Goal: Information Seeking & Learning: Compare options

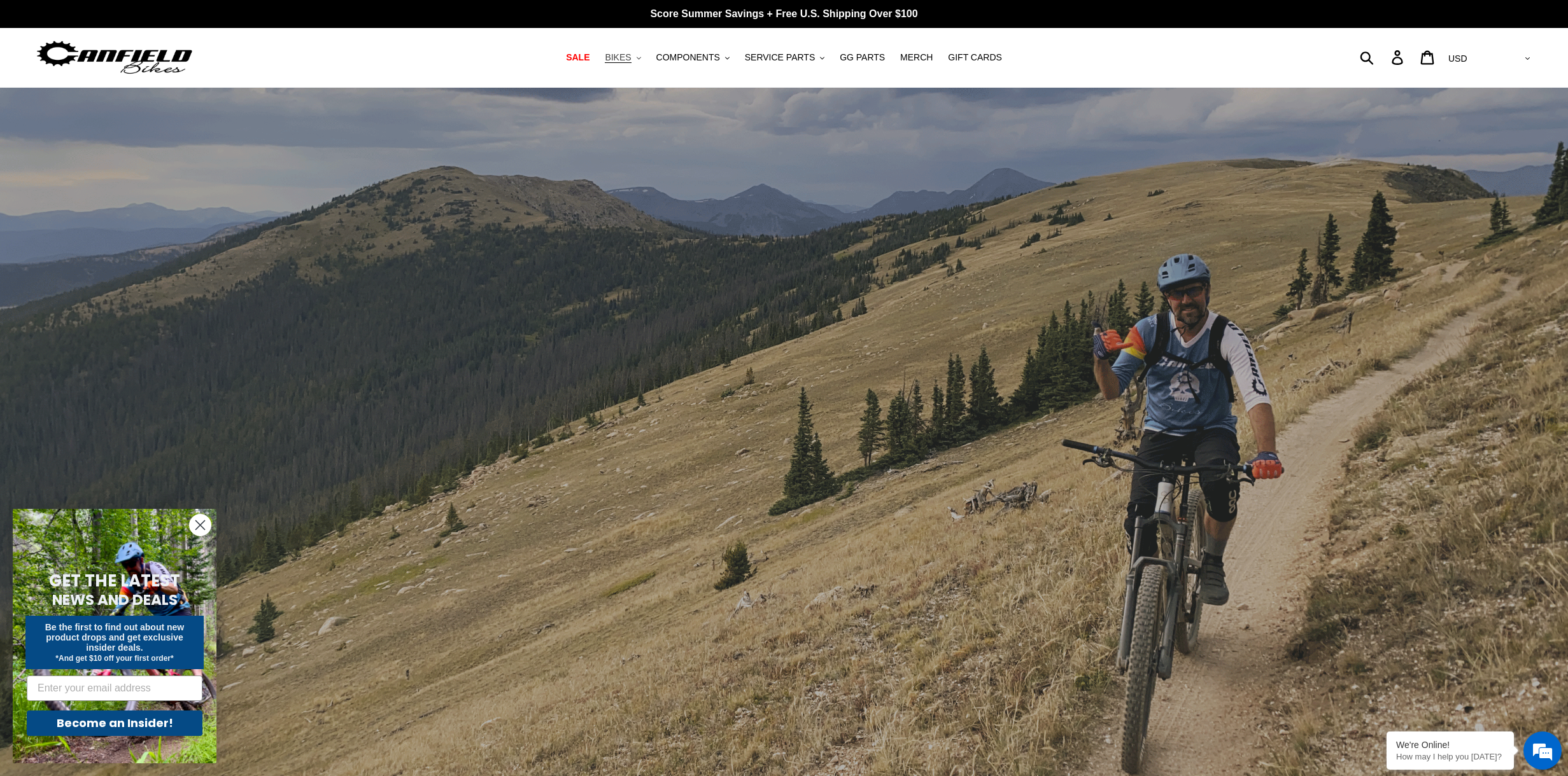
click at [616, 50] on button "BIKES .cls-1{fill:#231f20}" at bounding box center [622, 58] width 48 height 17
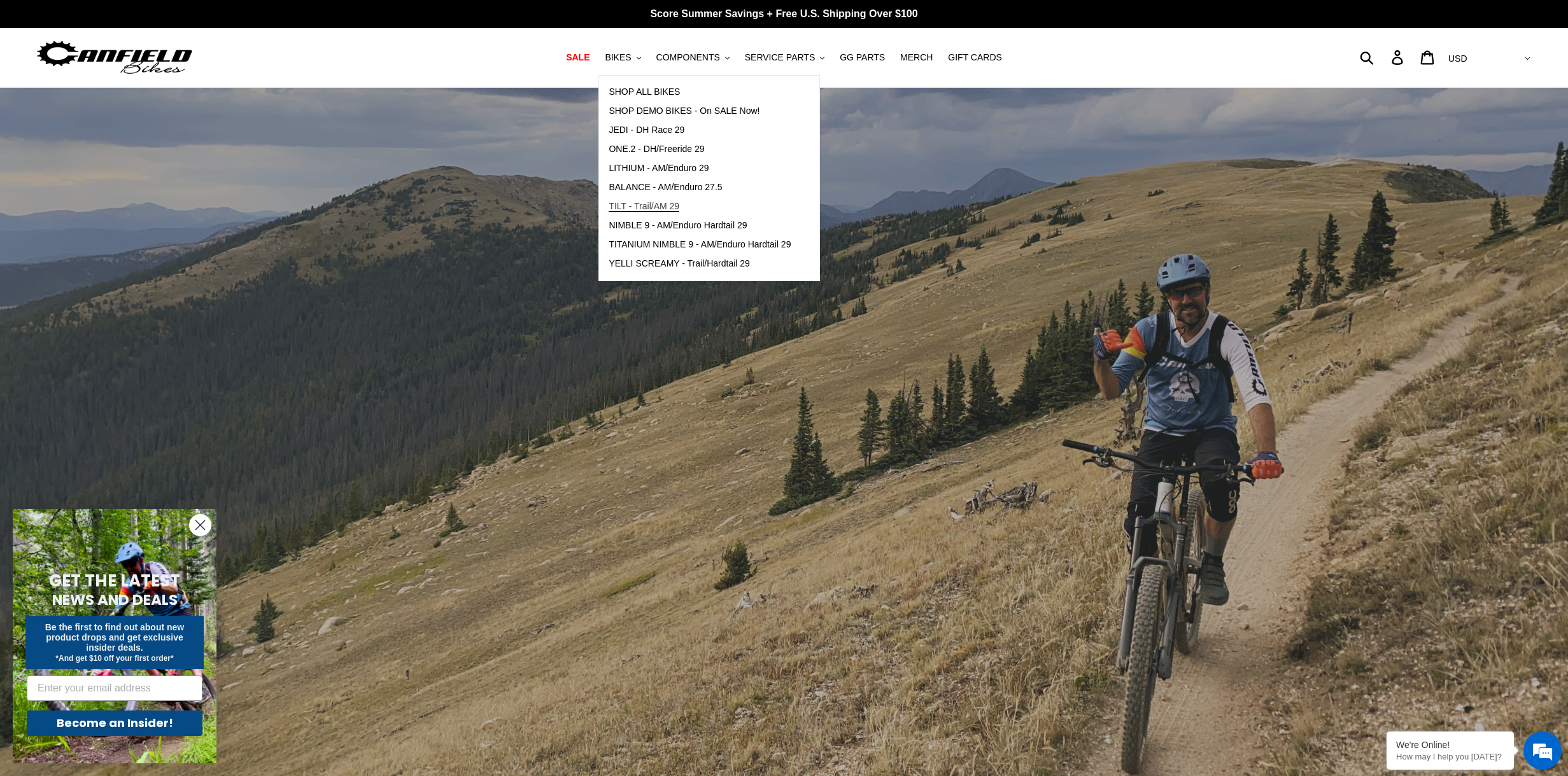
click at [679, 204] on span "TILT - Trail/AM 29" at bounding box center [644, 206] width 71 height 11
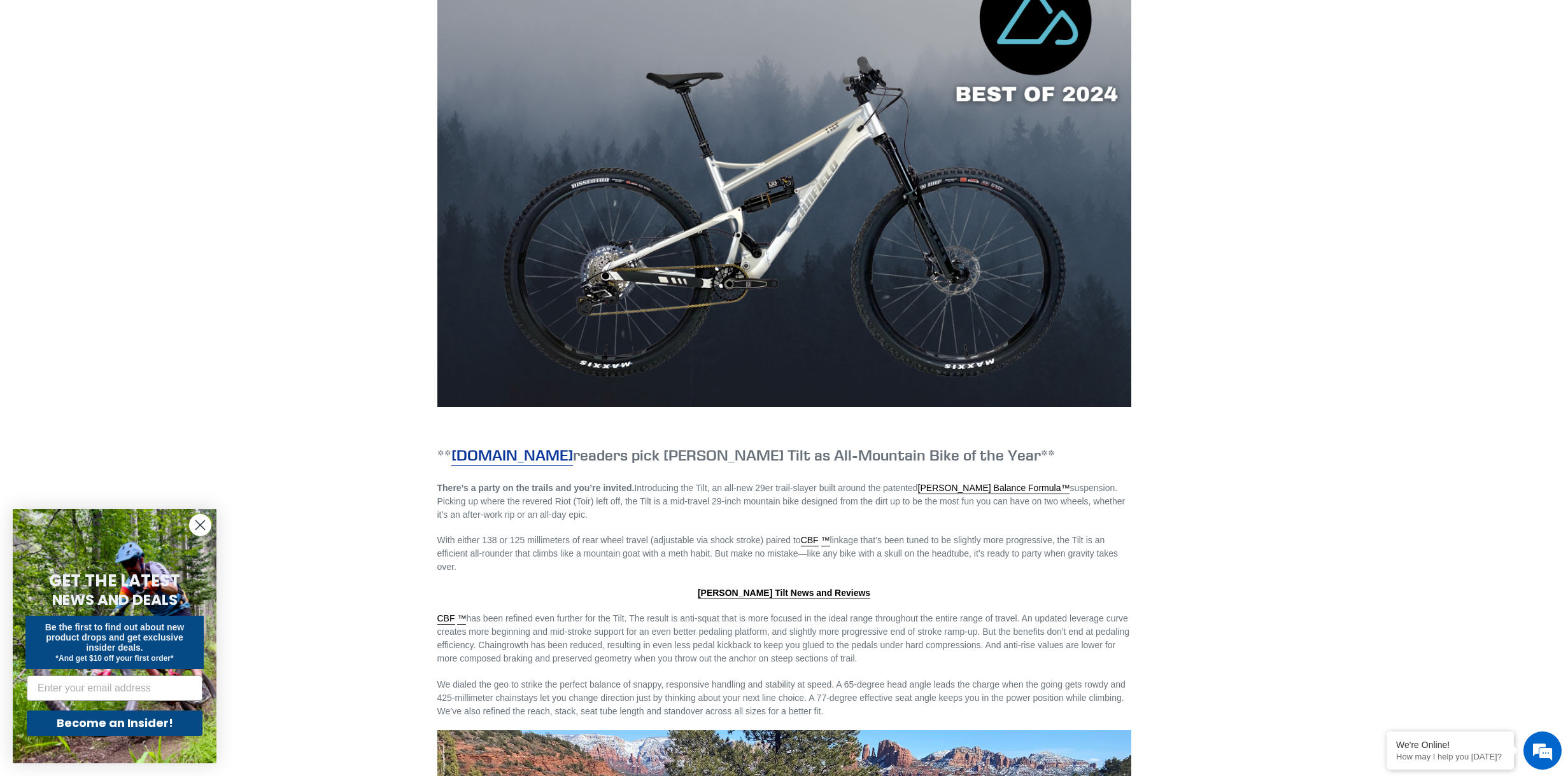
scroll to position [1150, 0]
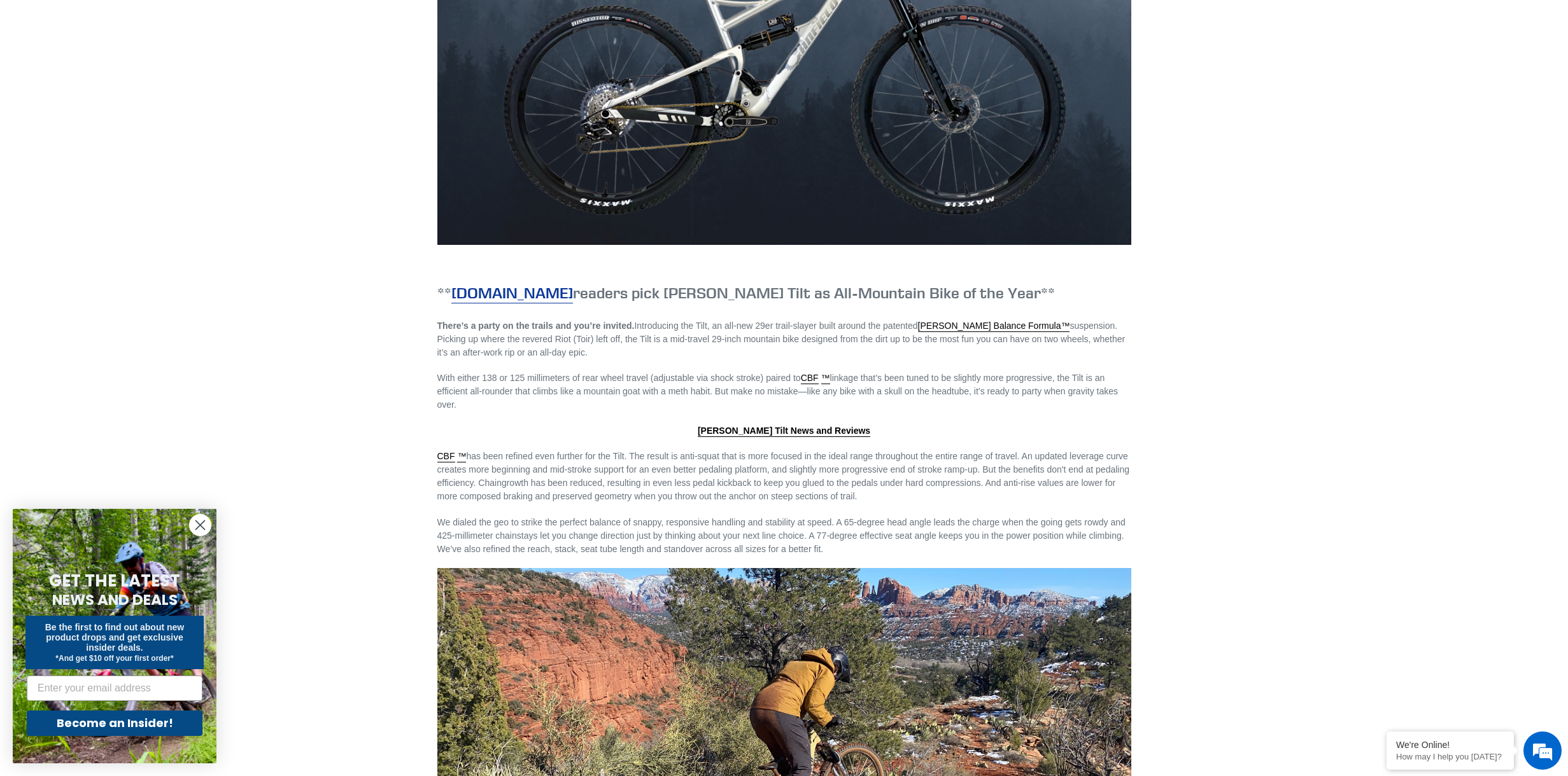
click at [546, 289] on link "[DOMAIN_NAME]" at bounding box center [512, 293] width 122 height 20
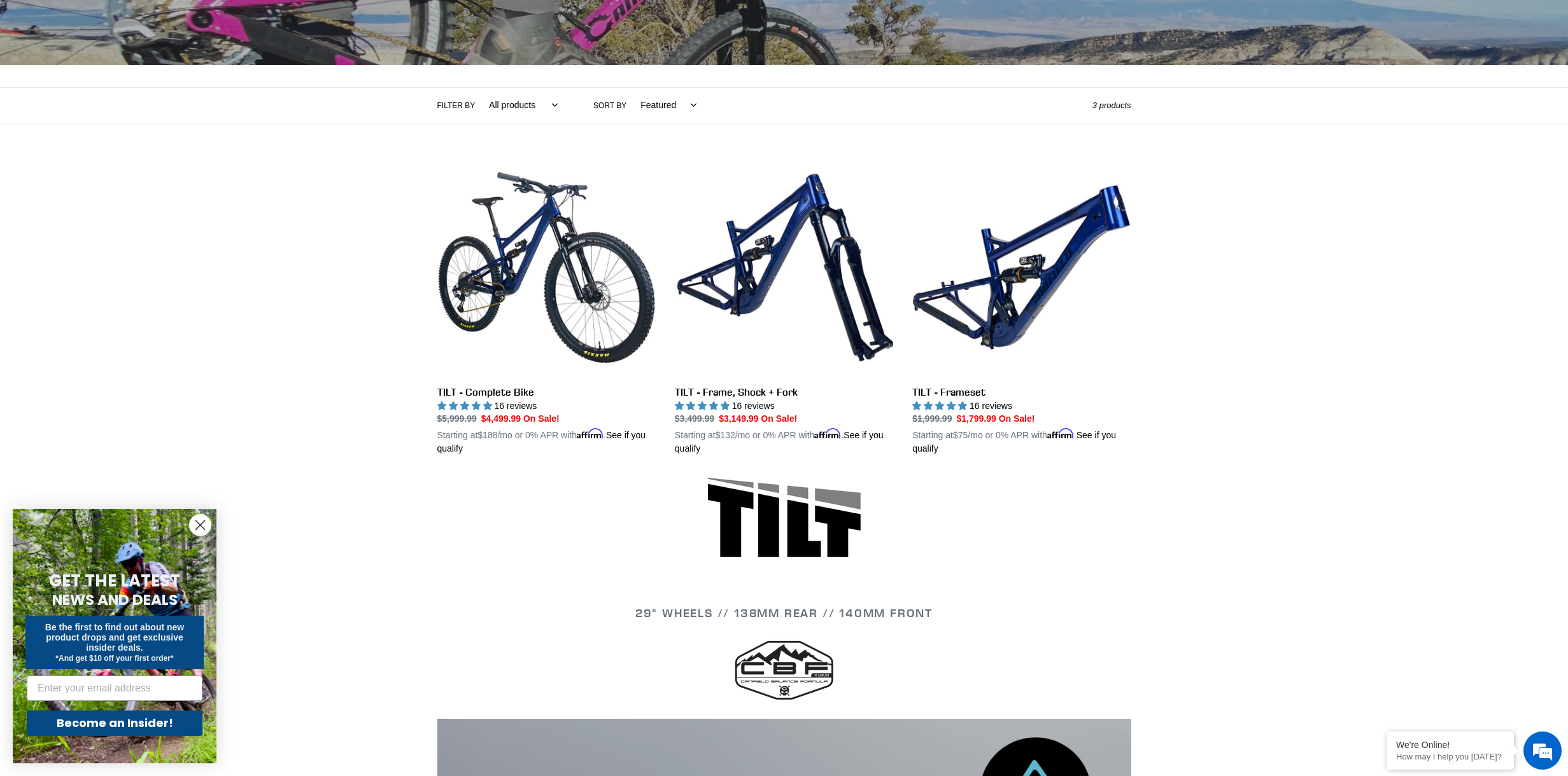
scroll to position [219, 0]
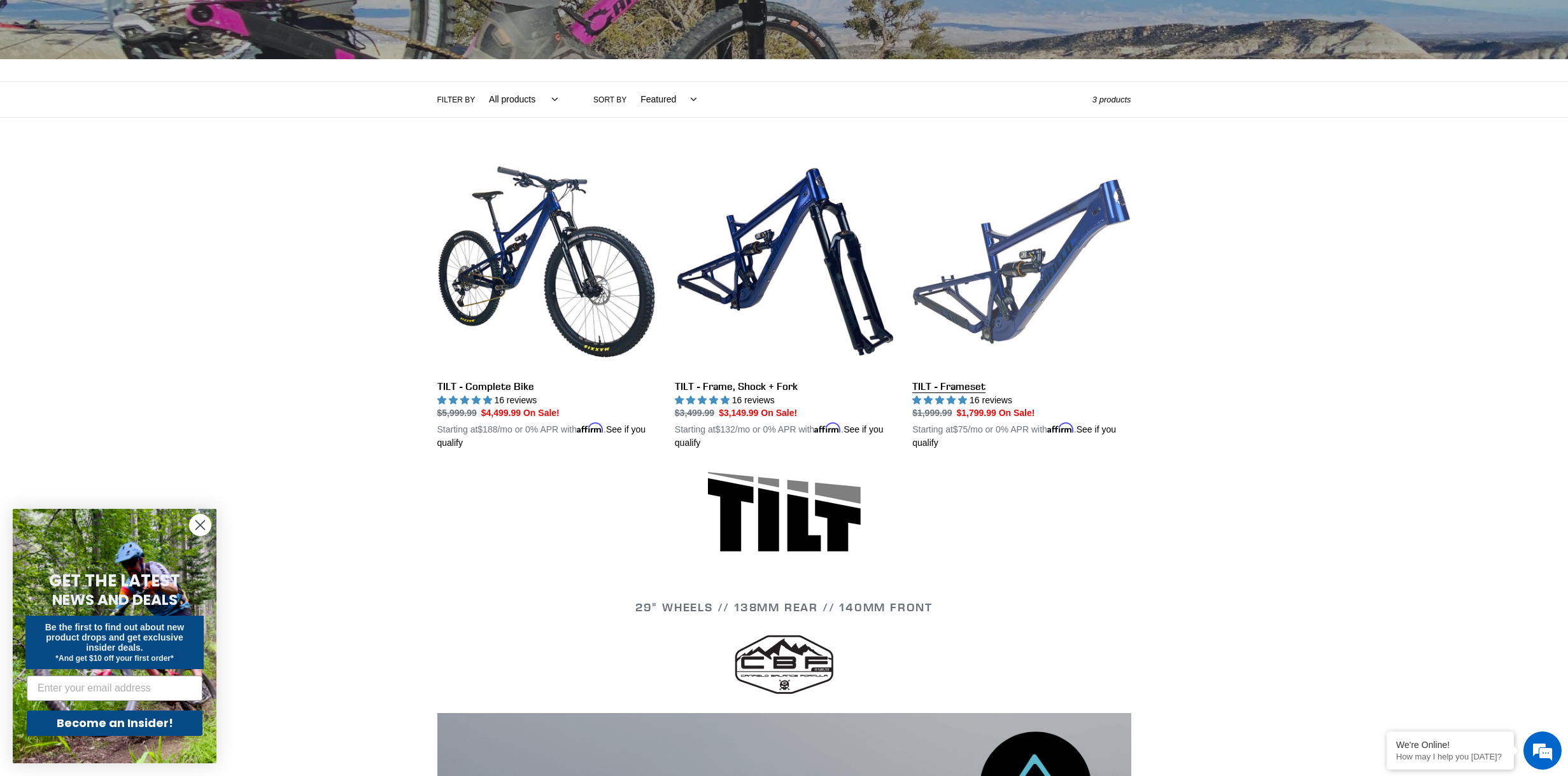
click at [1009, 248] on link "TILT - Frameset" at bounding box center [1021, 301] width 218 height 298
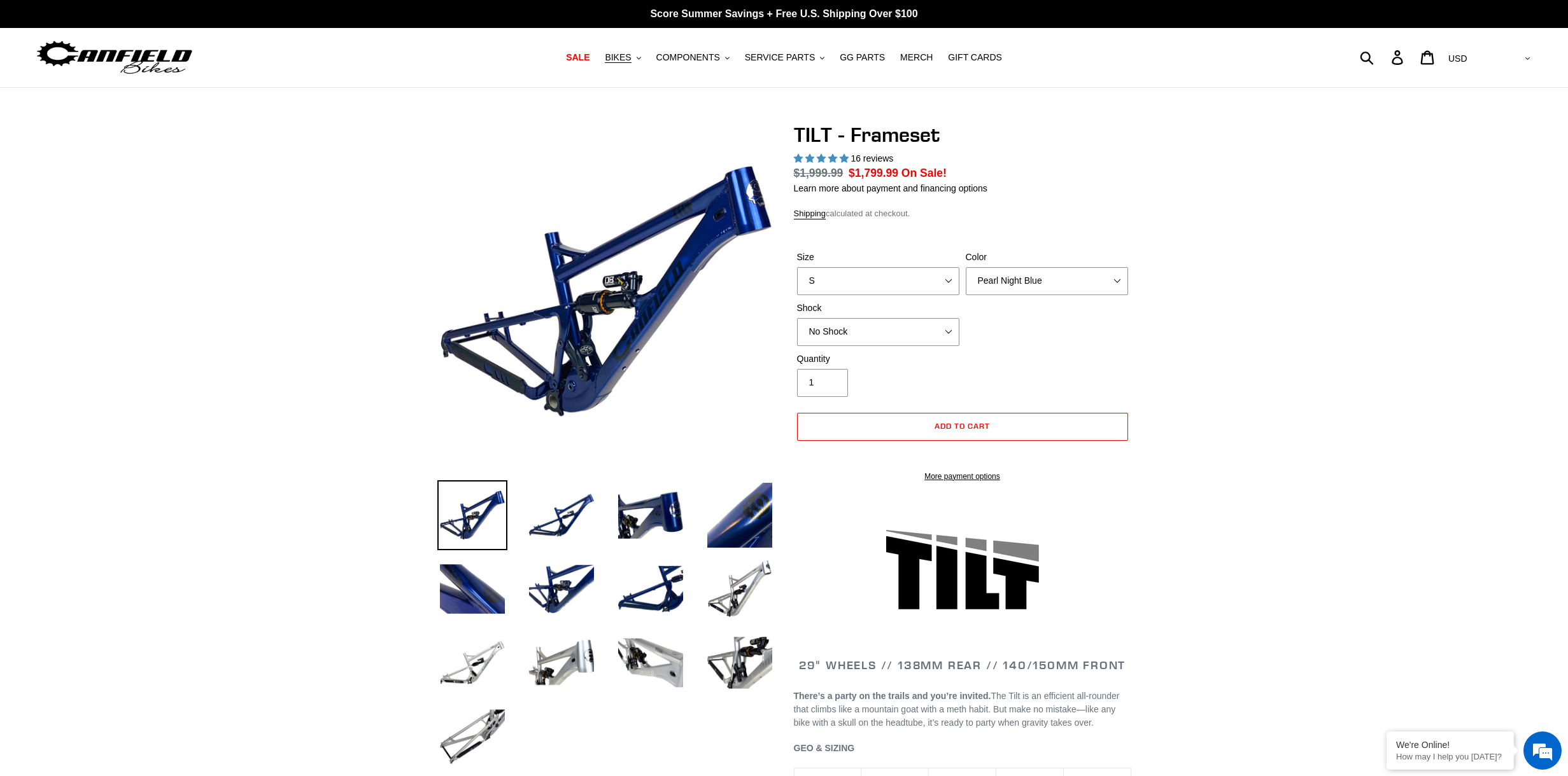
select select "highest-rating"
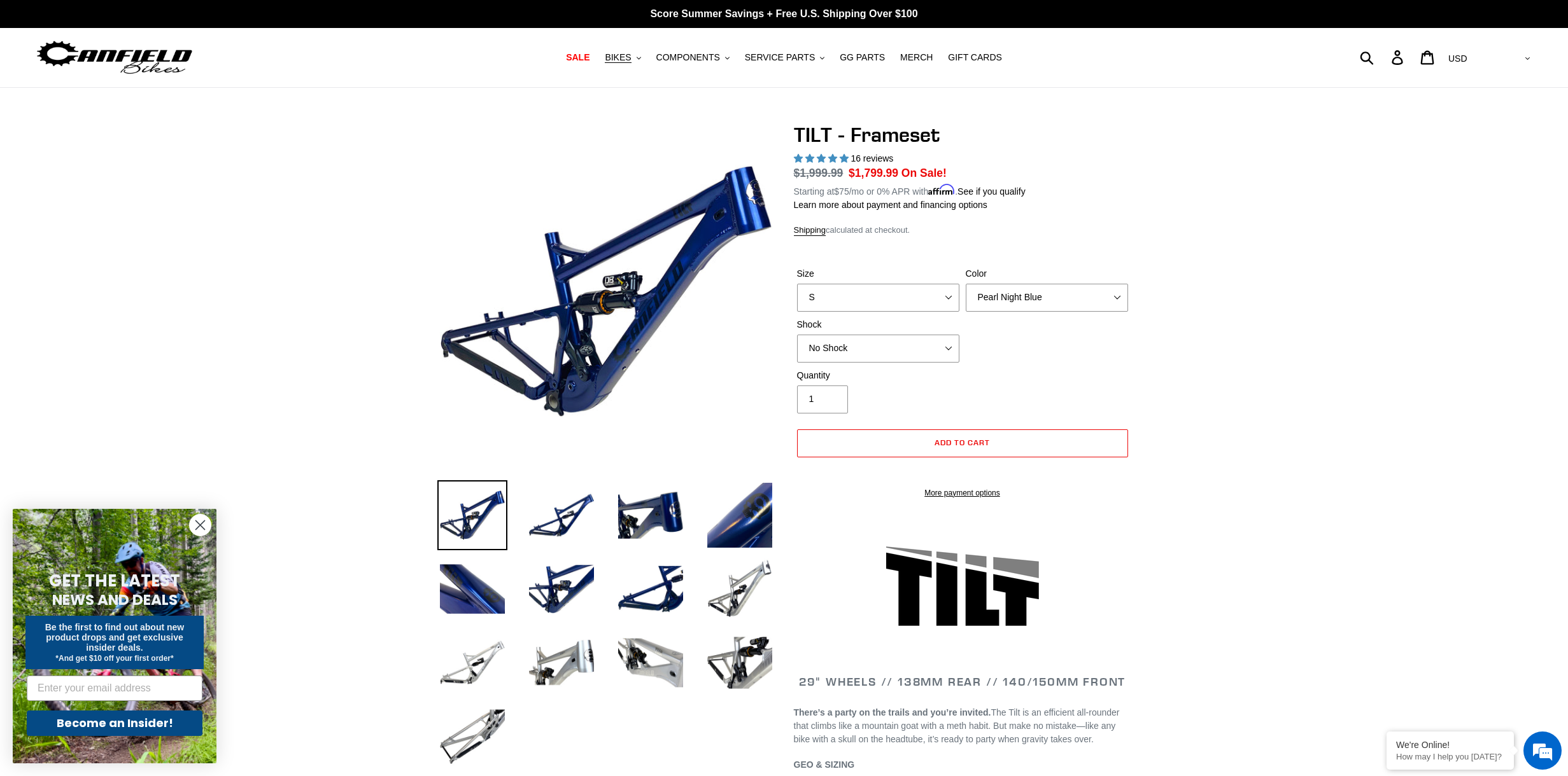
select select "M"
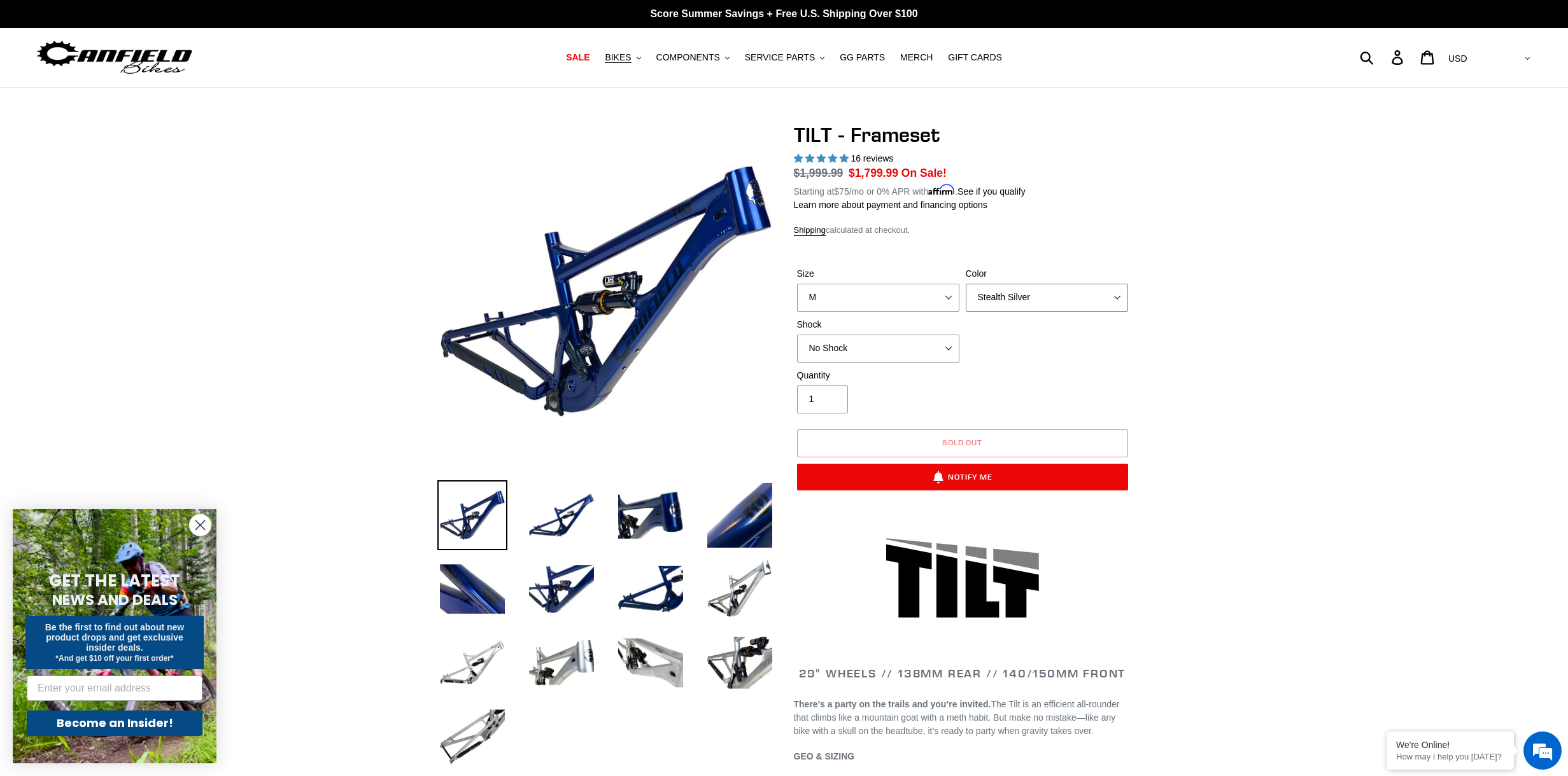
select select "Pearl Night Blue"
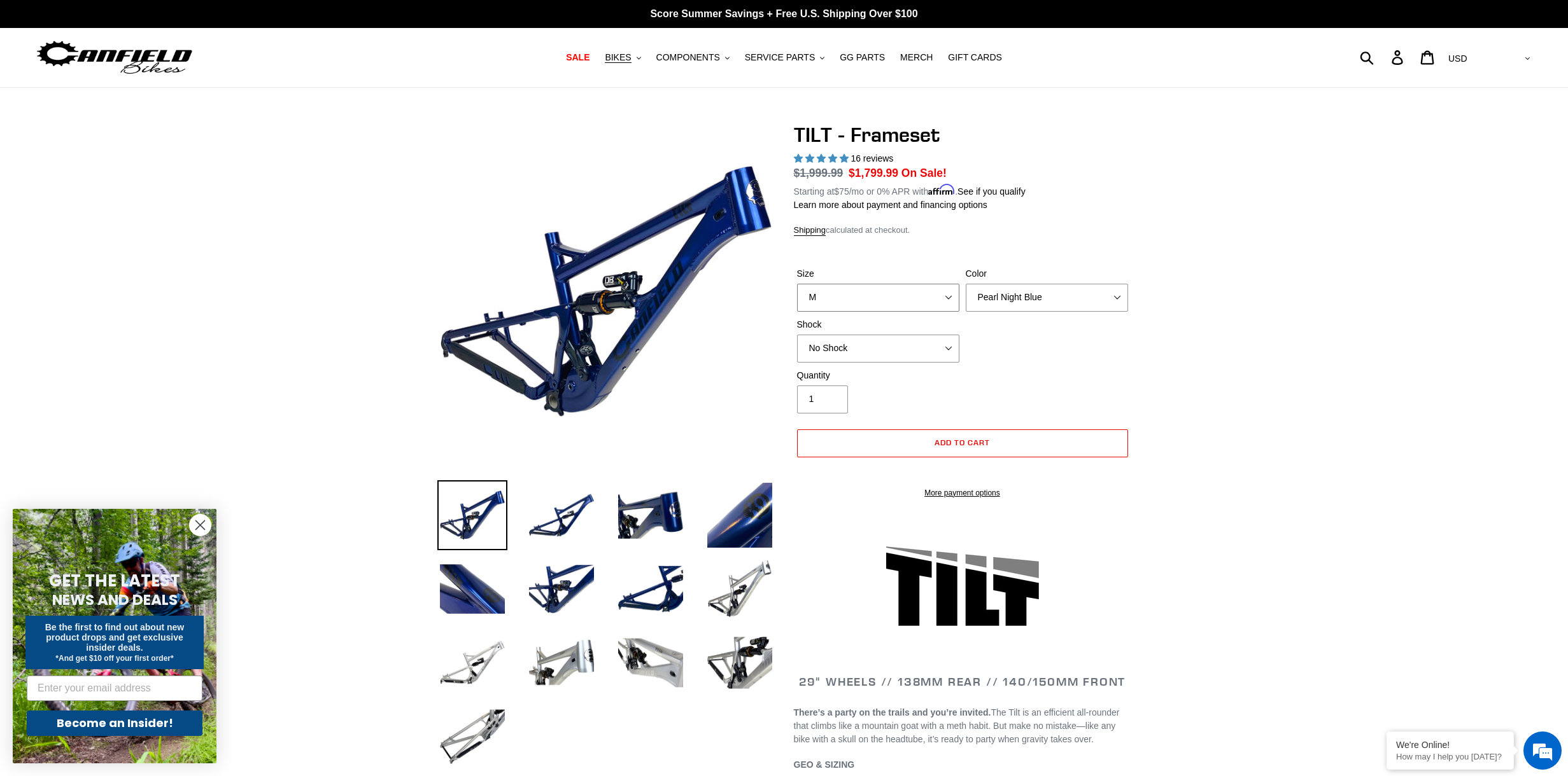
select select "L"
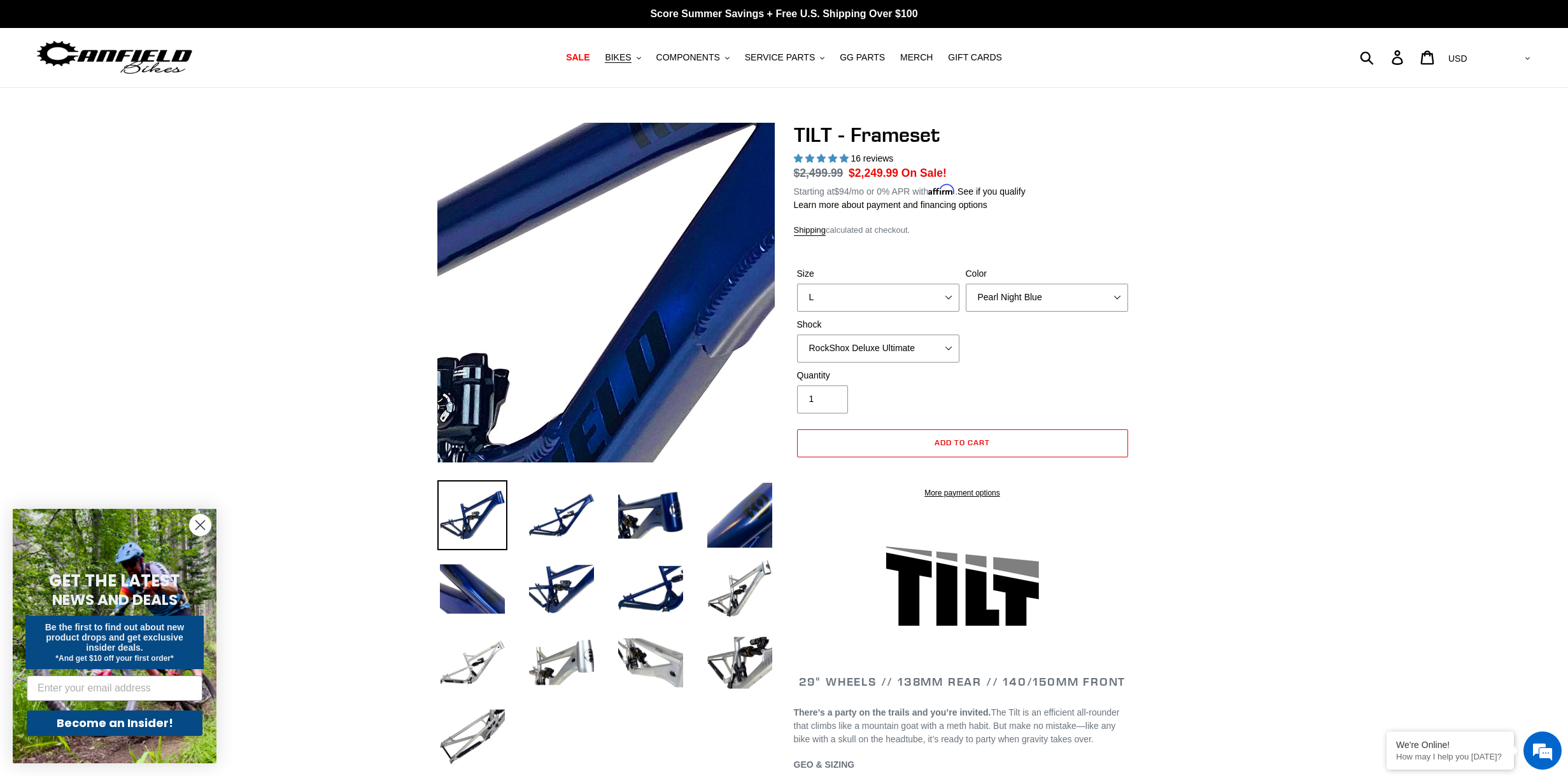
click at [689, 243] on img at bounding box center [366, 432] width 1303 height 1303
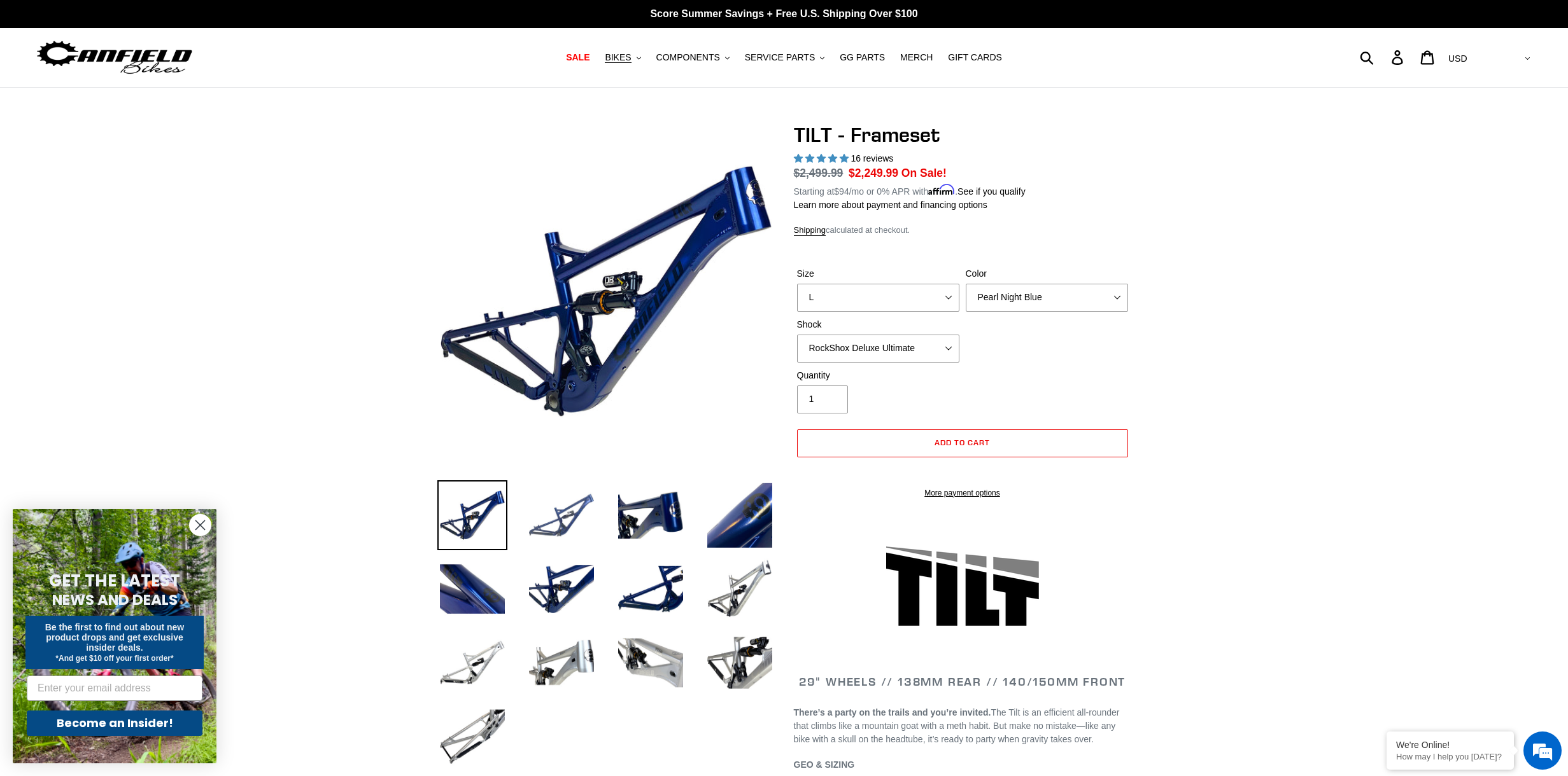
click at [545, 521] on img at bounding box center [561, 515] width 70 height 70
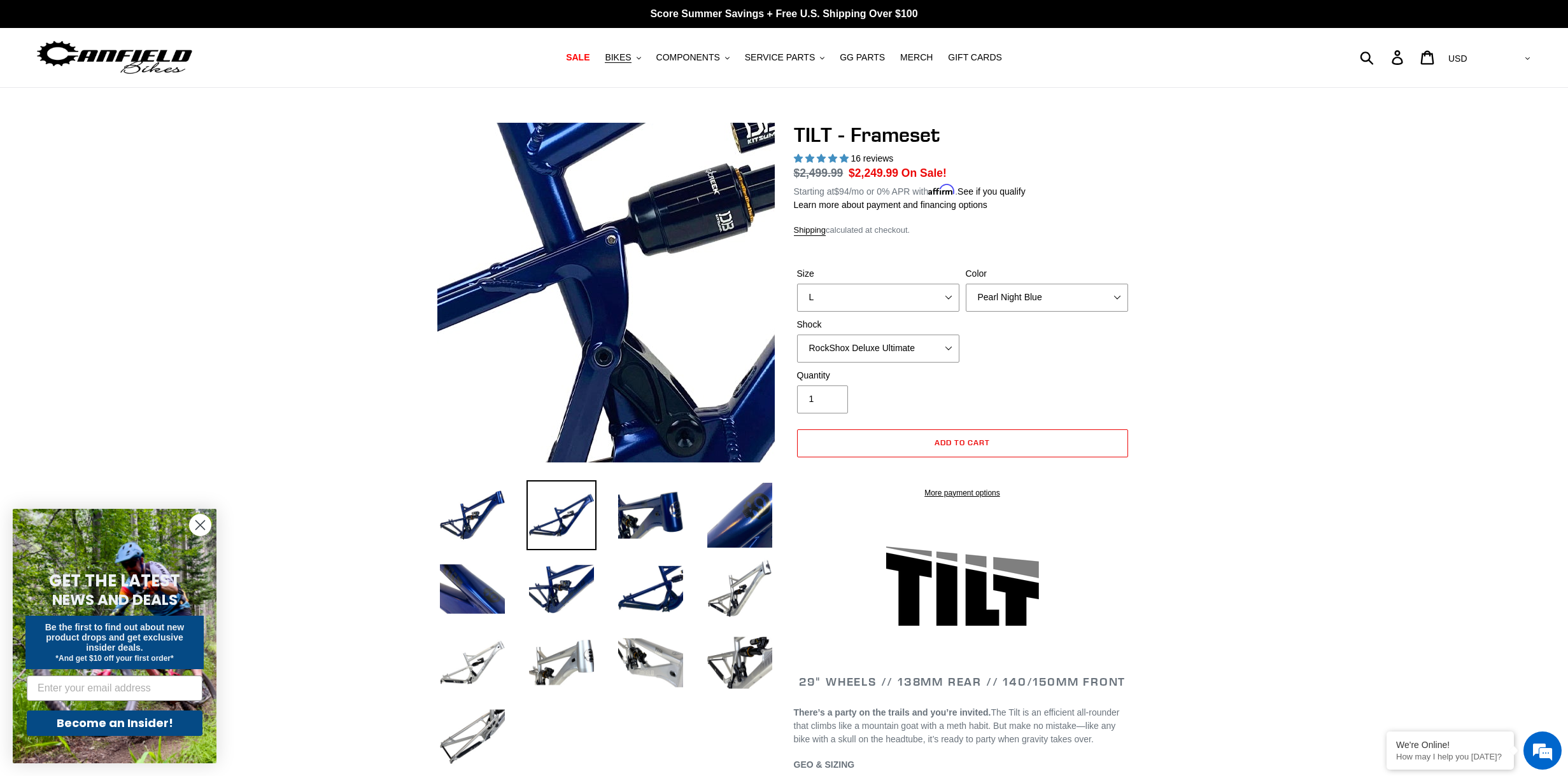
click at [603, 331] on img at bounding box center [612, 181] width 1303 height 1303
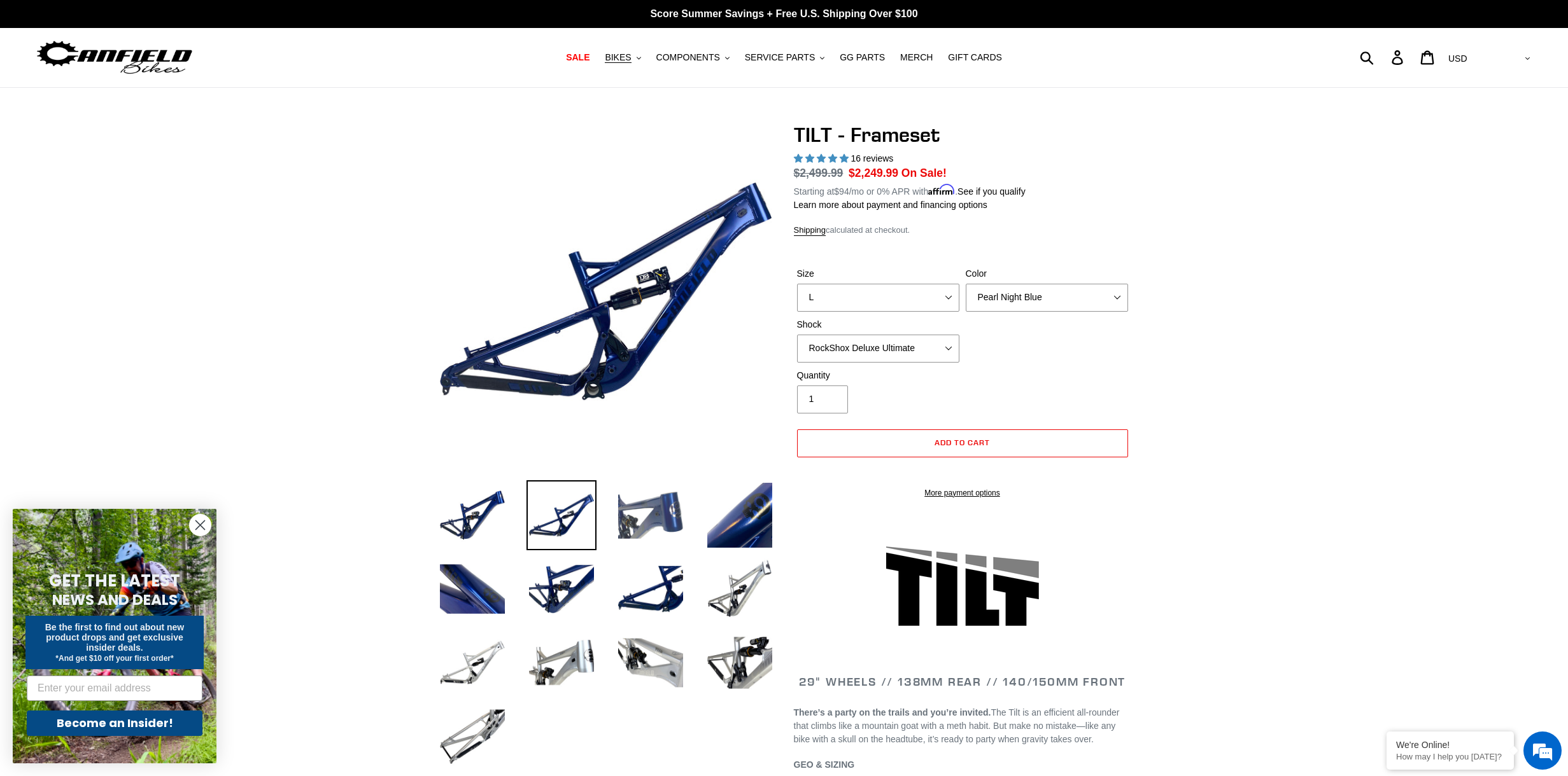
click at [657, 498] on img at bounding box center [650, 515] width 70 height 70
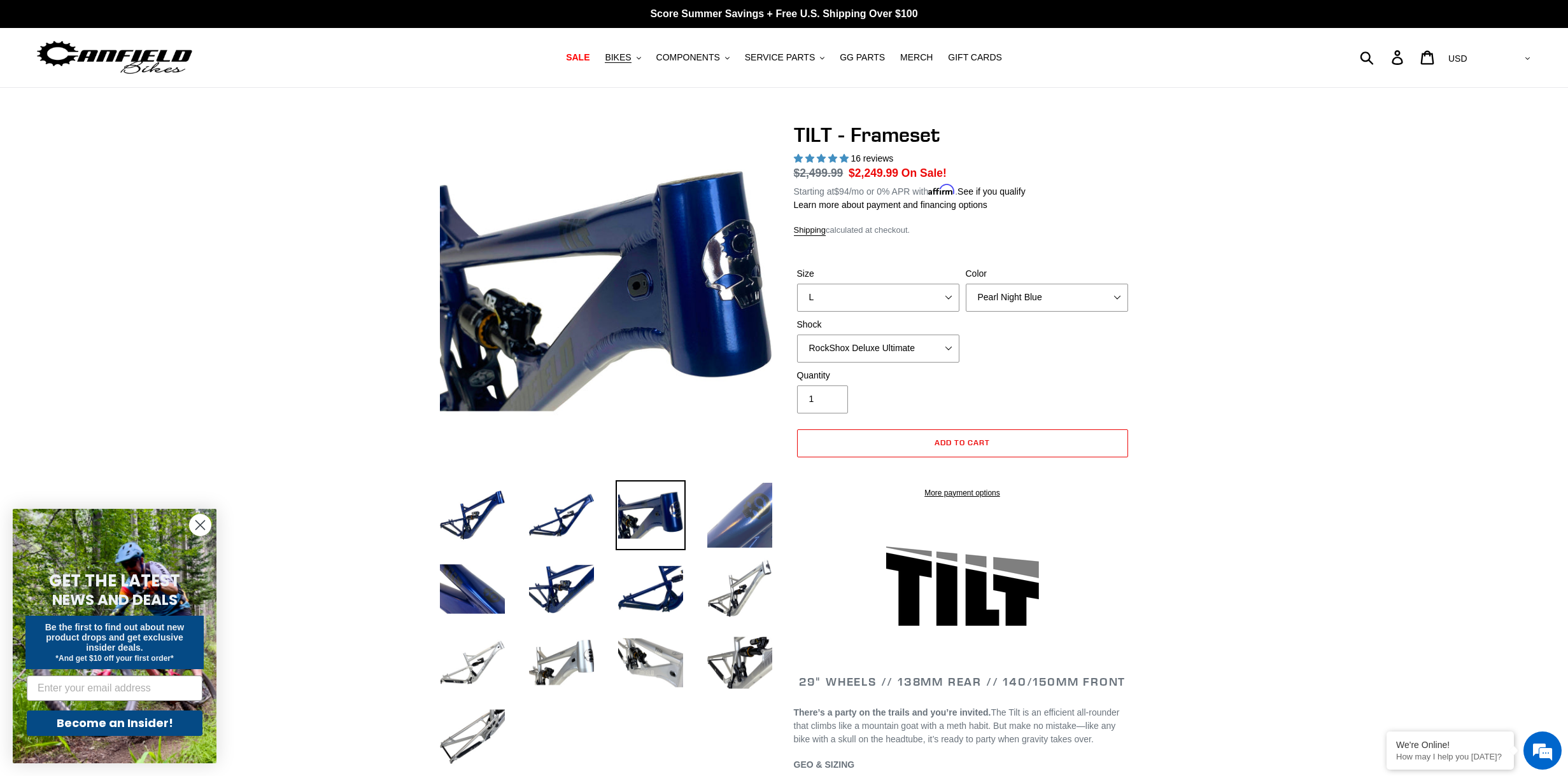
click at [761, 527] on img at bounding box center [739, 515] width 70 height 70
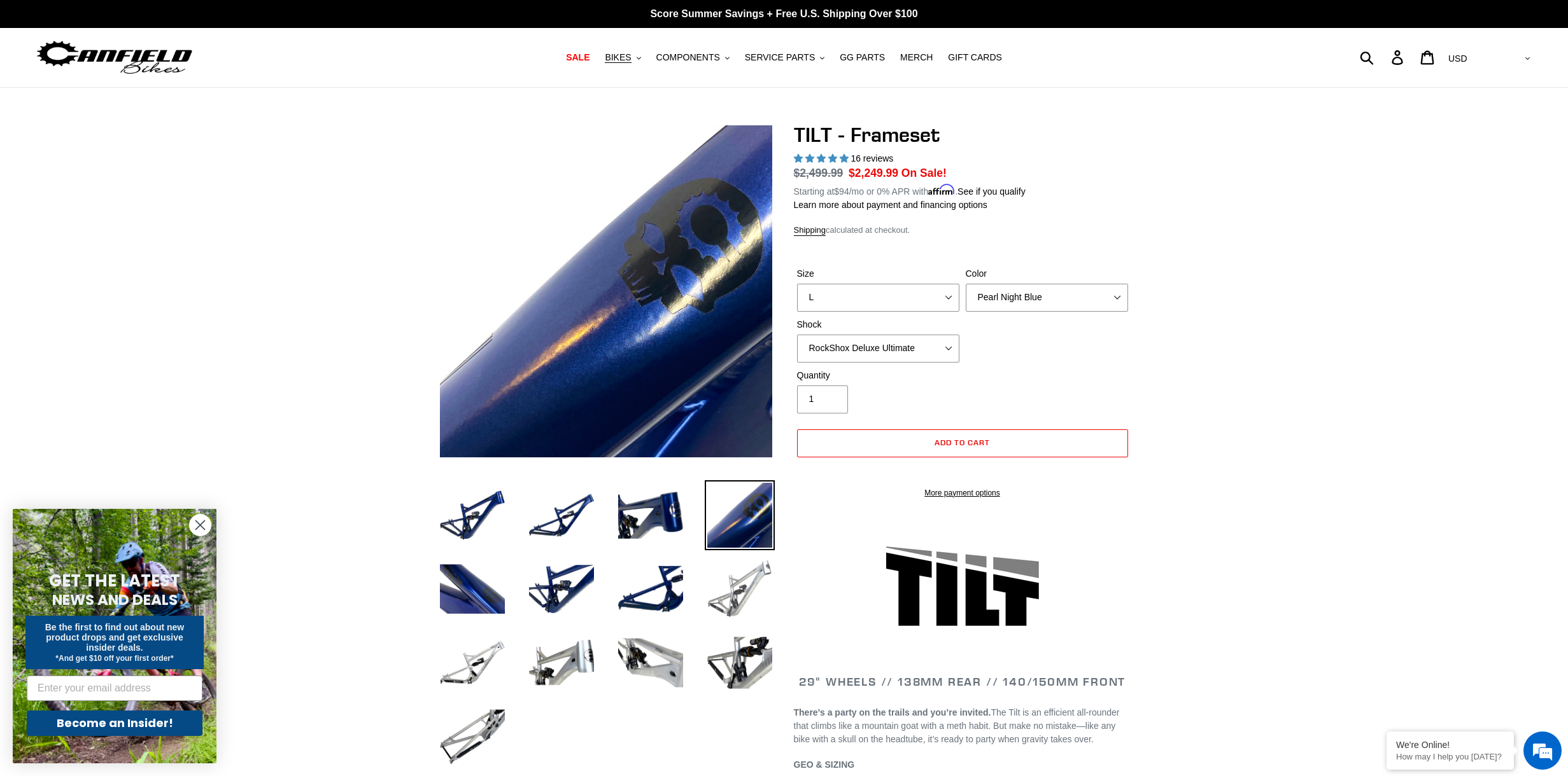
click at [735, 588] on img at bounding box center [739, 589] width 70 height 70
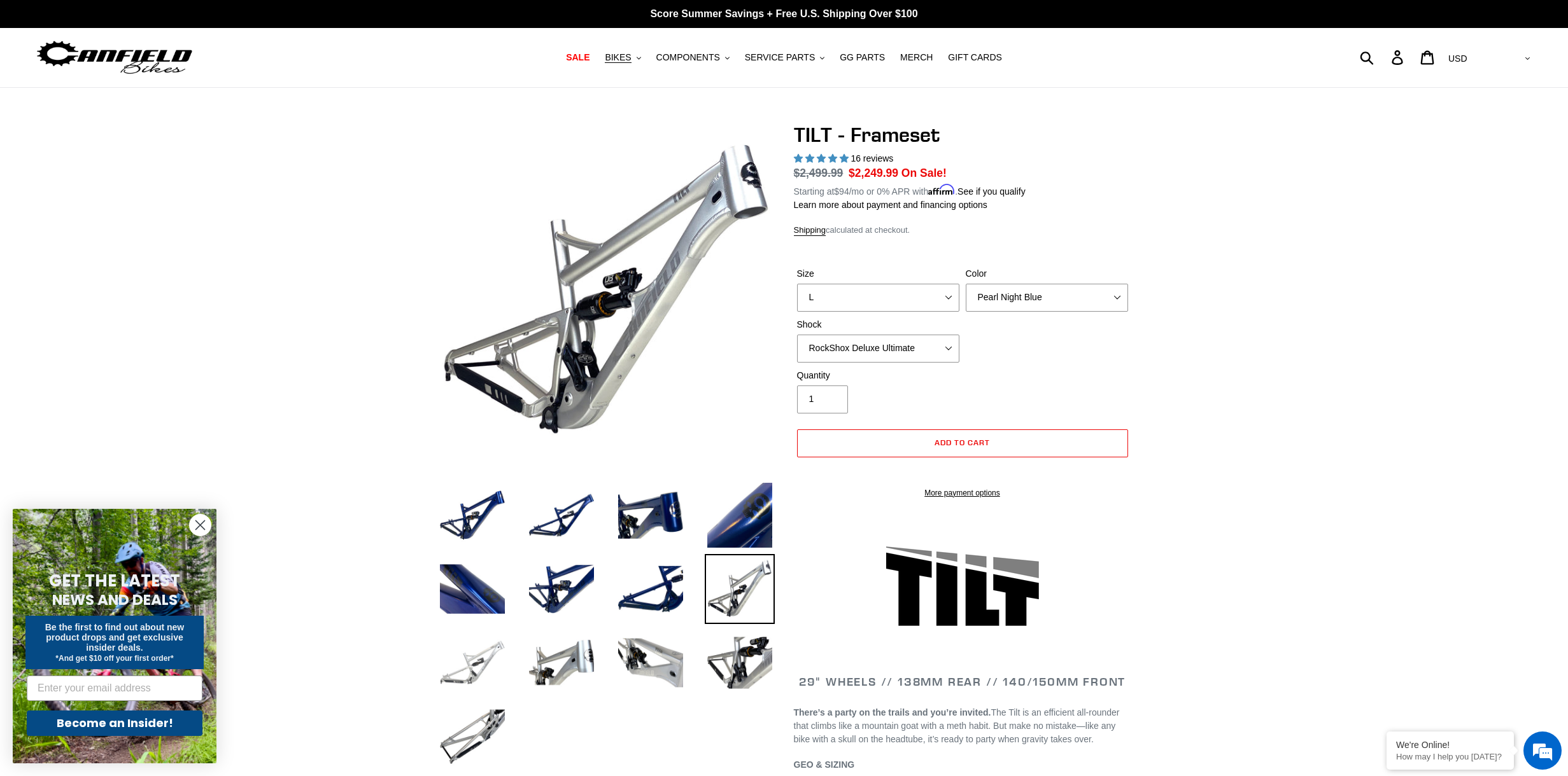
click at [473, 648] on img at bounding box center [472, 663] width 70 height 70
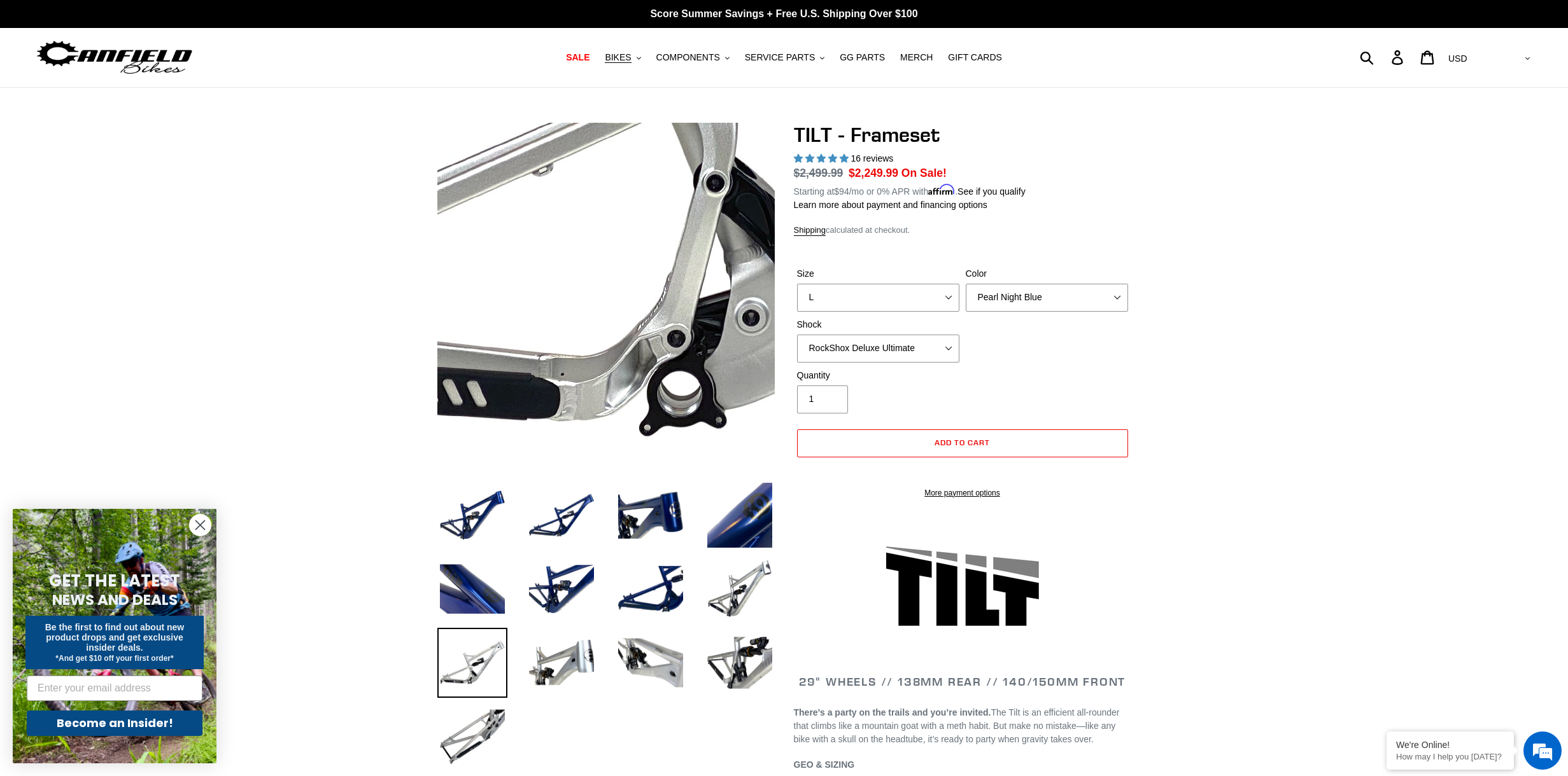
click at [560, 392] on img at bounding box center [735, 10] width 1303 height 1303
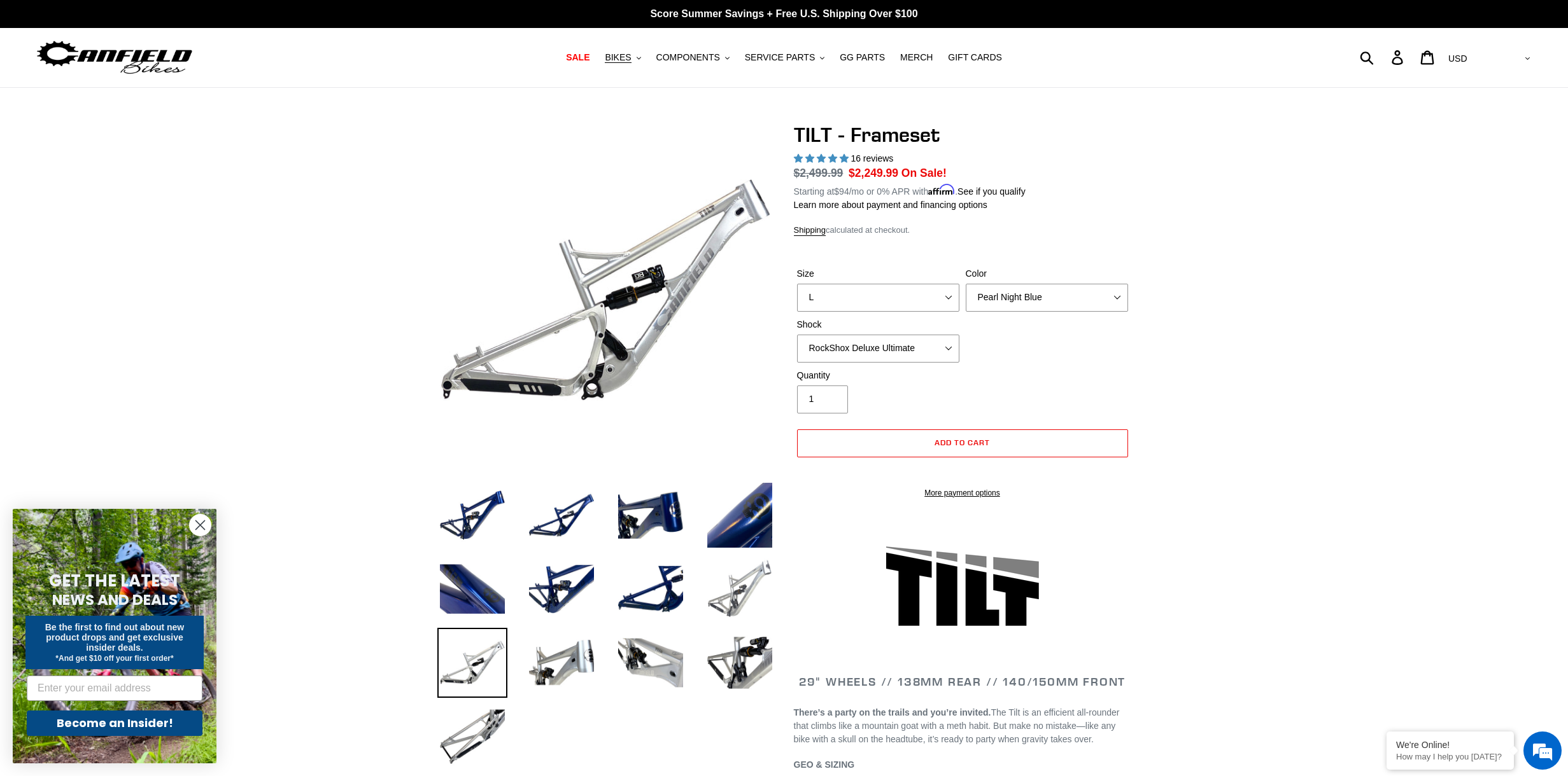
click at [737, 589] on img at bounding box center [739, 589] width 70 height 70
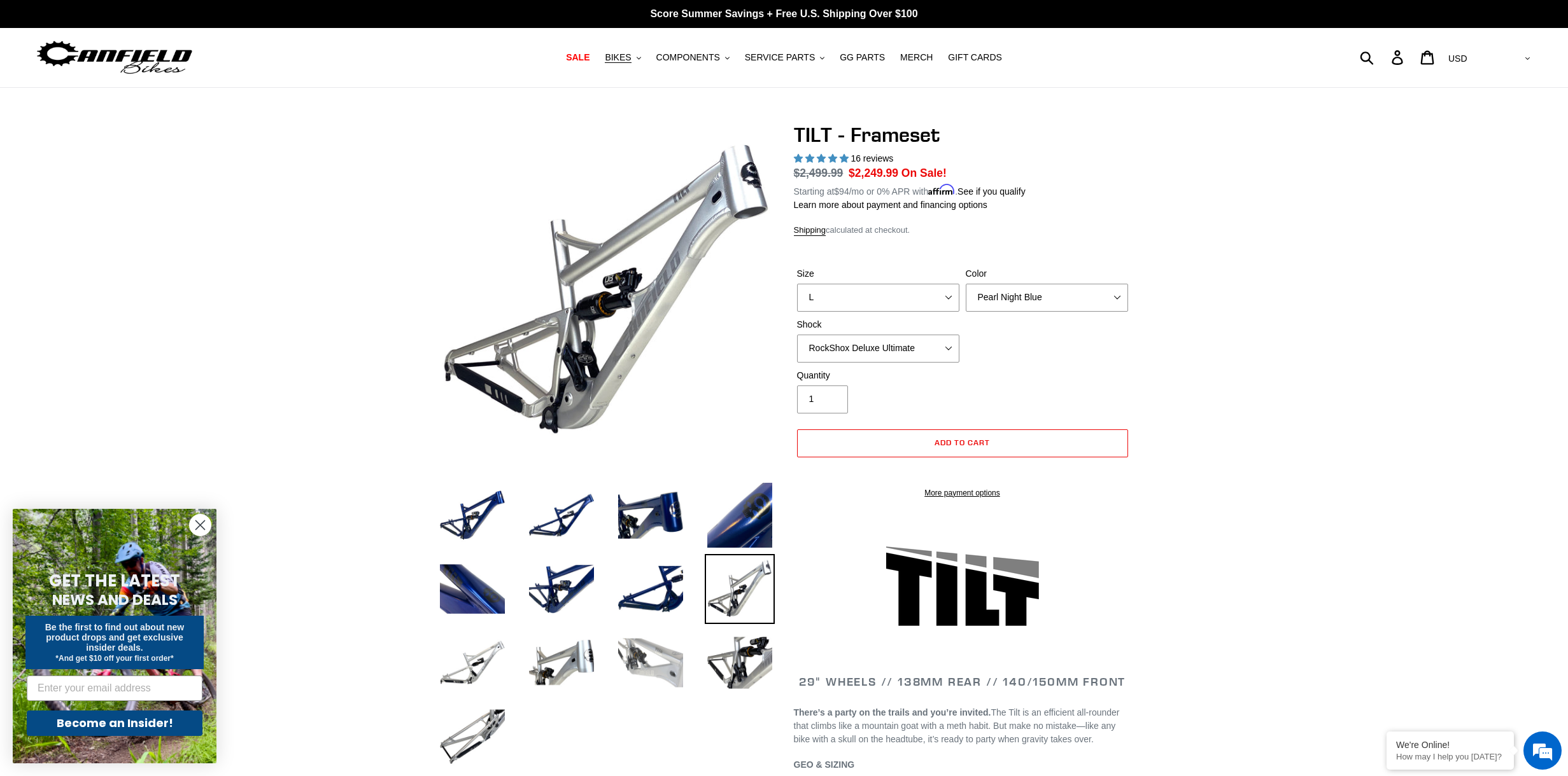
click at [656, 680] on img at bounding box center [650, 663] width 70 height 70
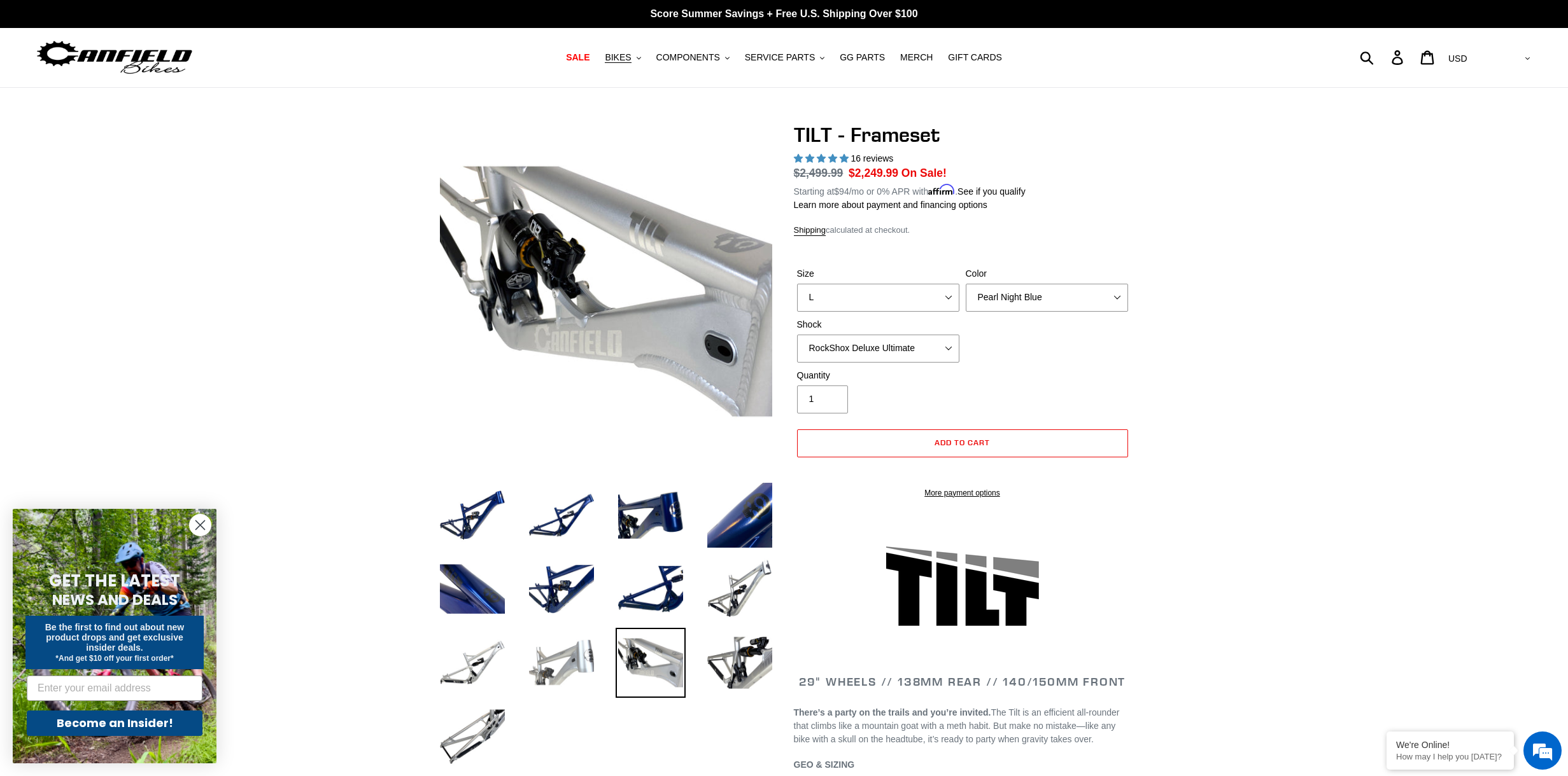
click at [558, 673] on img at bounding box center [561, 663] width 70 height 70
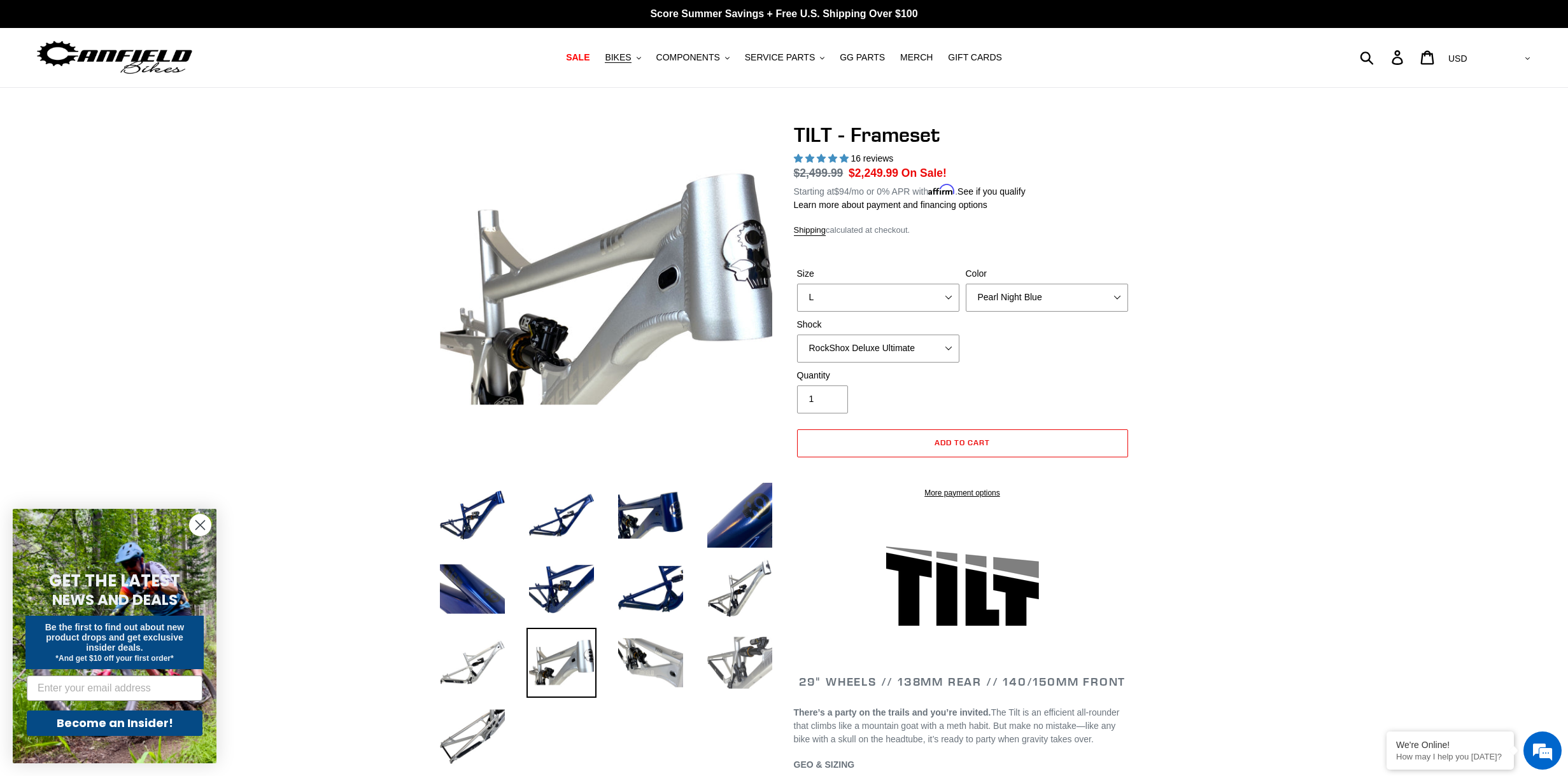
click at [738, 664] on img at bounding box center [739, 663] width 70 height 70
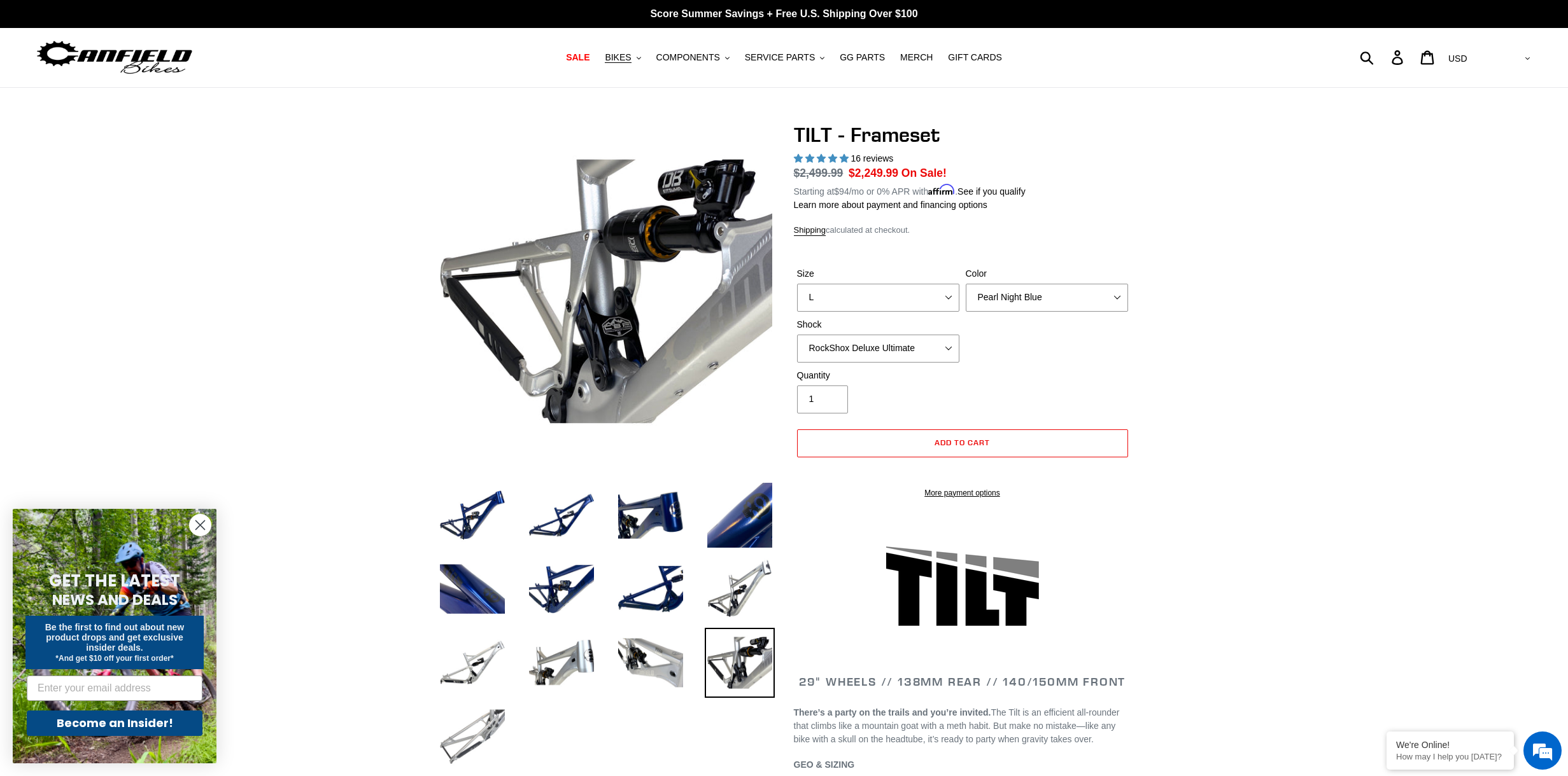
click at [488, 719] on img at bounding box center [472, 736] width 70 height 70
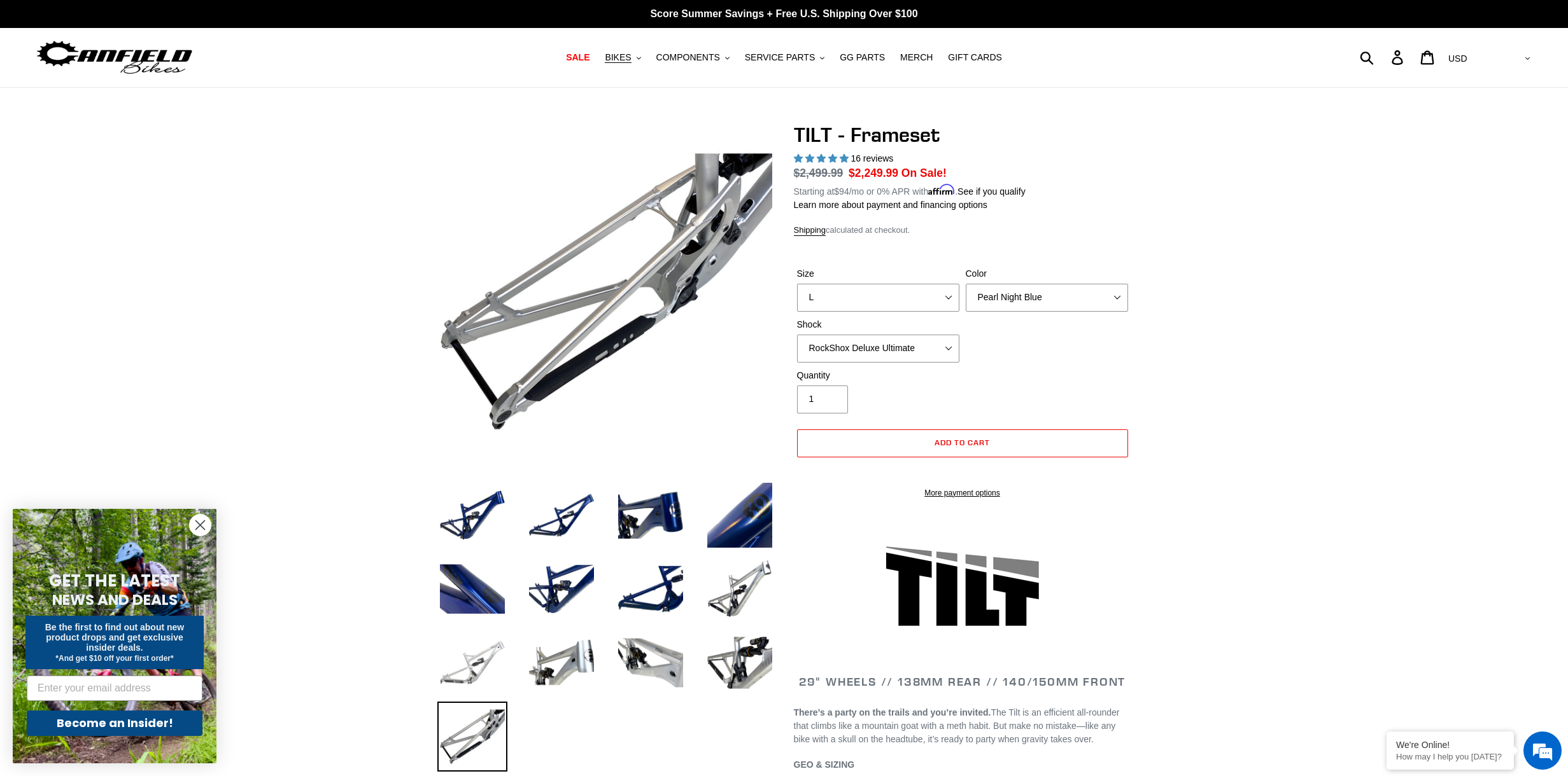
click at [483, 671] on img at bounding box center [472, 663] width 70 height 70
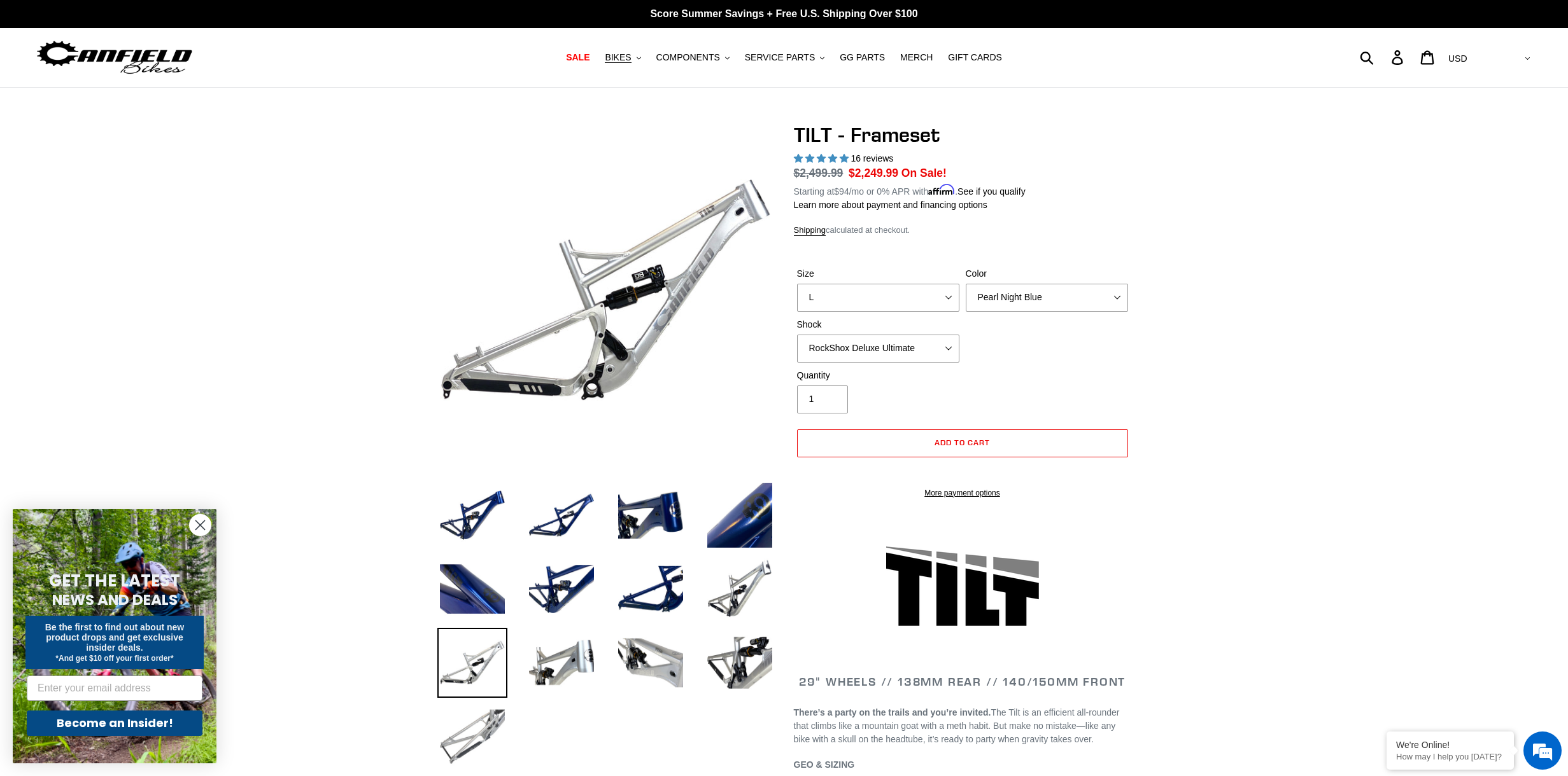
click at [460, 720] on img at bounding box center [472, 736] width 70 height 70
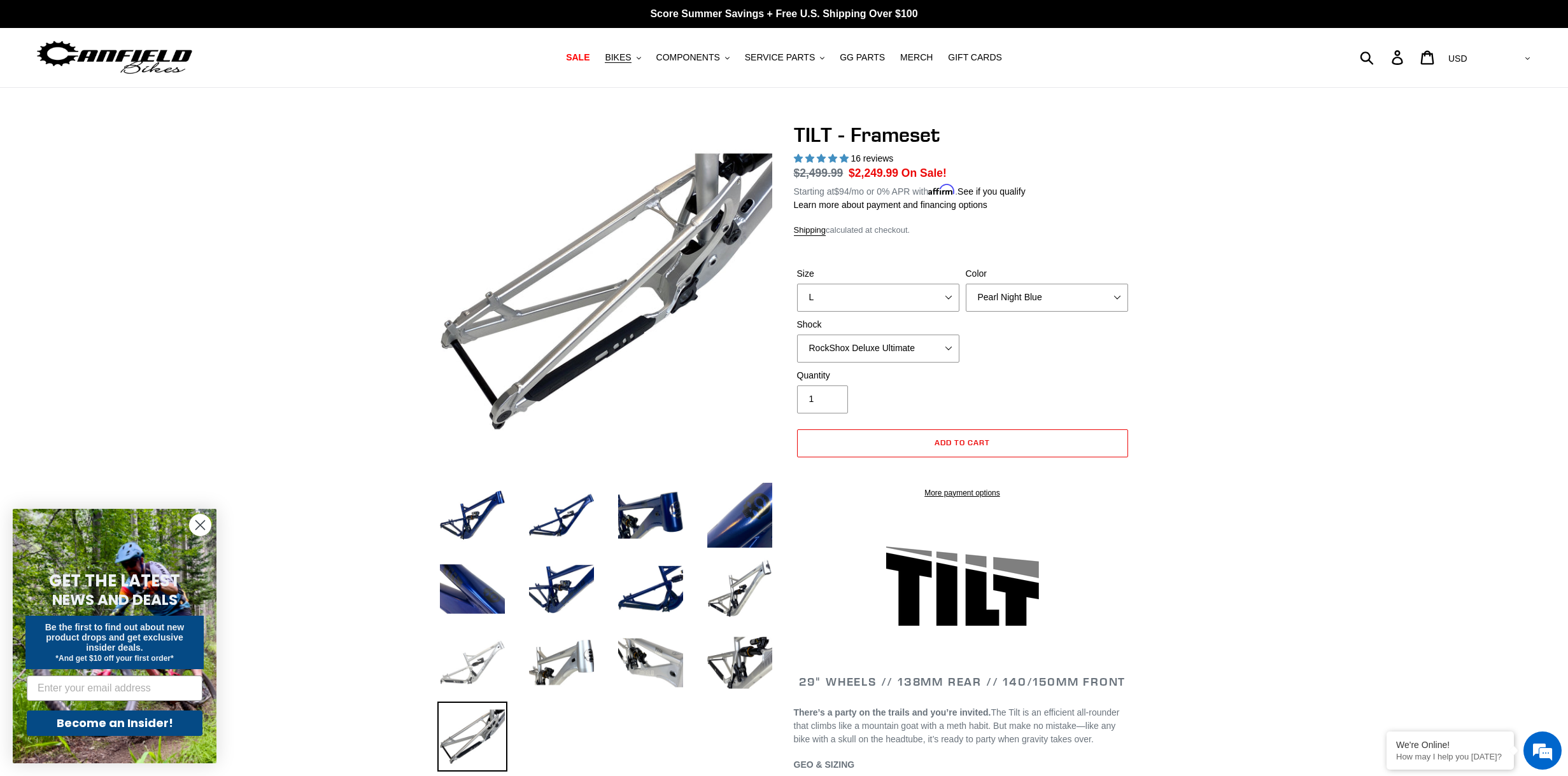
click at [477, 672] on img at bounding box center [472, 663] width 70 height 70
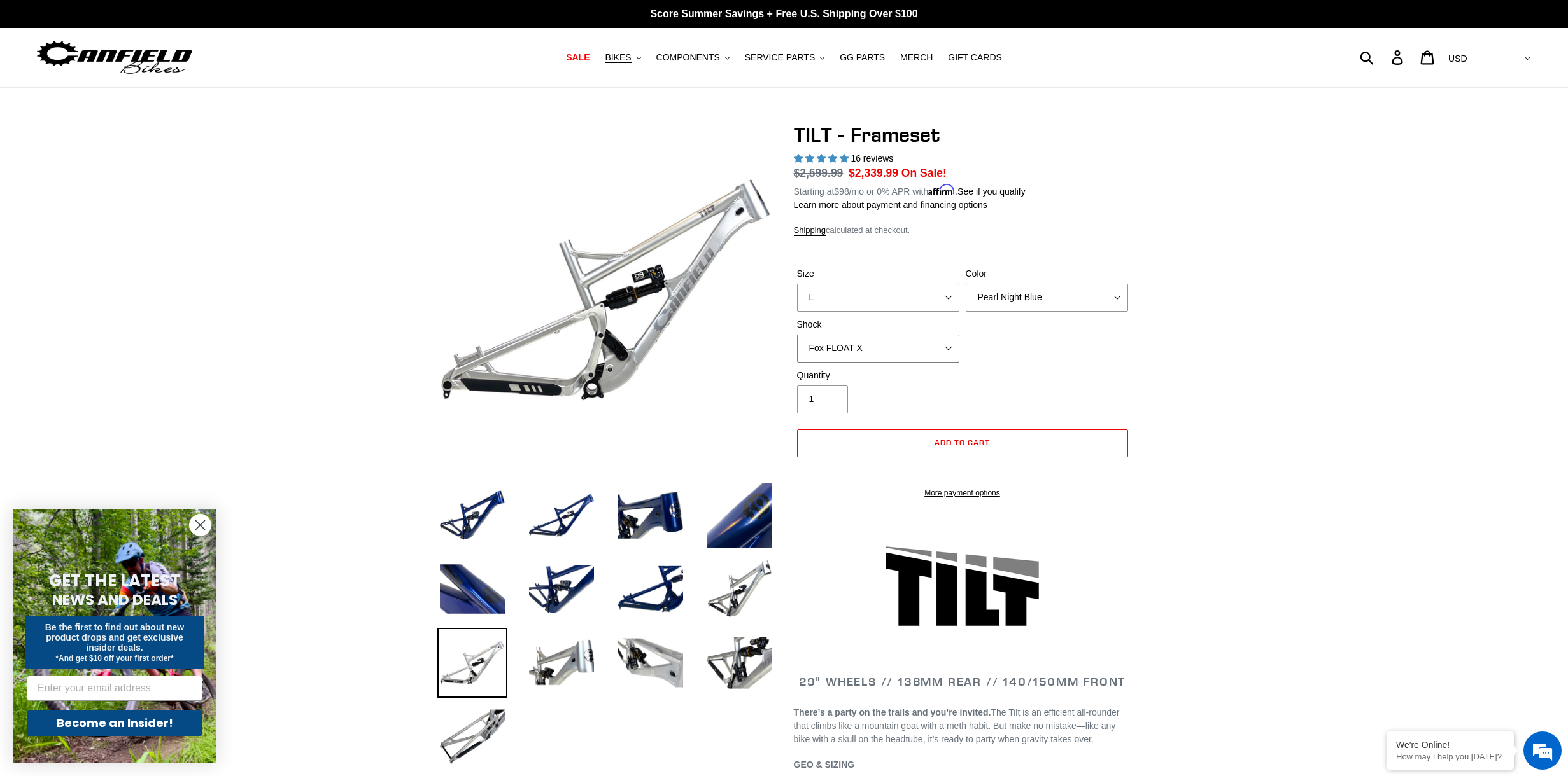
select select "RockShox Deluxe Ultimate"
click at [618, 56] on span "BIKES" at bounding box center [618, 58] width 26 height 11
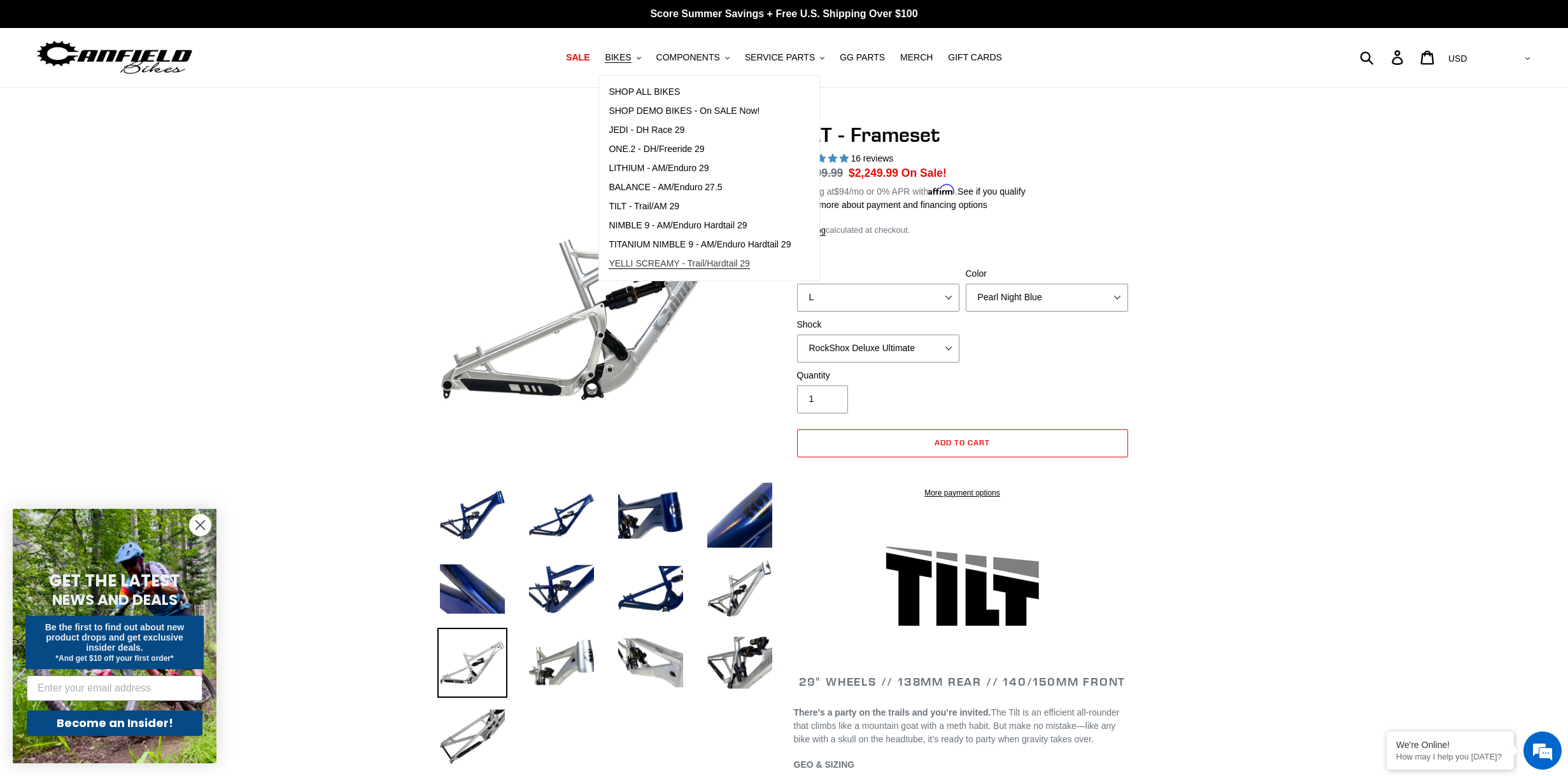
click at [647, 263] on span "YELLI SCREAMY - Trail/Hardtail 29" at bounding box center [679, 263] width 142 height 11
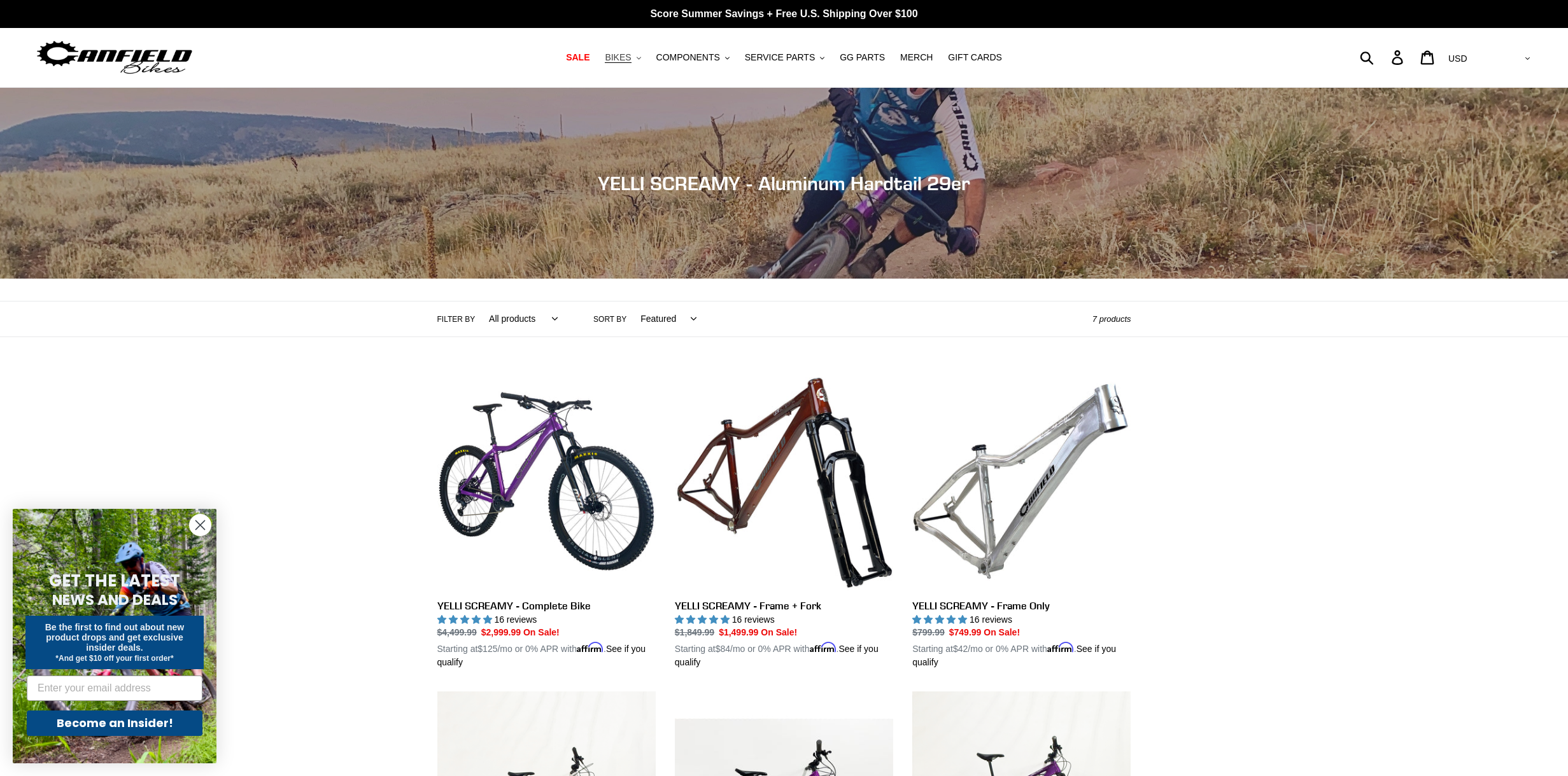
click at [615, 56] on span "BIKES" at bounding box center [618, 58] width 26 height 11
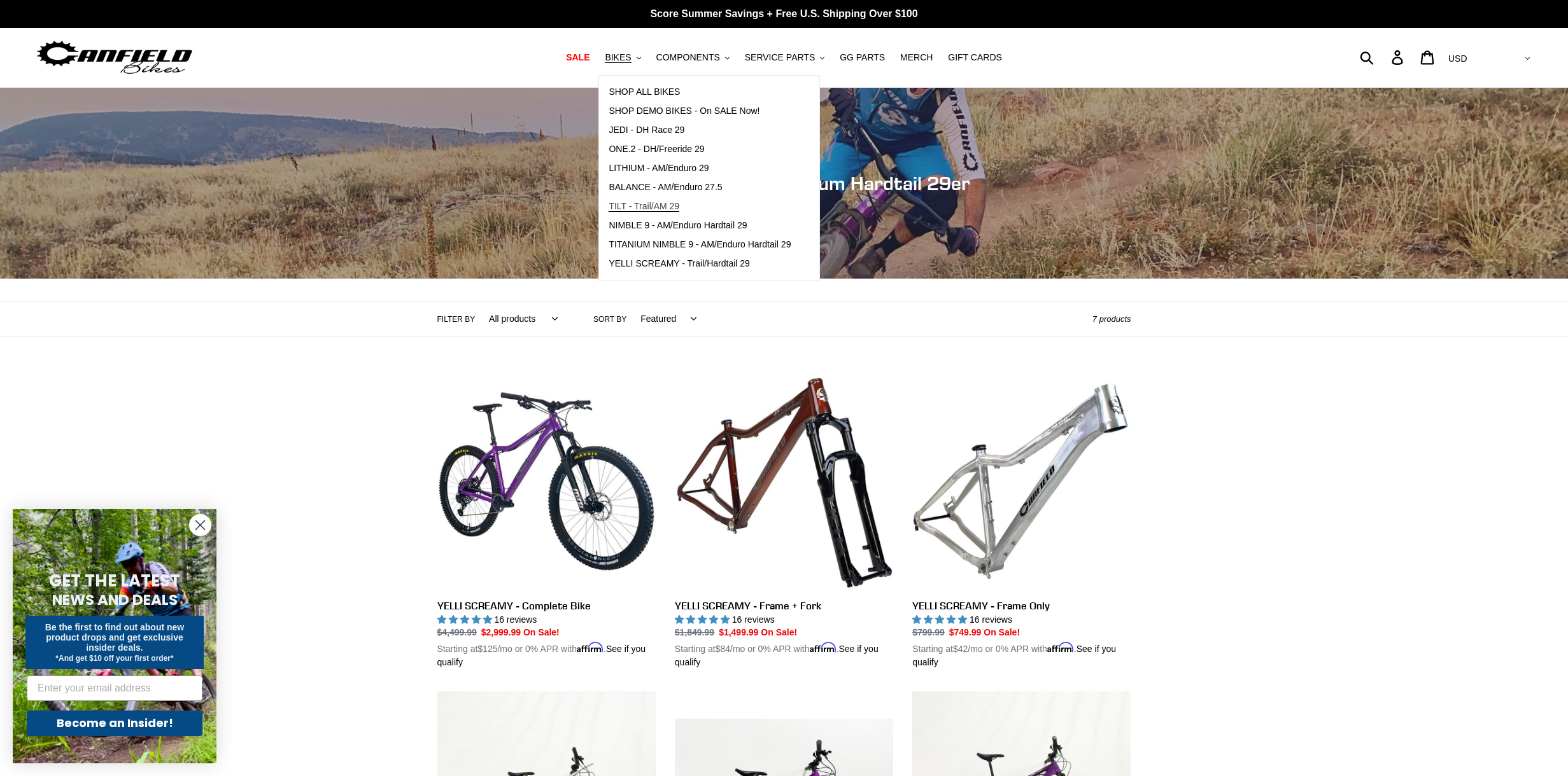
click at [656, 210] on span "TILT - Trail/AM 29" at bounding box center [644, 206] width 71 height 11
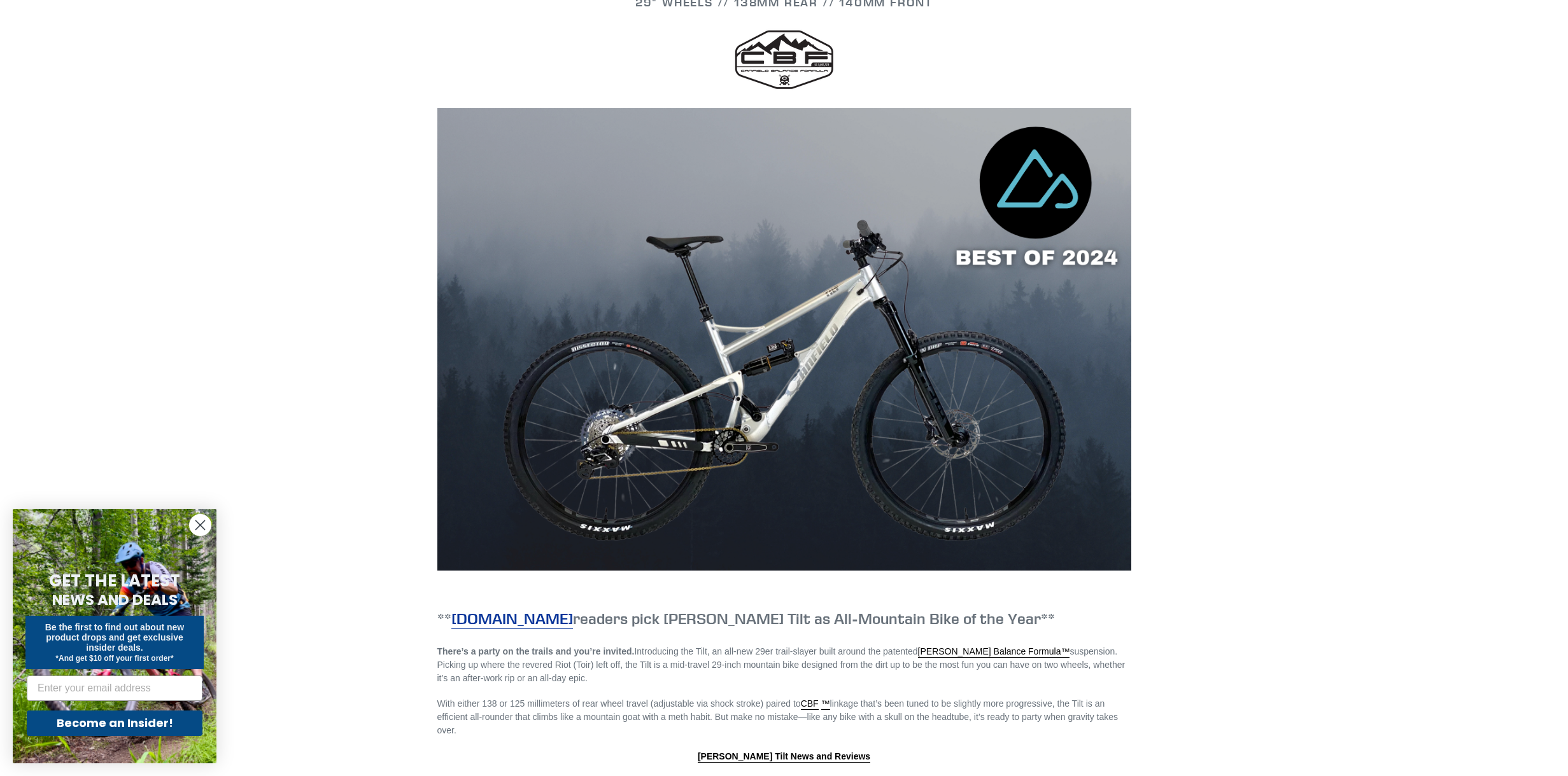
scroll to position [825, 0]
click at [655, 208] on img at bounding box center [784, 339] width 694 height 462
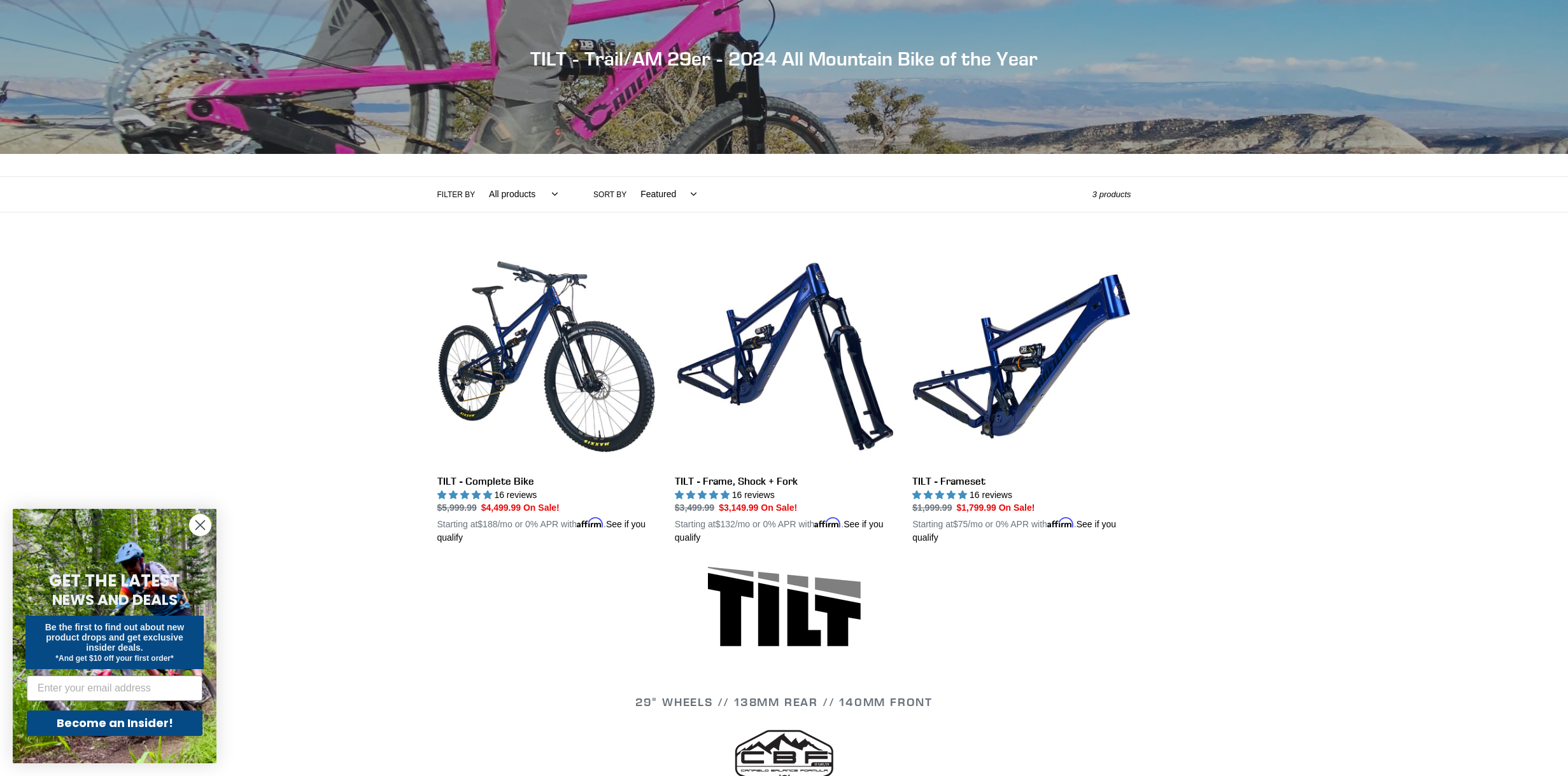
scroll to position [152, 0]
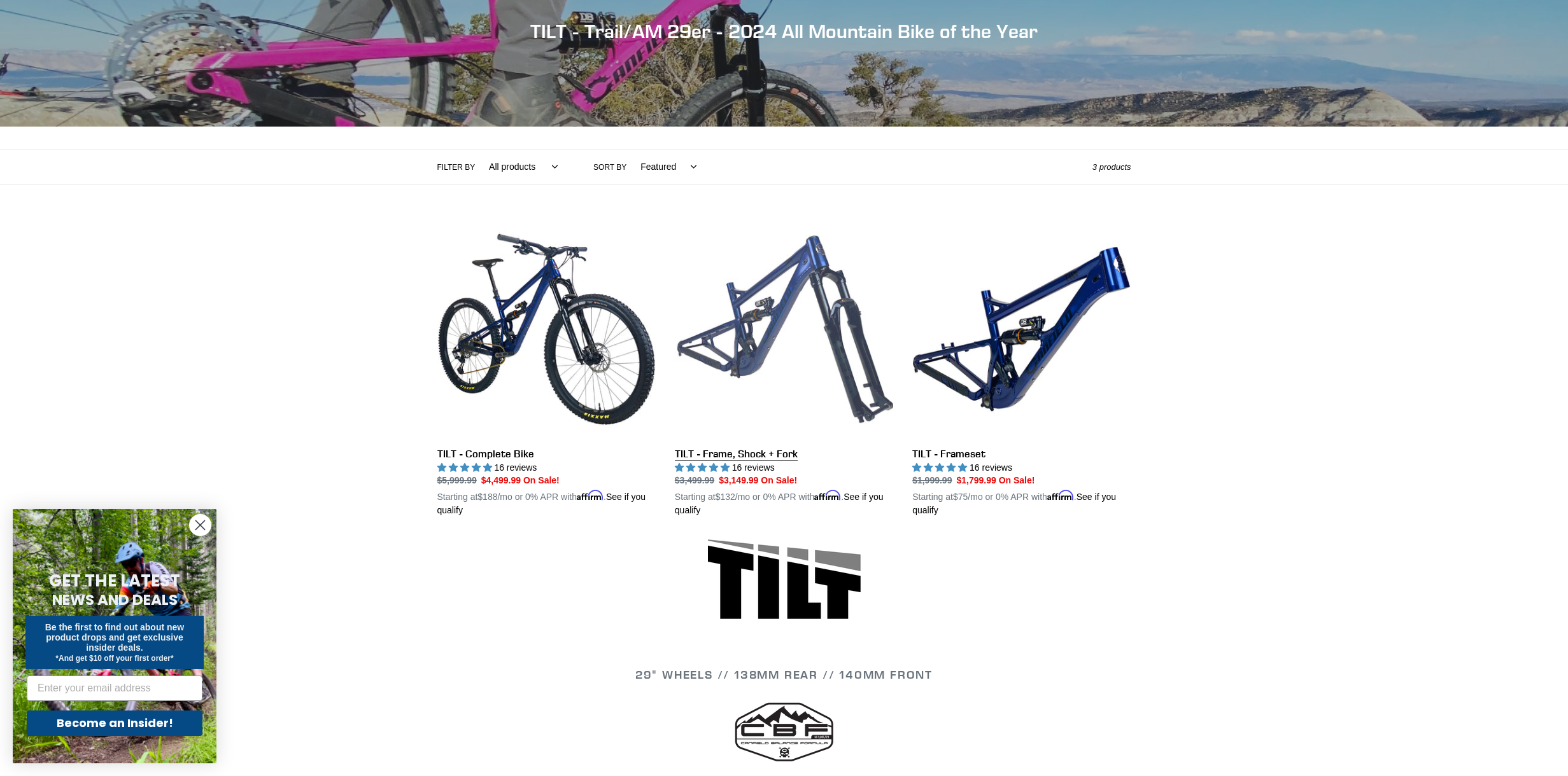
click at [733, 339] on link "TILT - Frame, Shock + Fork" at bounding box center [784, 369] width 218 height 298
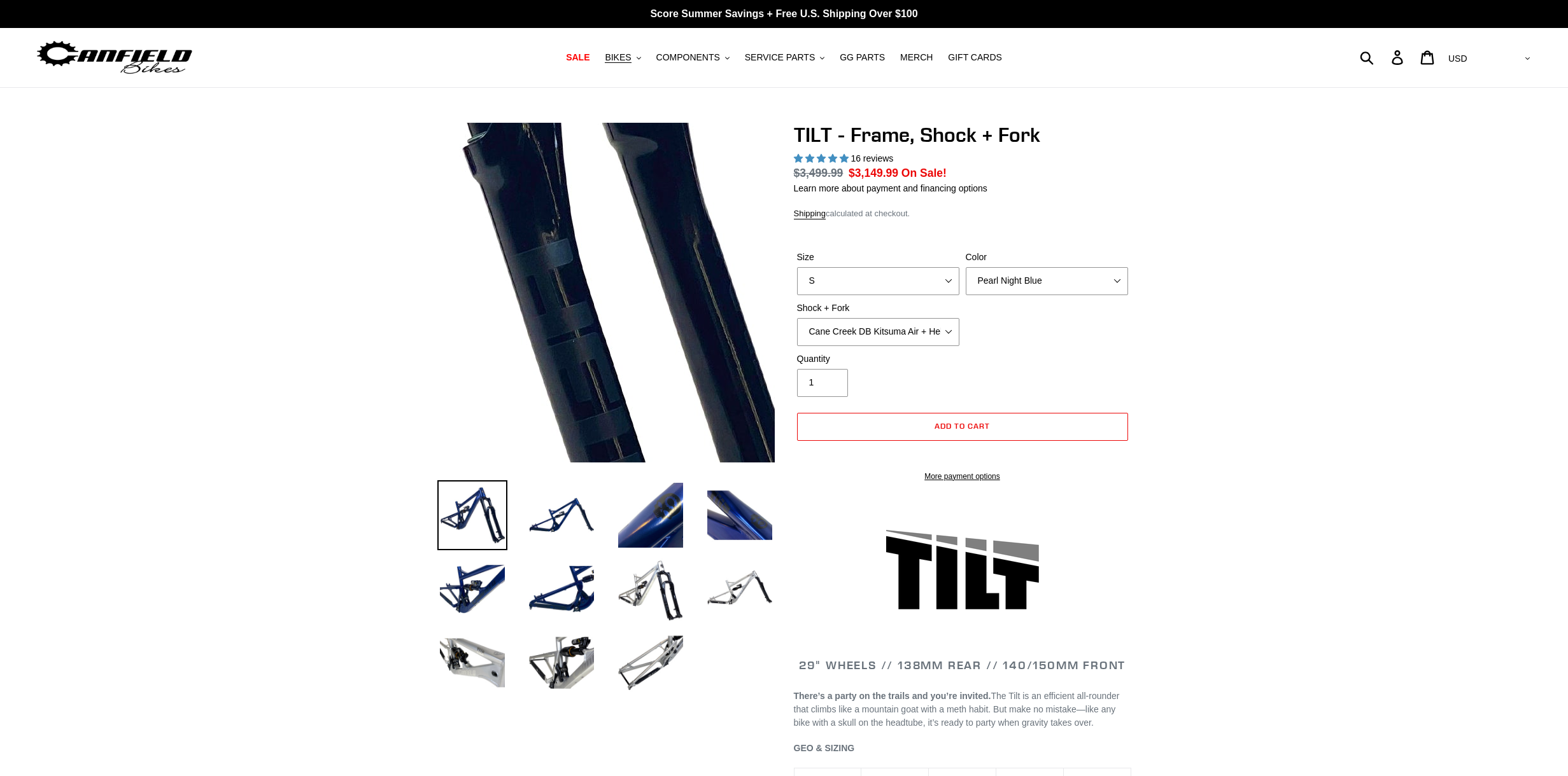
select select "highest-rating"
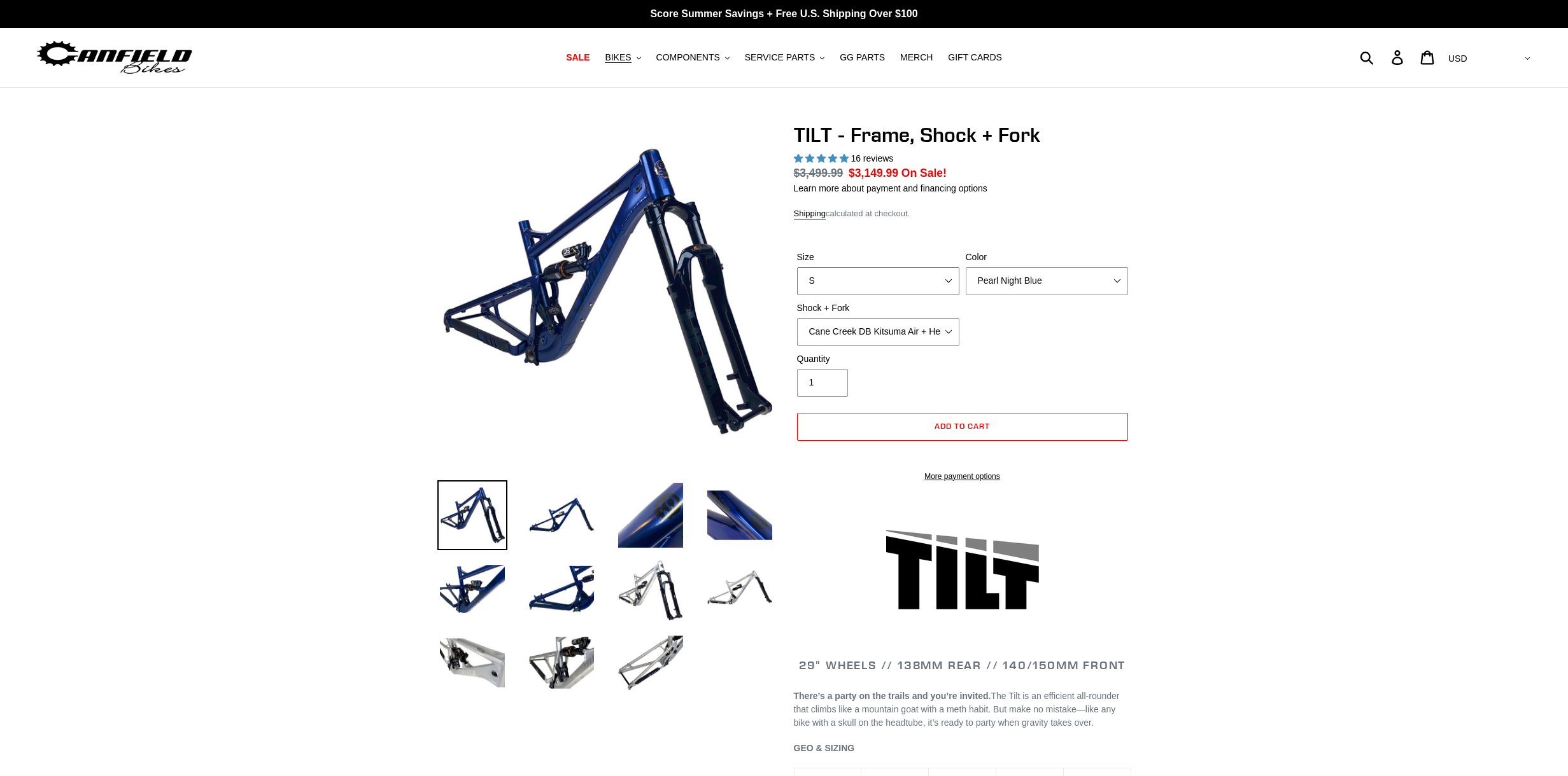
click at [893, 281] on select "S M L XL" at bounding box center [878, 281] width 163 height 28
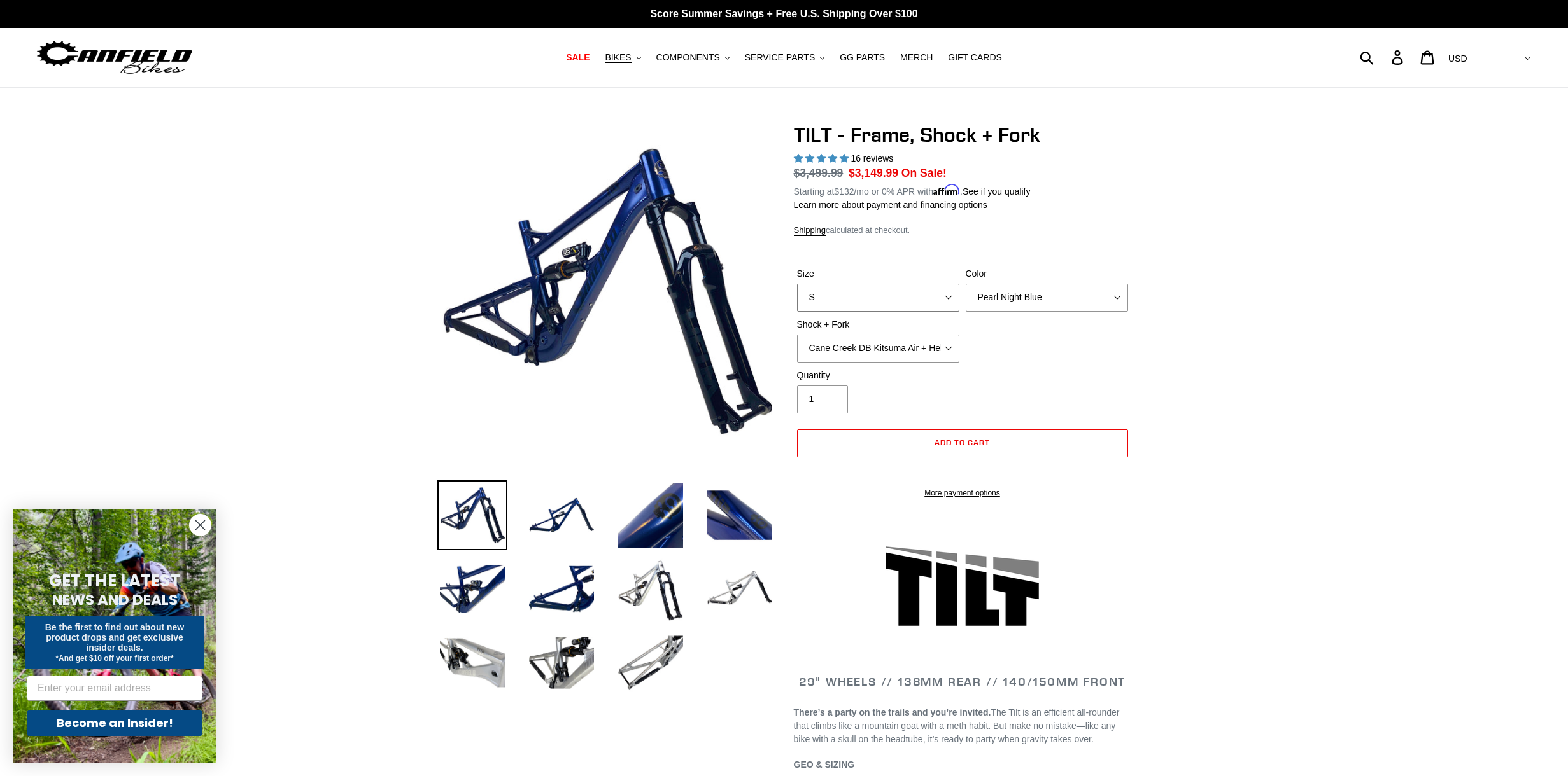
select select "M"
select select "Cane Creek DB Kitsuma Air + Fox 36 SL Factory Grip X 140mm"
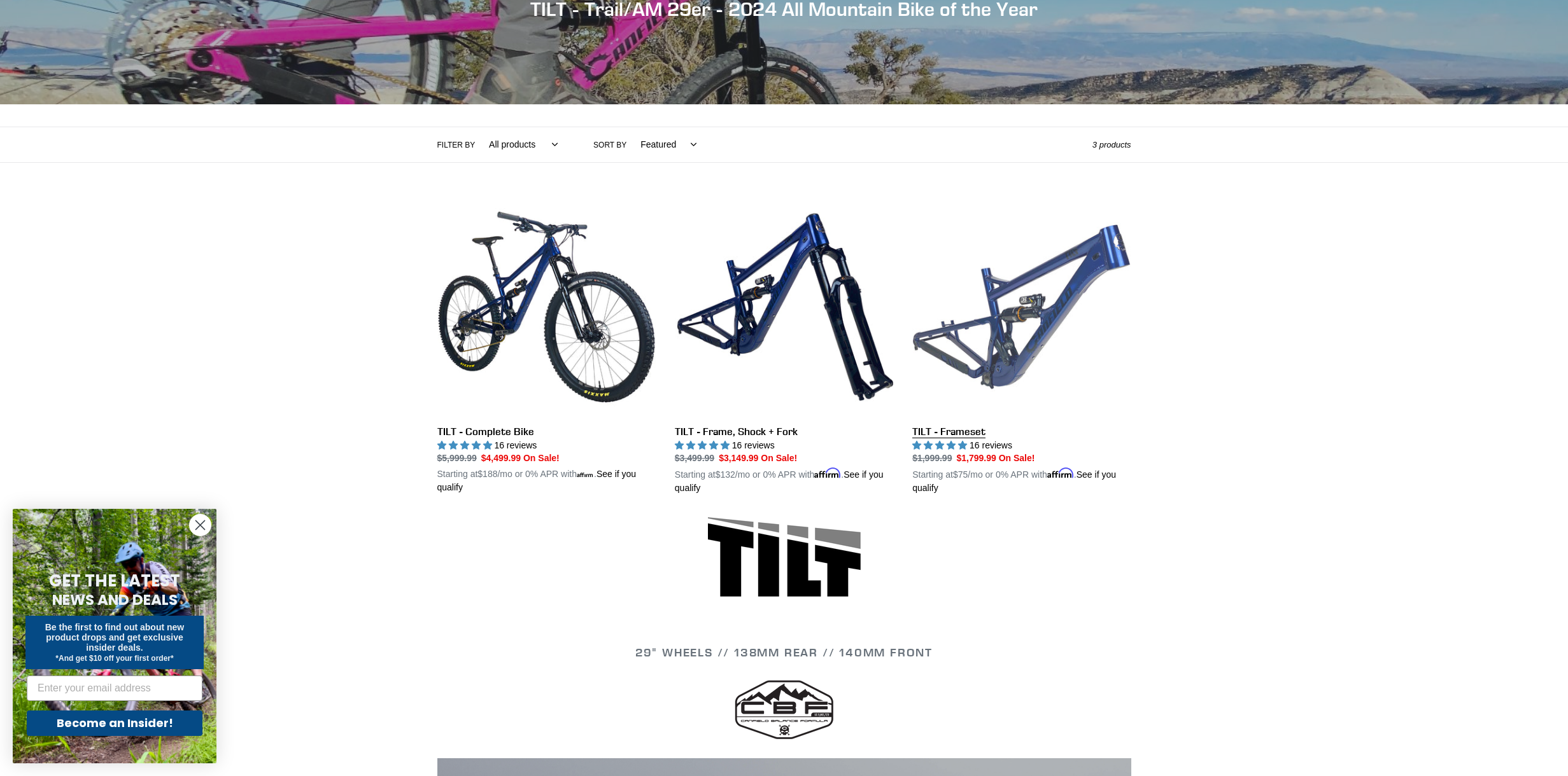
click at [1101, 284] on link "TILT - Frameset" at bounding box center [1021, 346] width 218 height 298
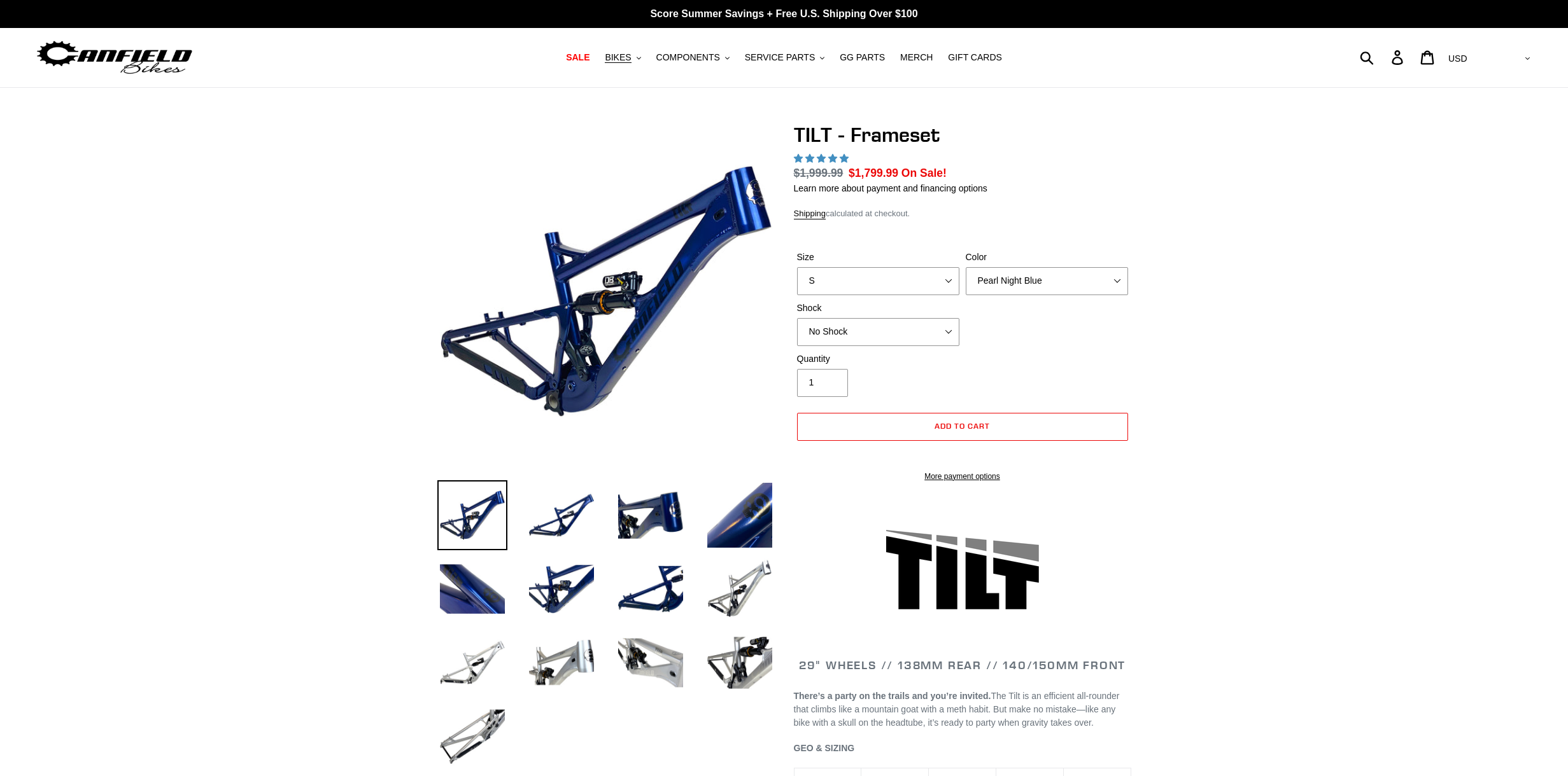
select select "highest-rating"
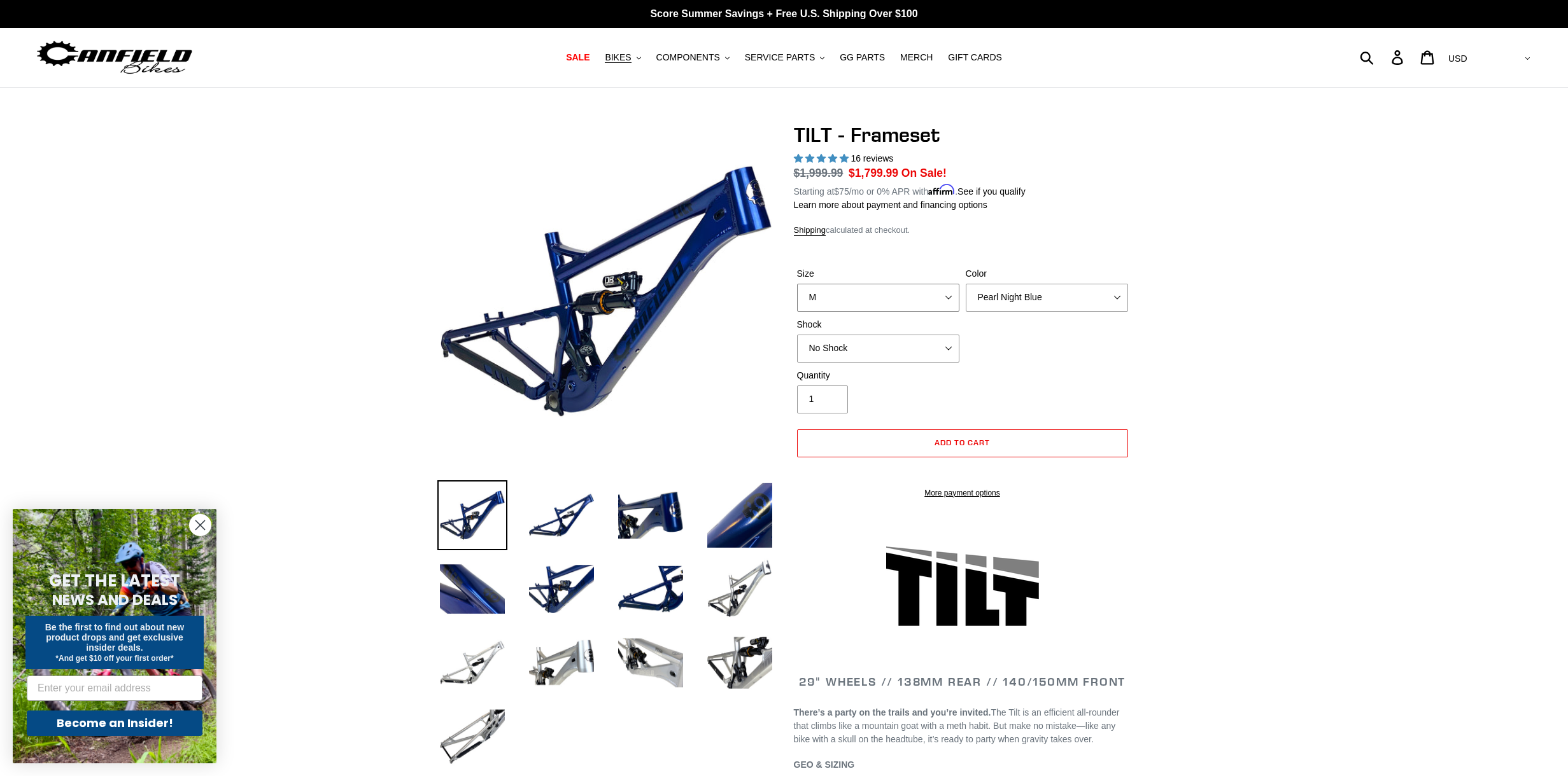
select select "L"
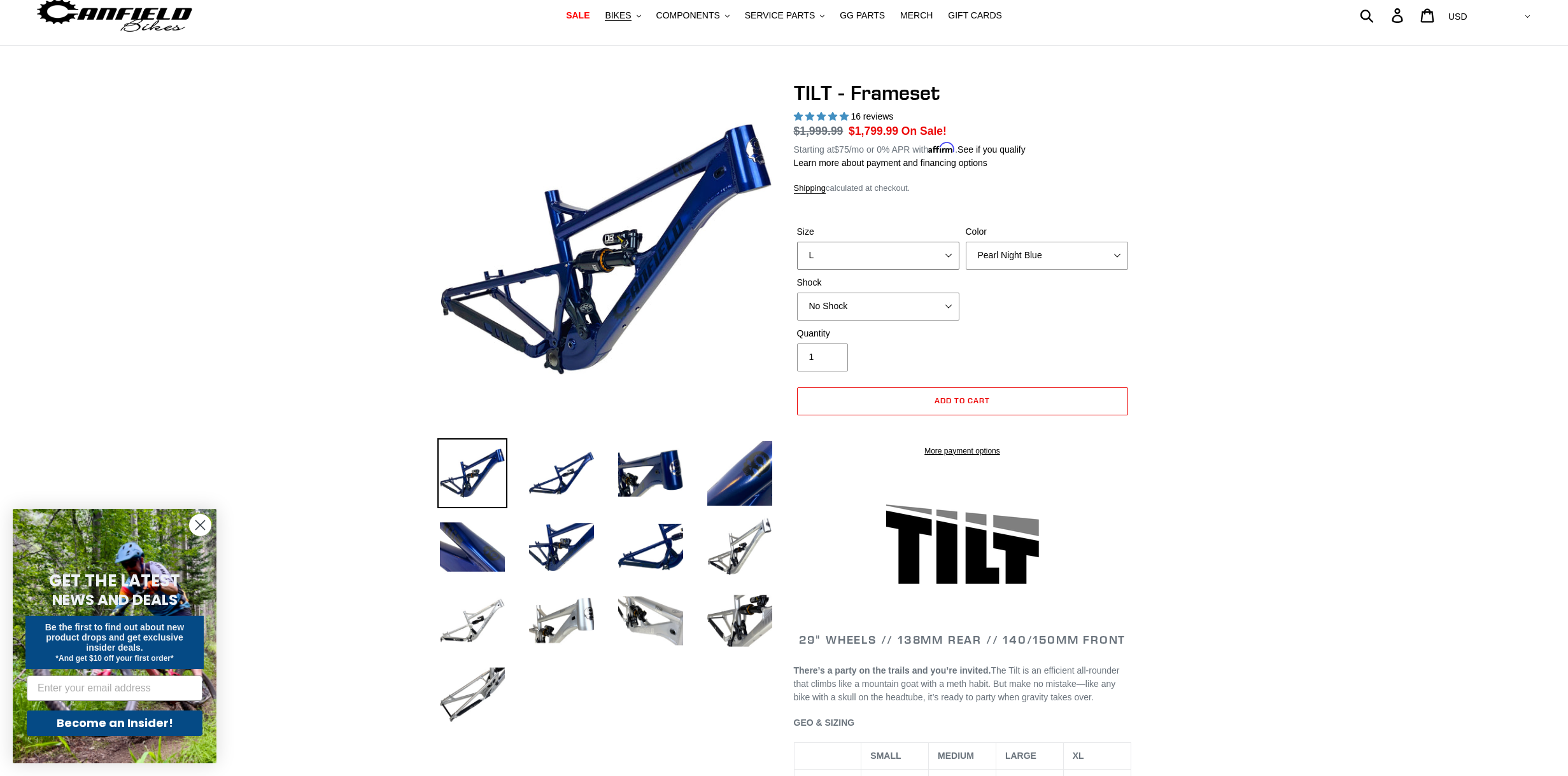
scroll to position [43, 0]
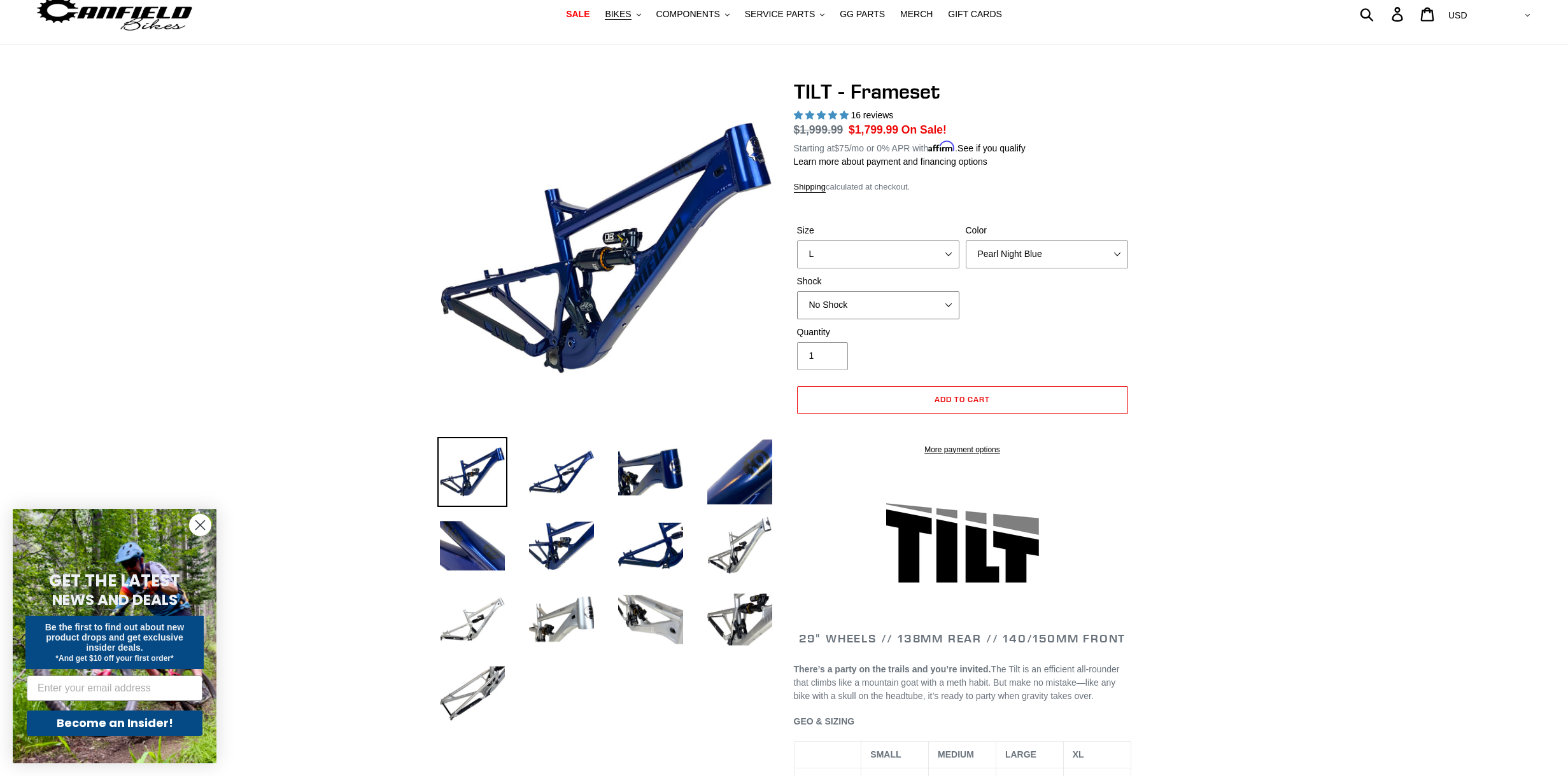
select select "RockShox Deluxe Ultimate"
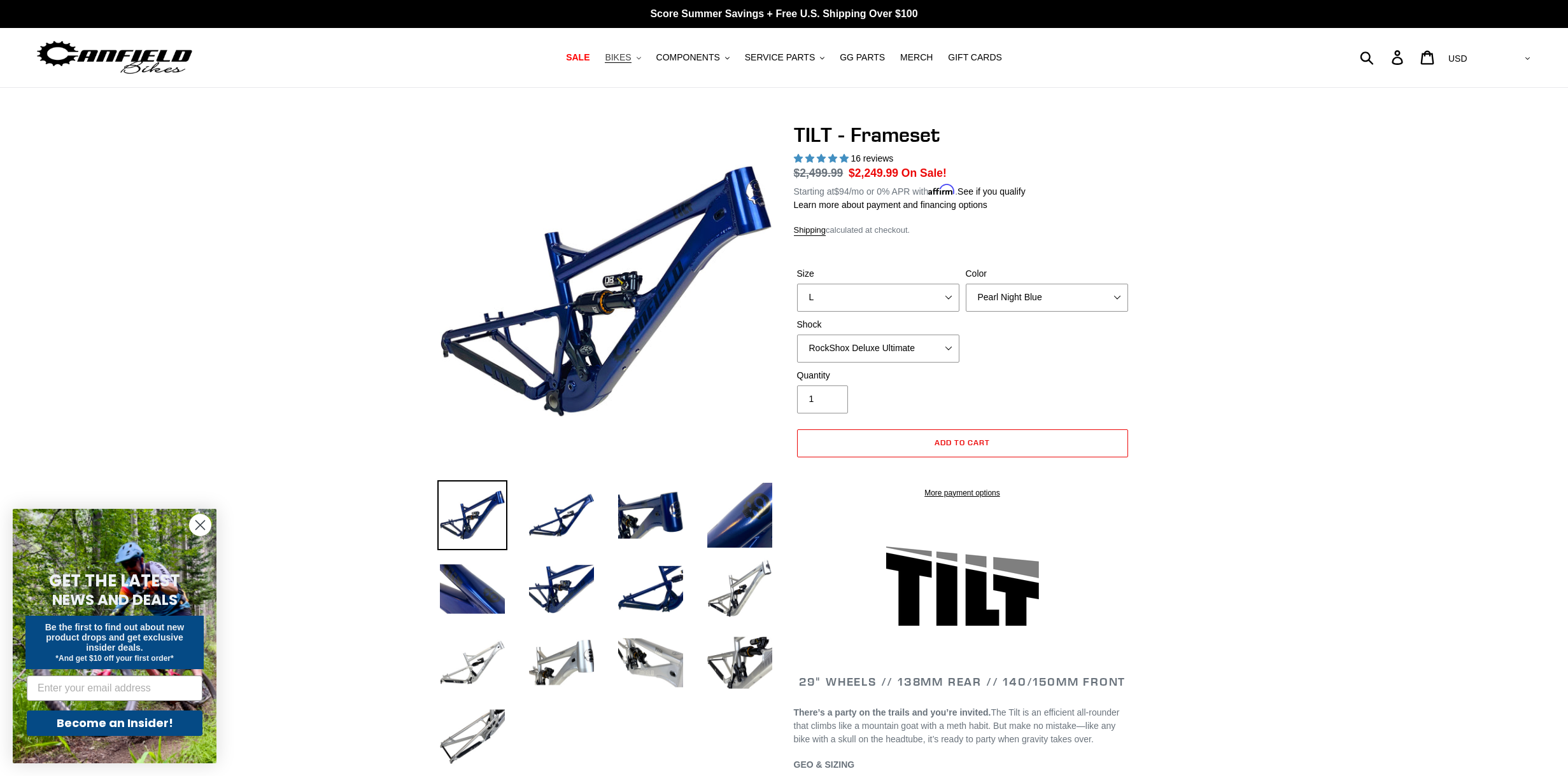
click at [619, 57] on span "BIKES" at bounding box center [618, 58] width 26 height 11
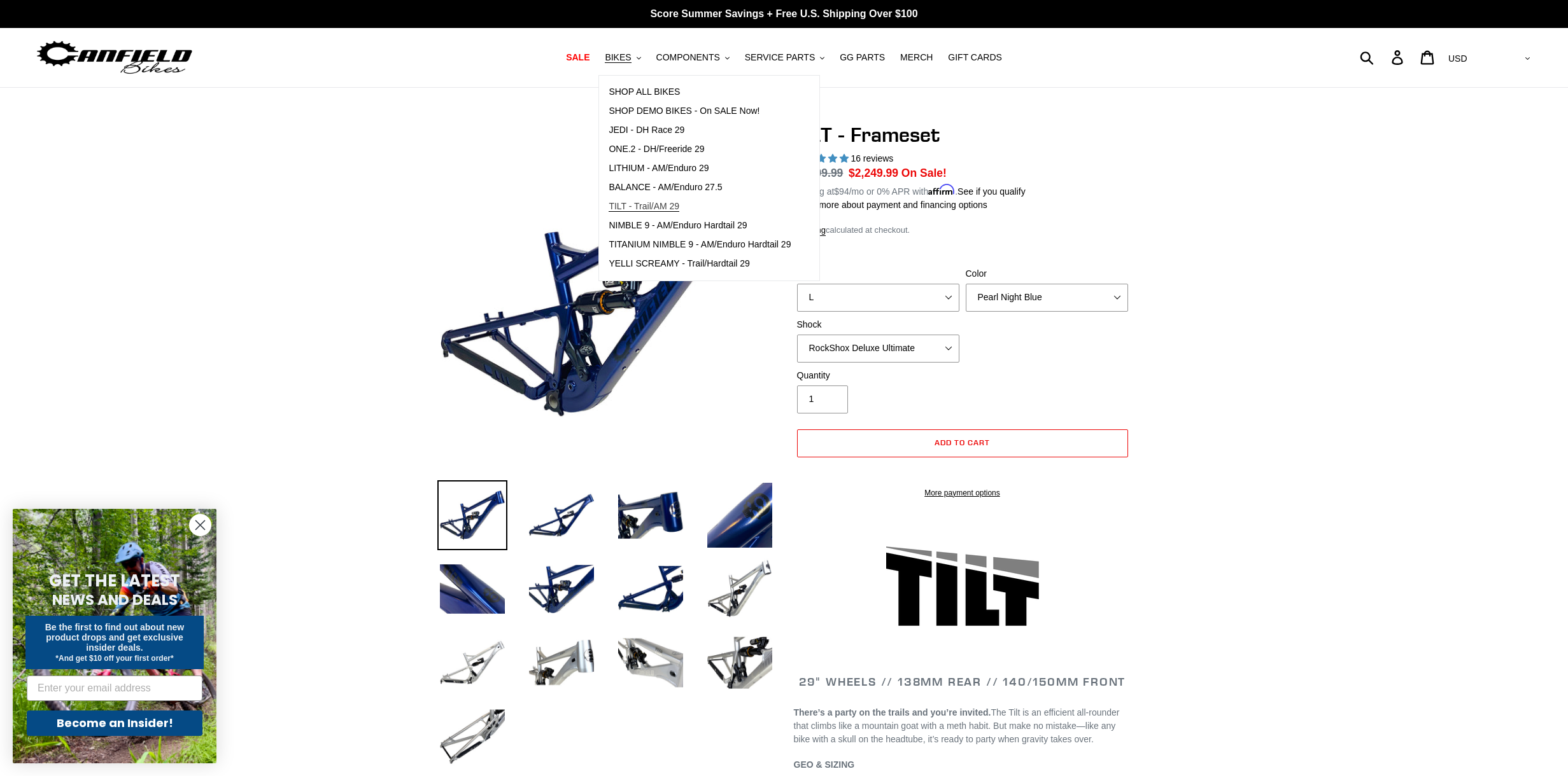
click at [673, 204] on span "TILT - Trail/AM 29" at bounding box center [644, 206] width 71 height 11
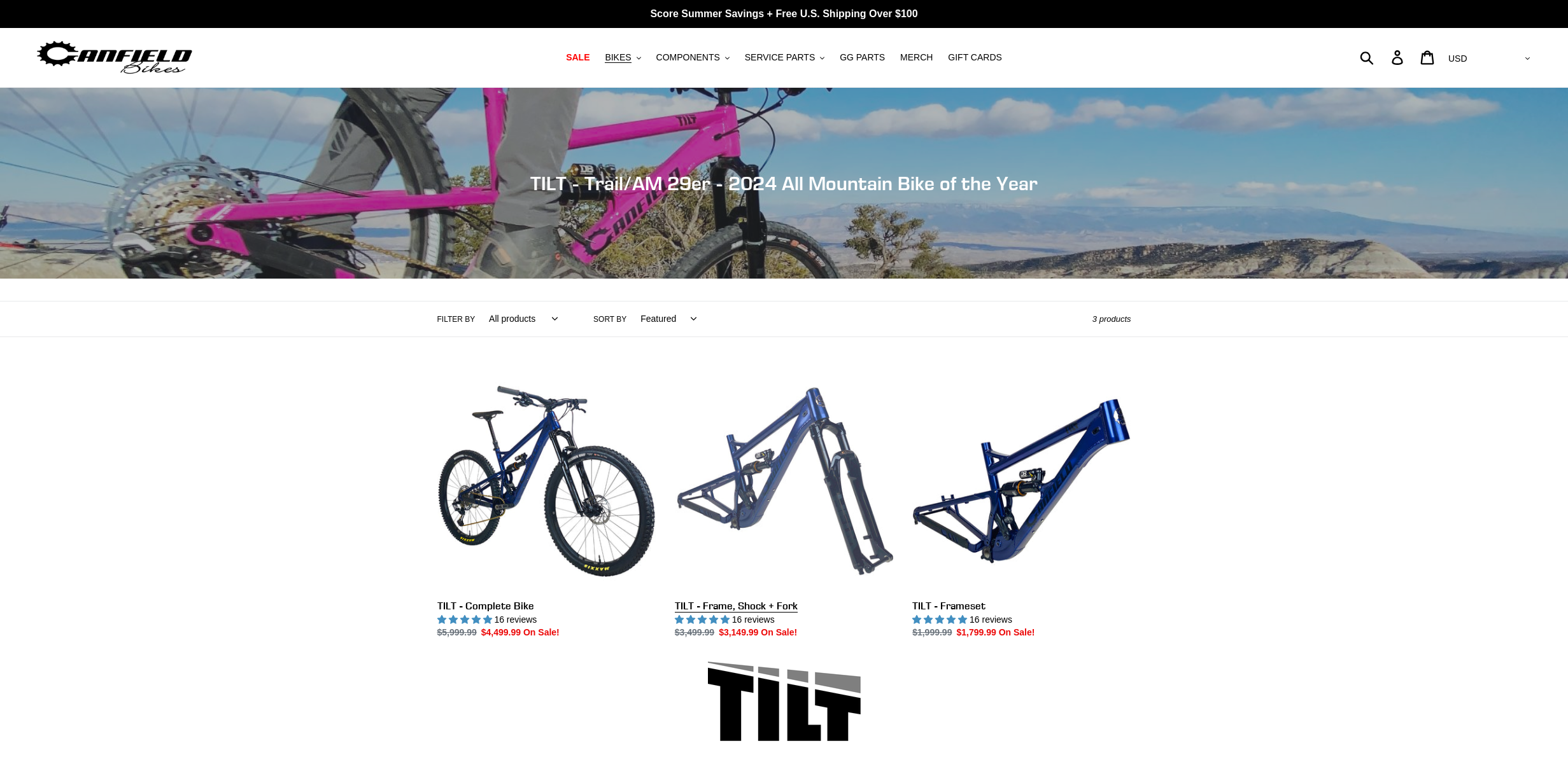
scroll to position [213, 0]
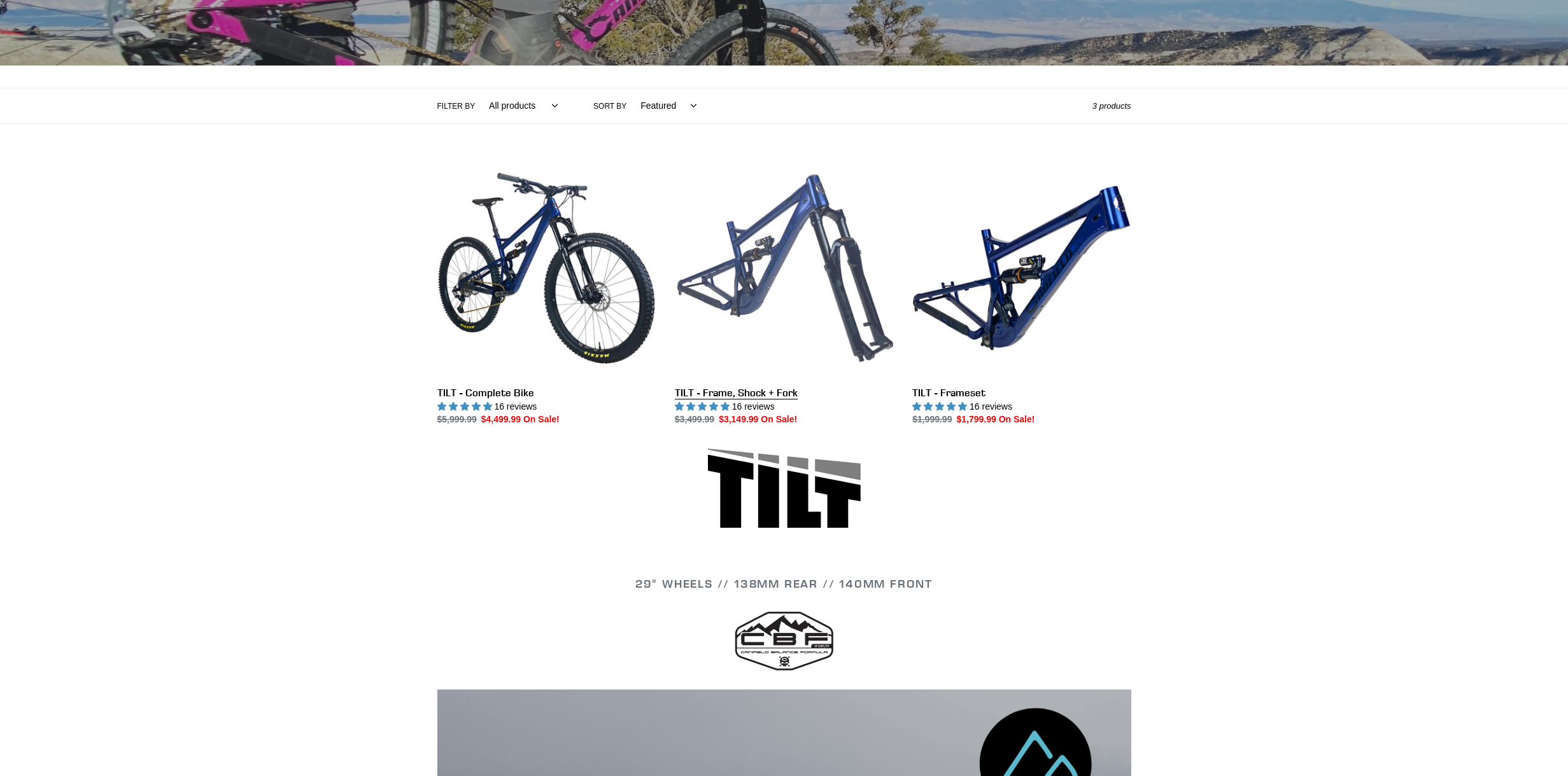
click at [845, 266] on link "TILT - Frame, Shock + Fork" at bounding box center [784, 293] width 218 height 268
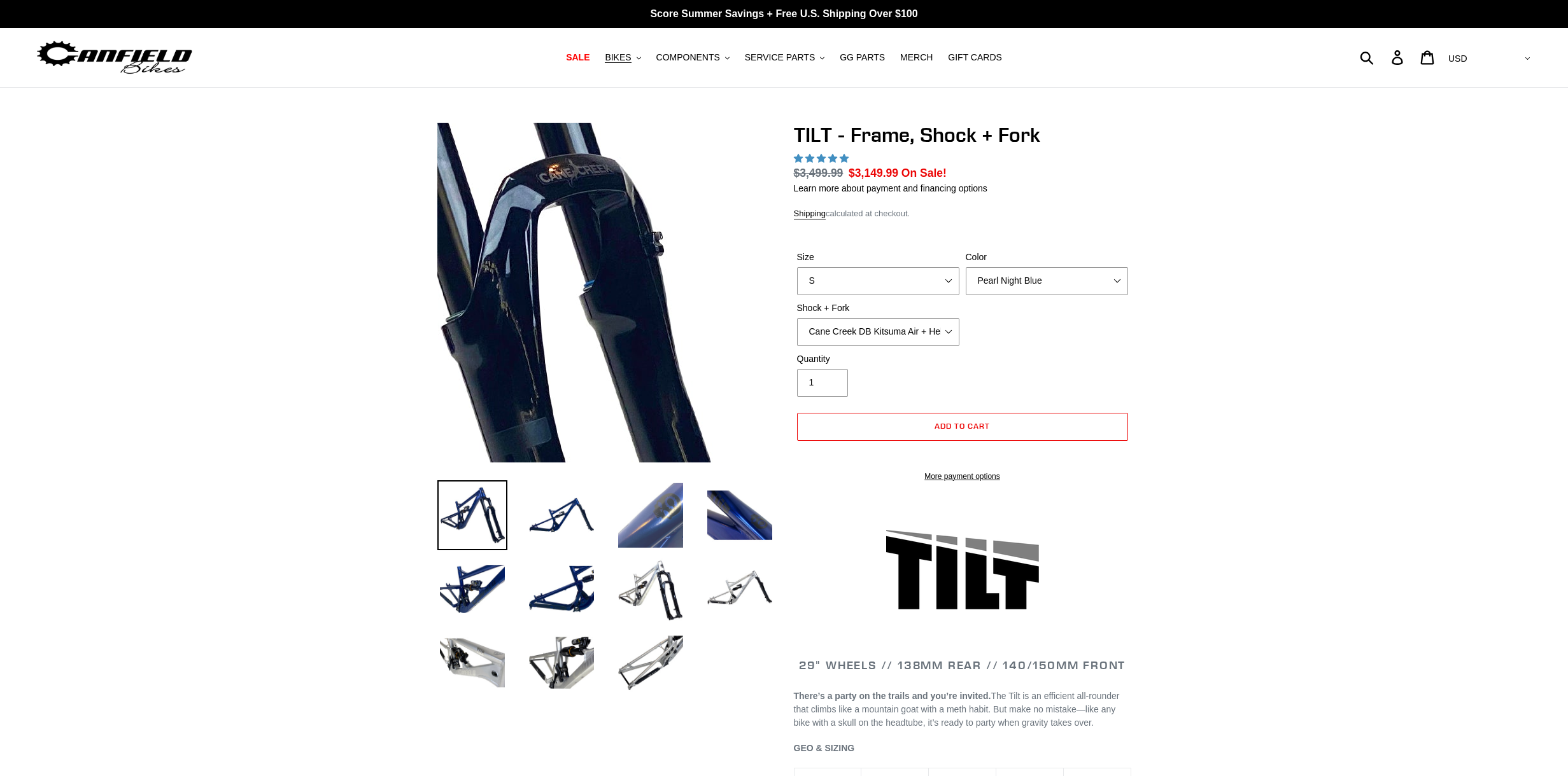
scroll to position [1, 0]
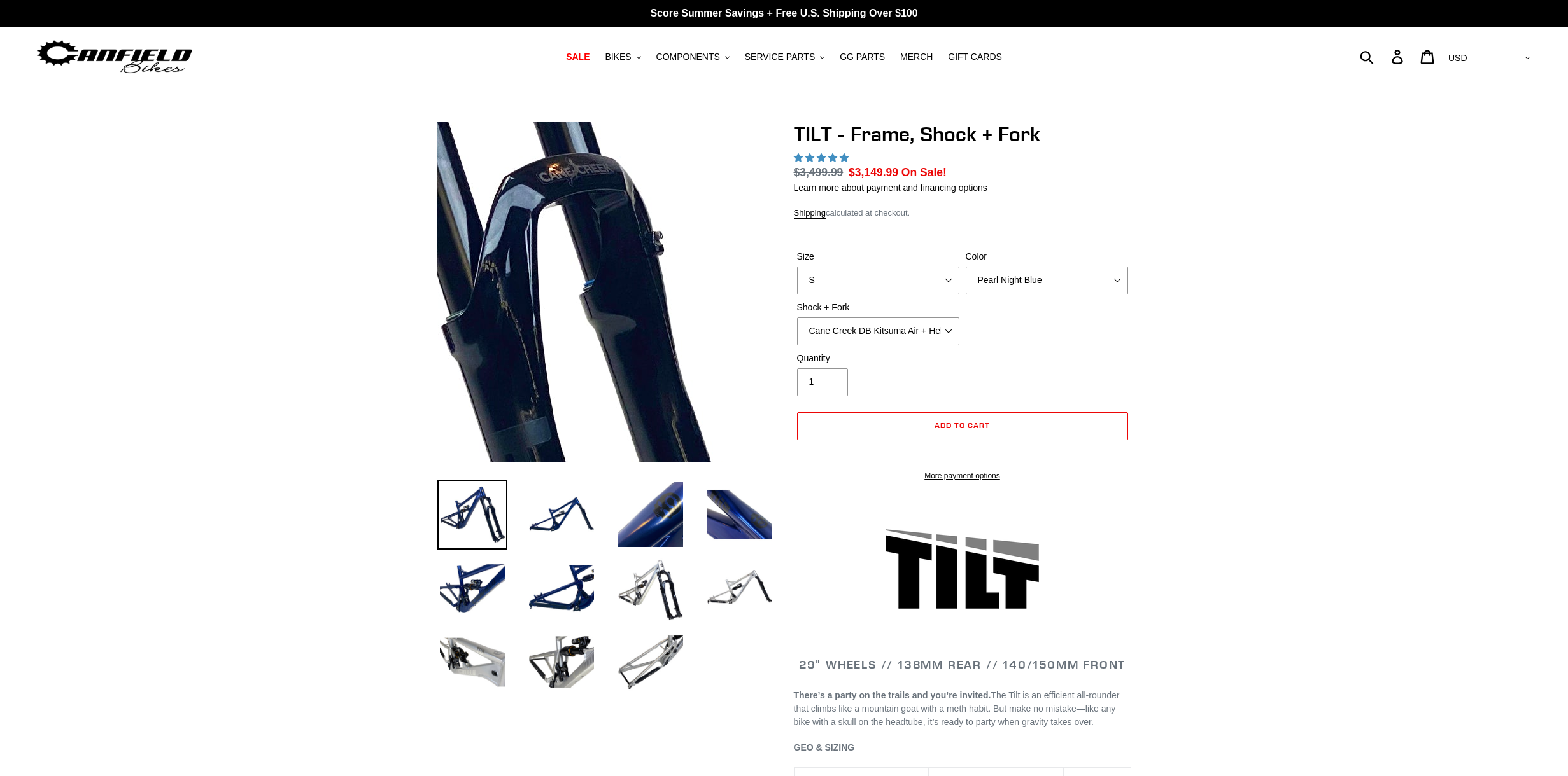
select select "highest-rating"
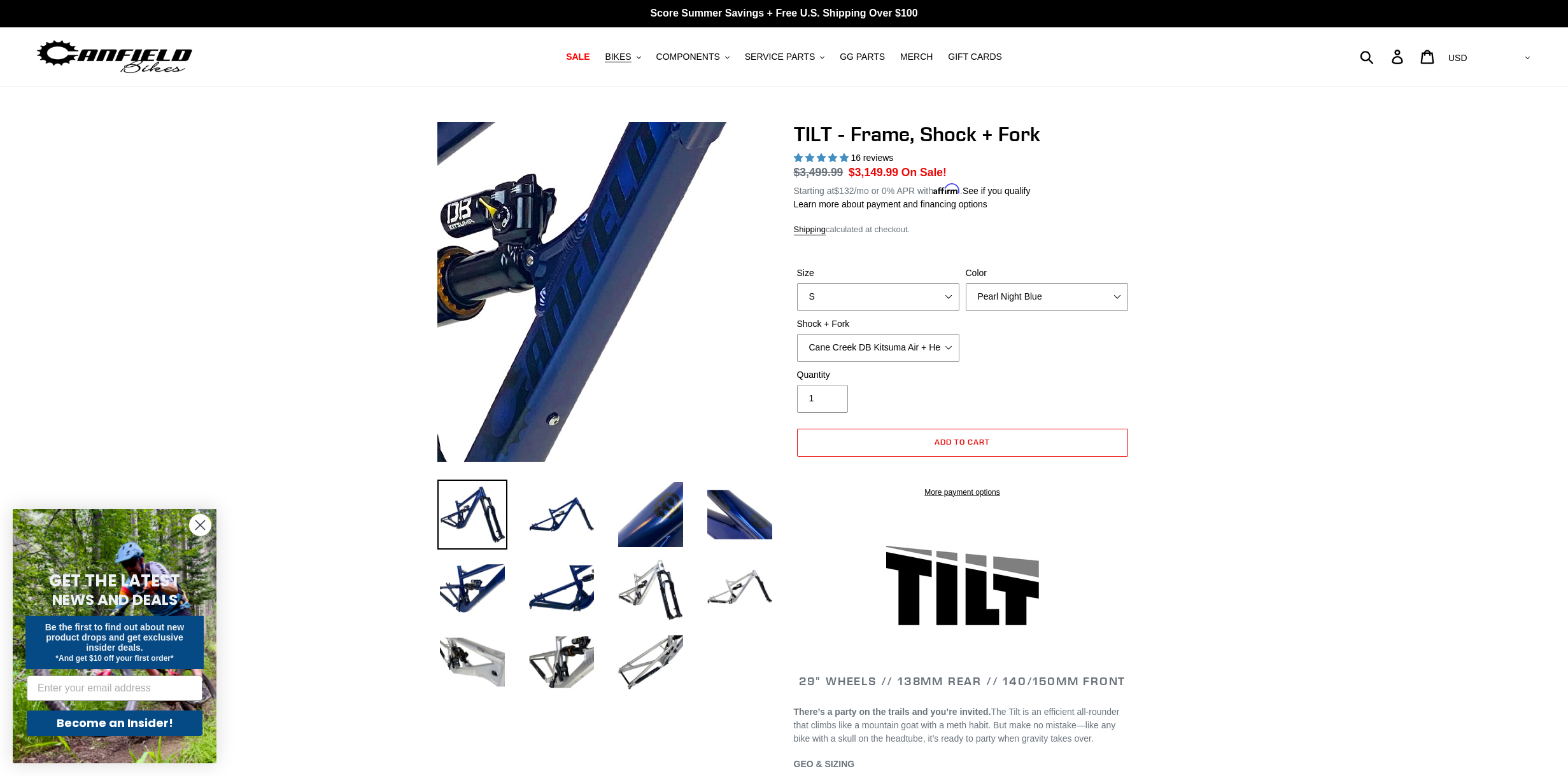
click at [603, 265] on img at bounding box center [613, 368] width 1303 height 1303
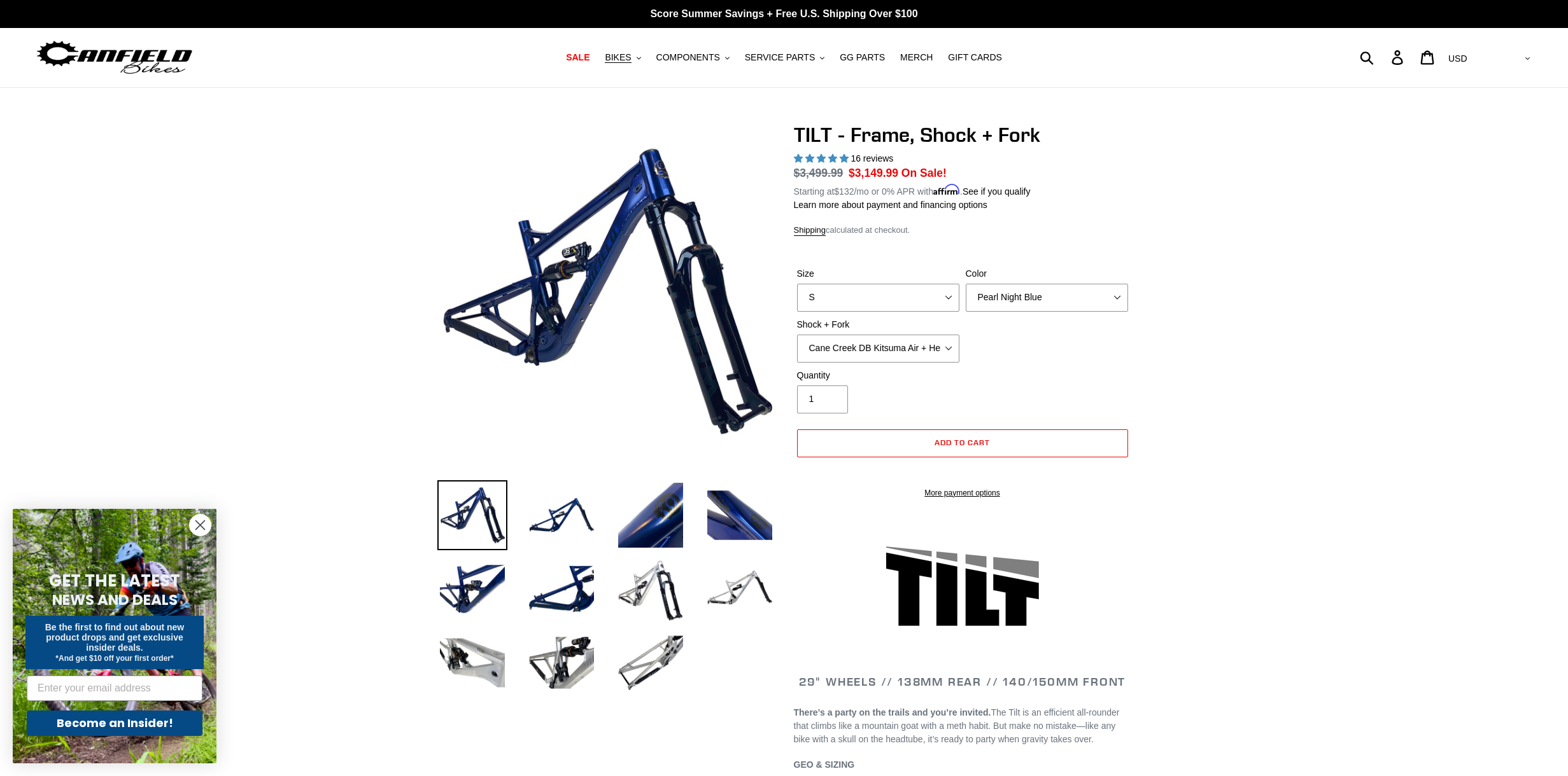
scroll to position [5, 0]
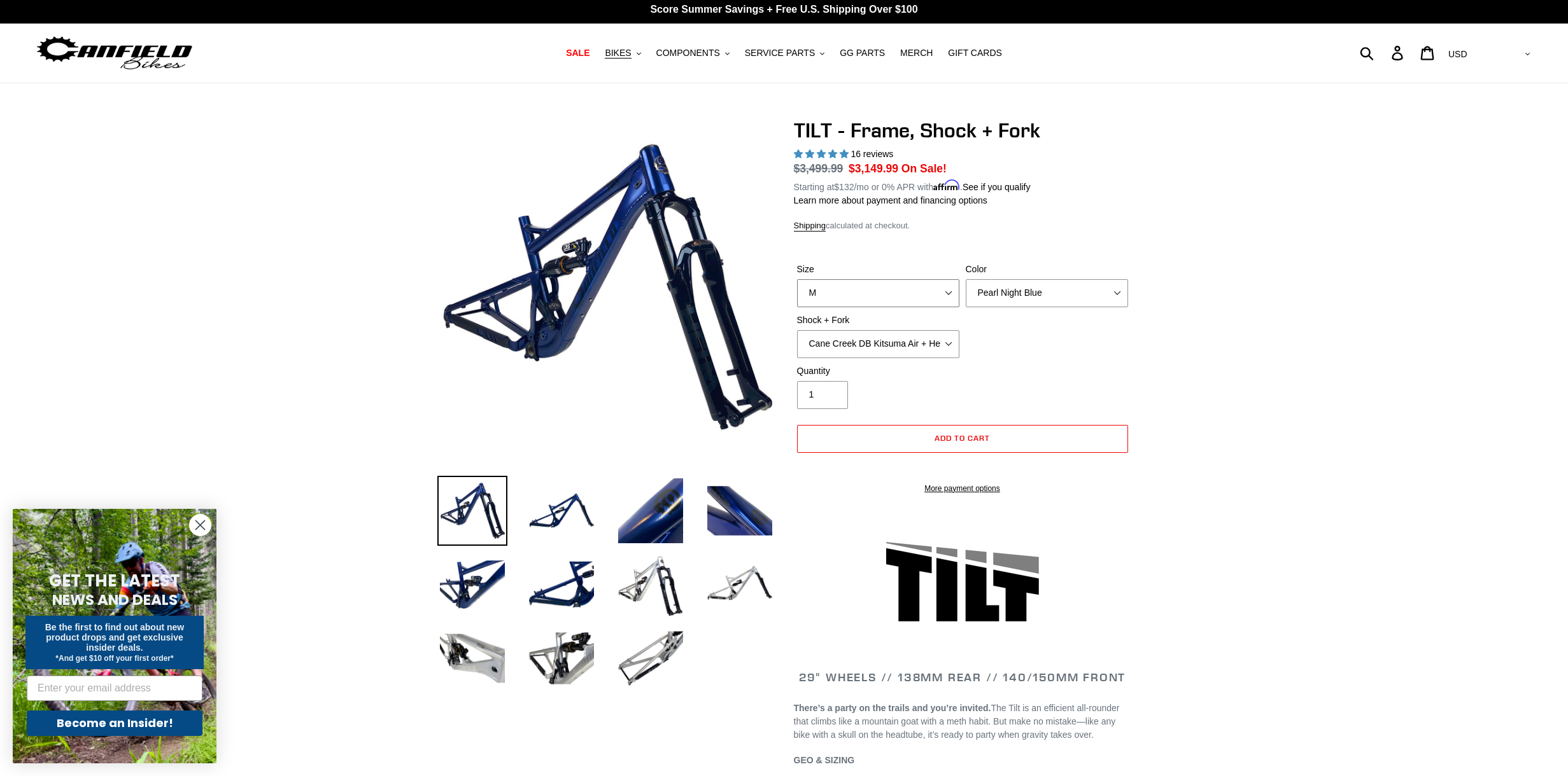
select select "L"
select select "Cane Creek DB Kitsuma Air + Helm MKII 140mm"
click at [580, 52] on span "SALE" at bounding box center [578, 53] width 24 height 11
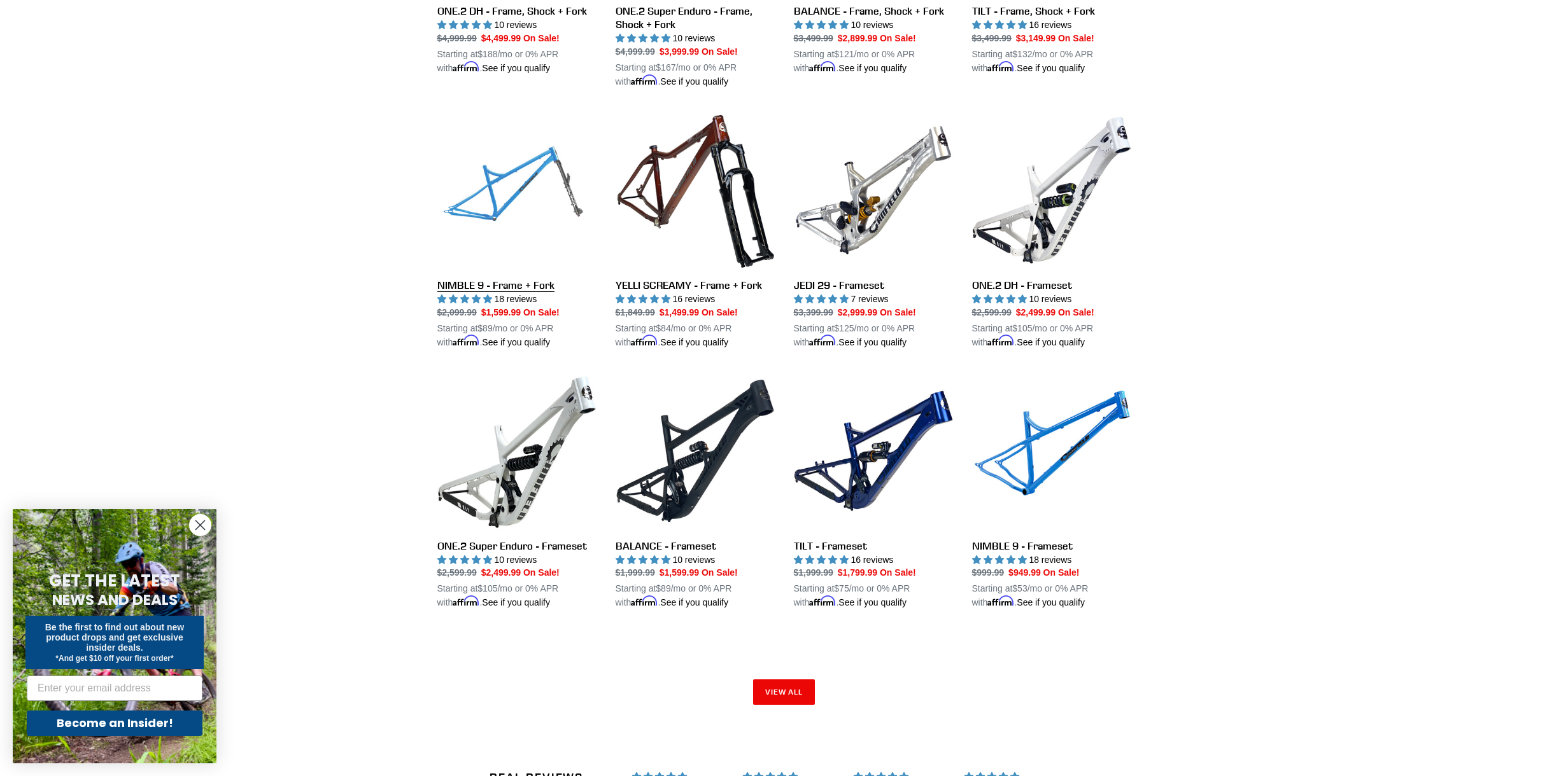
scroll to position [1636, 0]
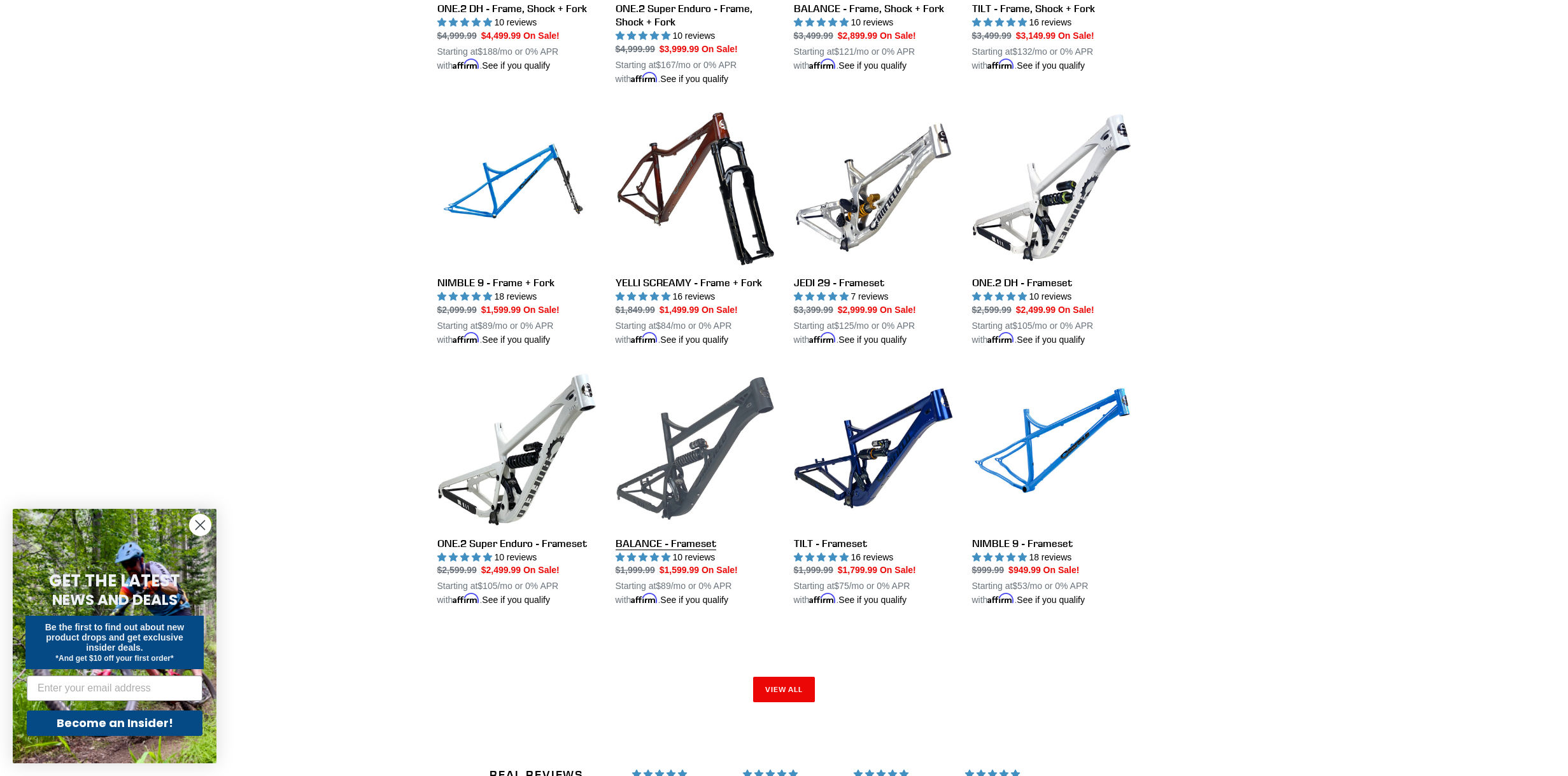
click at [706, 431] on link "BALANCE - Frameset" at bounding box center [695, 488] width 159 height 238
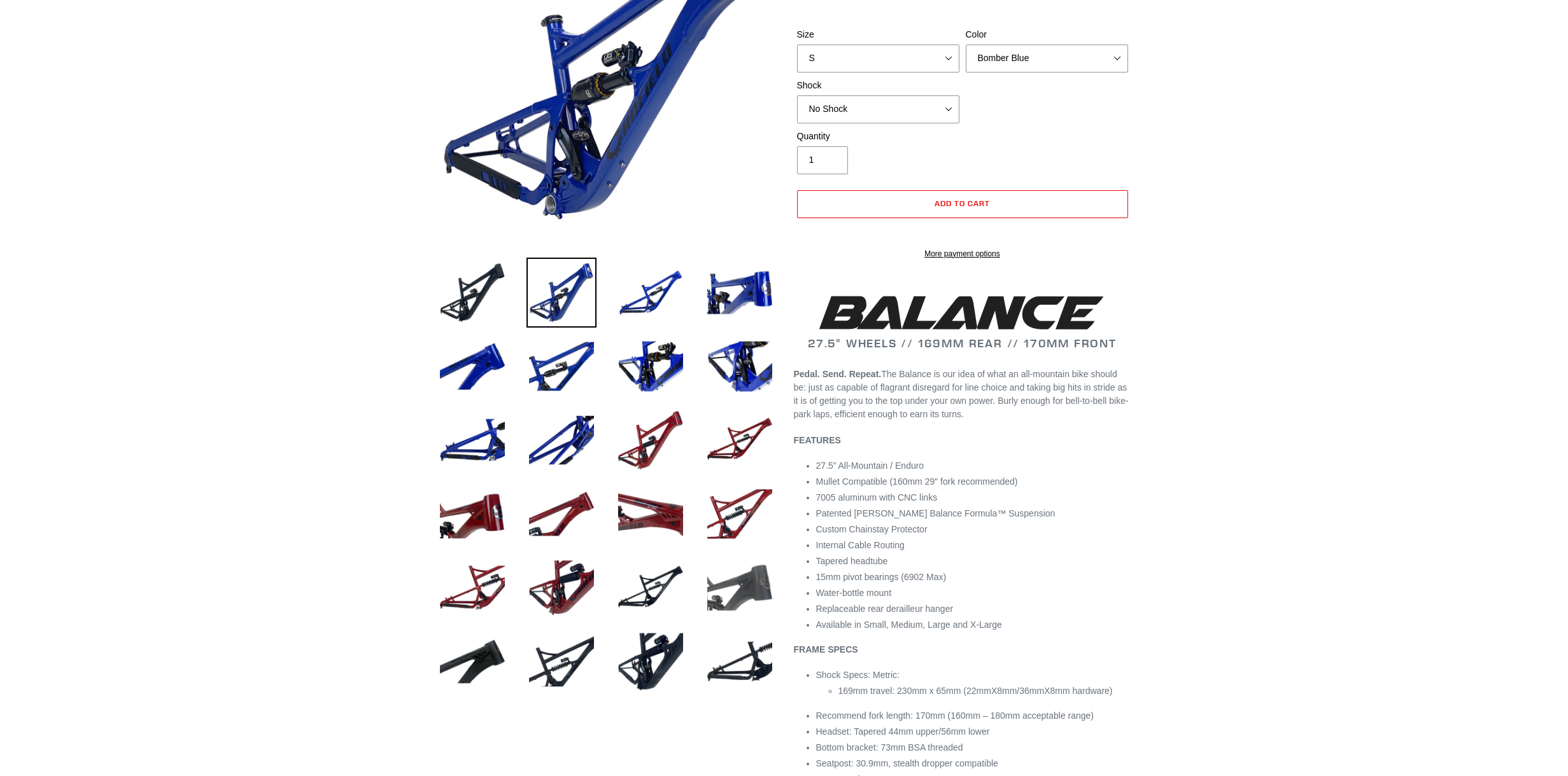
select select "highest-rating"
click at [756, 572] on img at bounding box center [739, 587] width 70 height 70
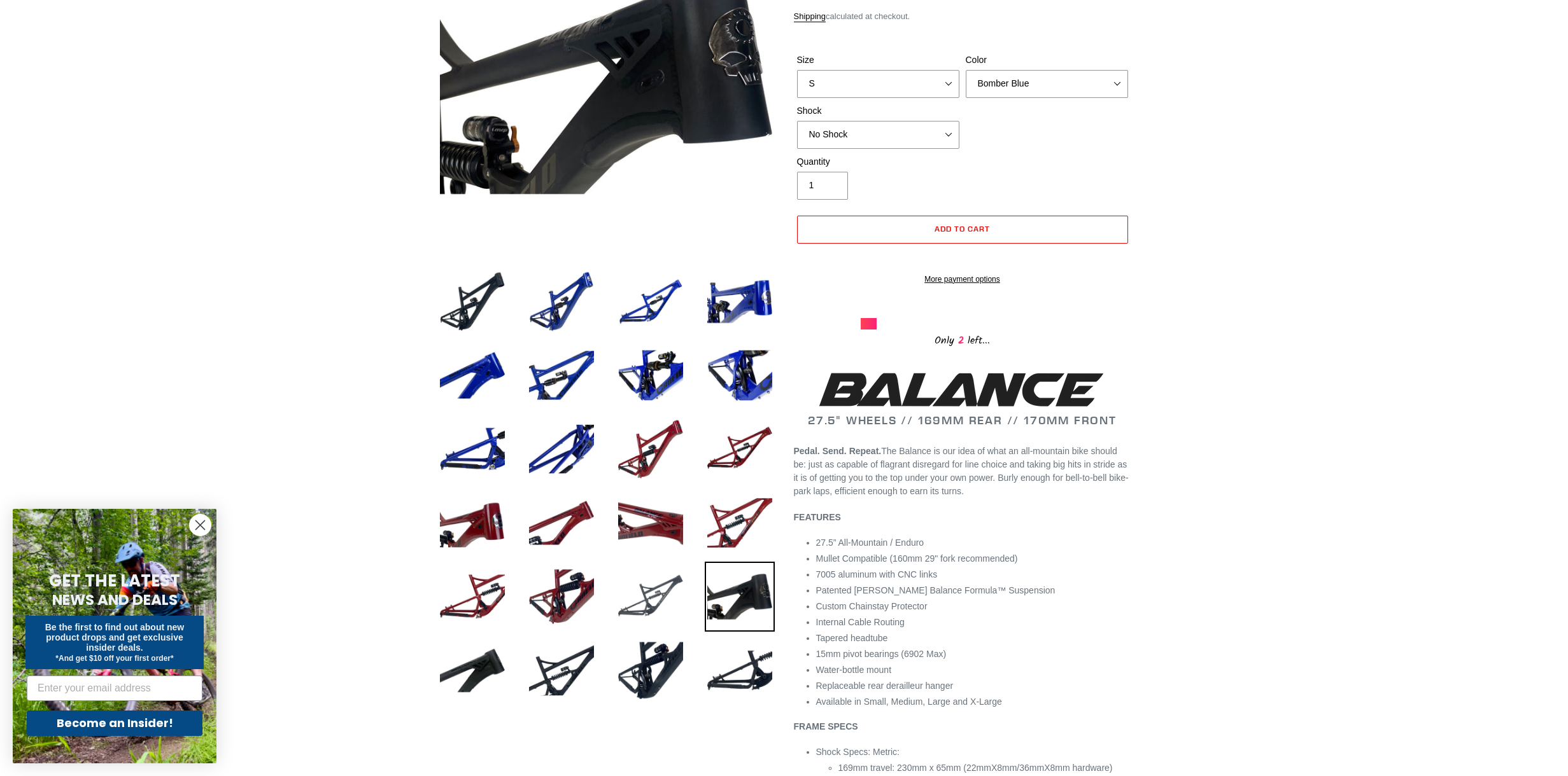
scroll to position [212, 0]
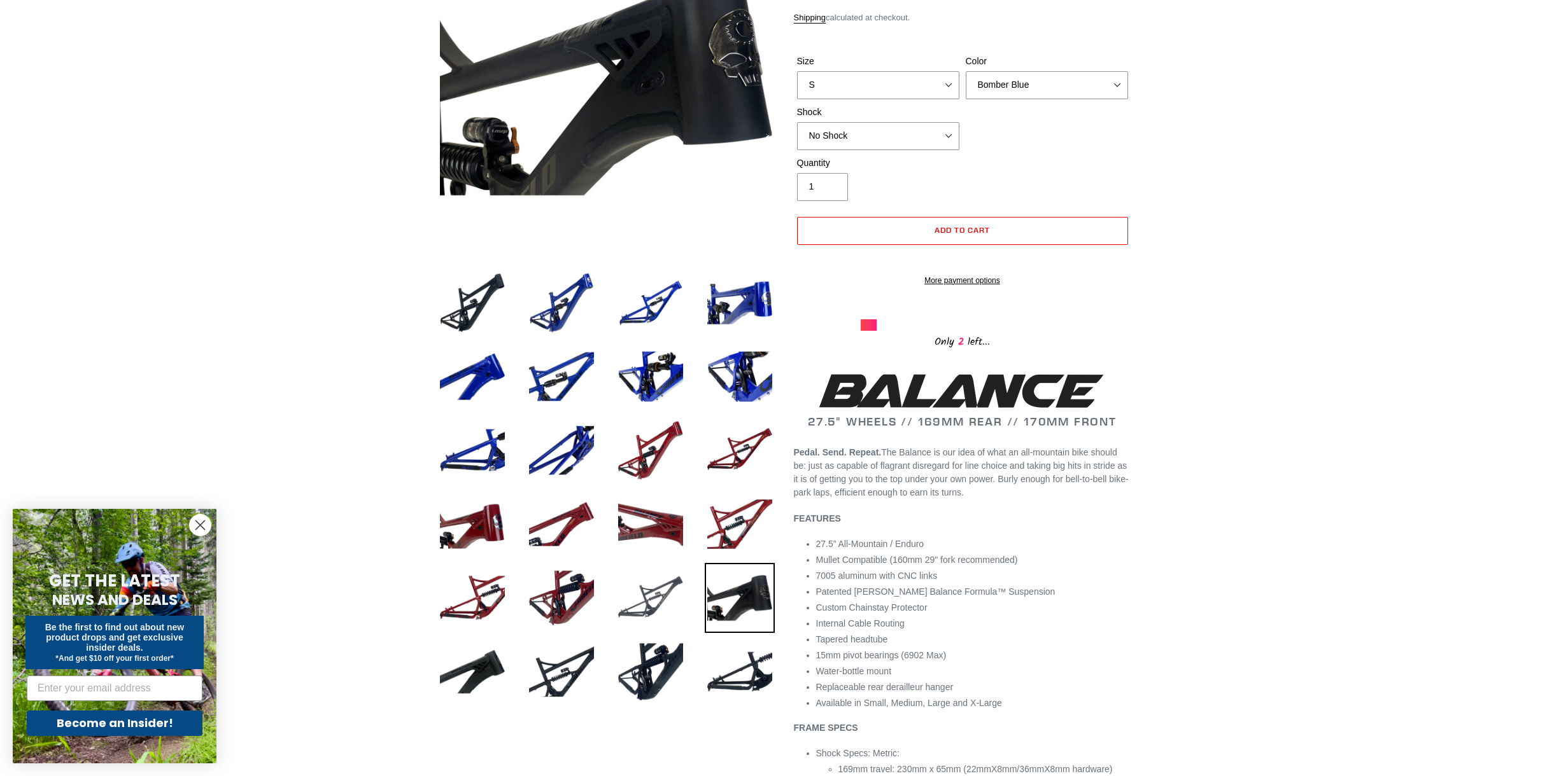
click at [643, 597] on img at bounding box center [650, 598] width 70 height 70
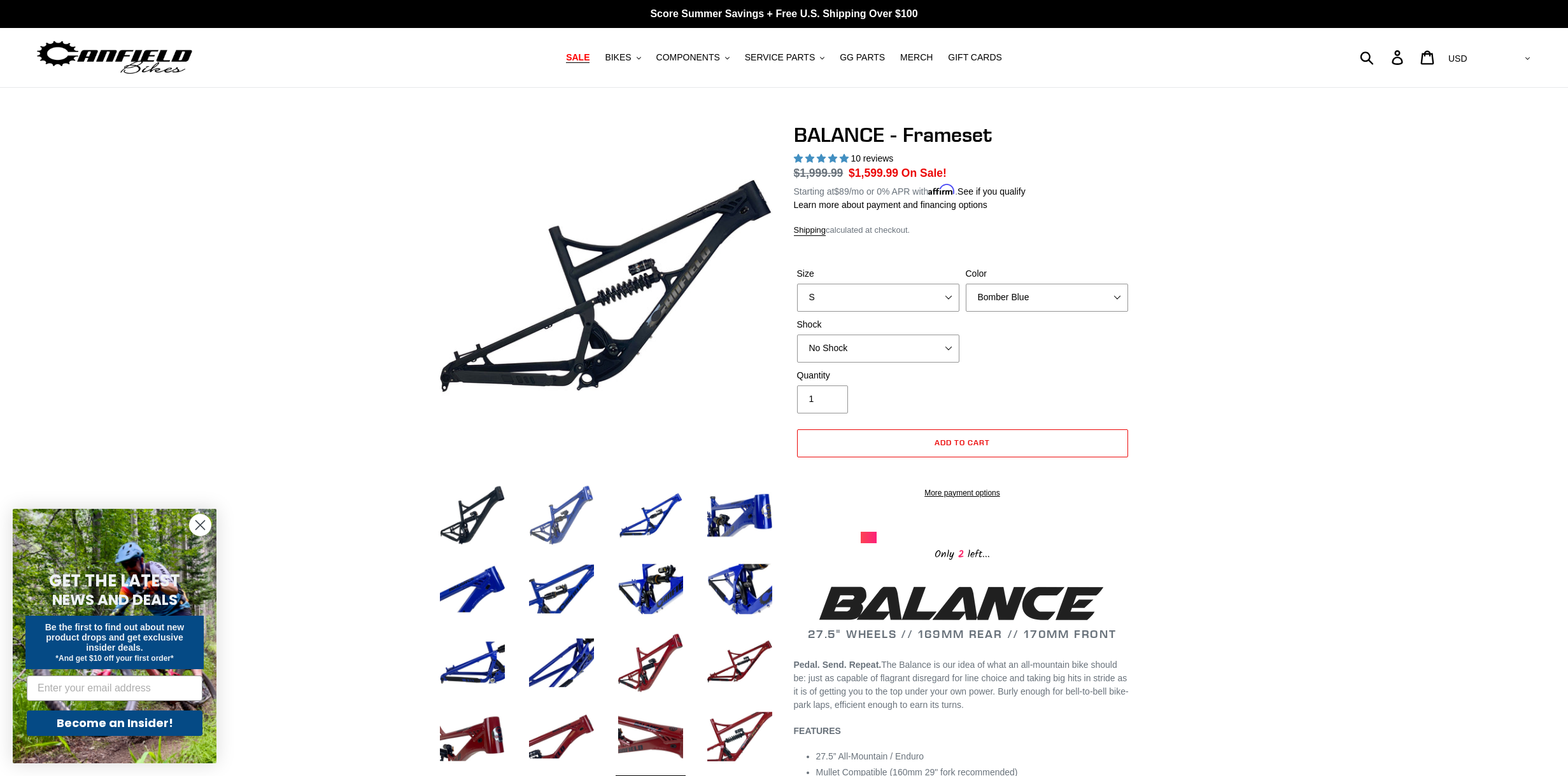
scroll to position [0, 0]
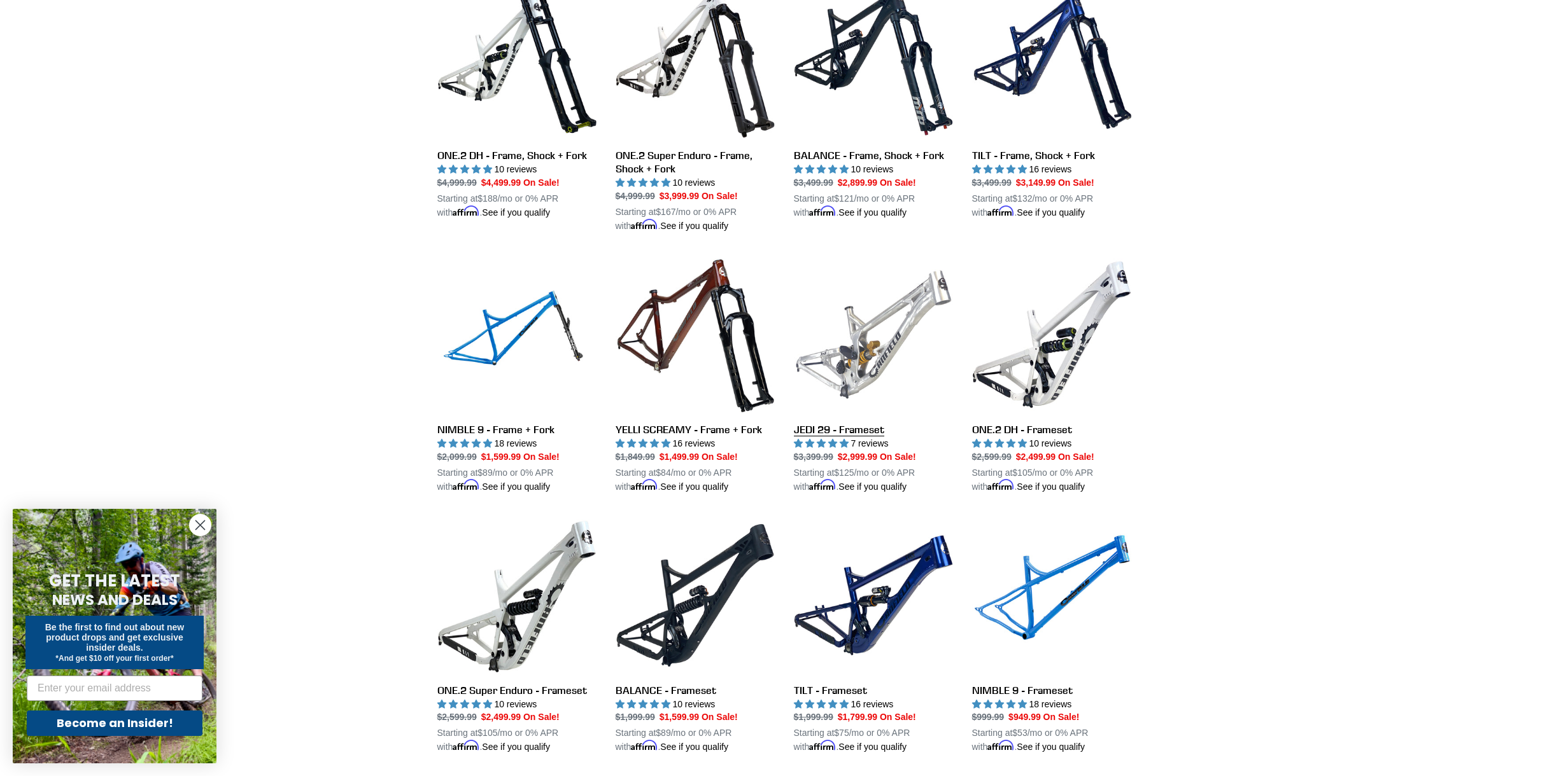
click at [817, 358] on link "JEDI 29 - Frameset" at bounding box center [873, 375] width 159 height 238
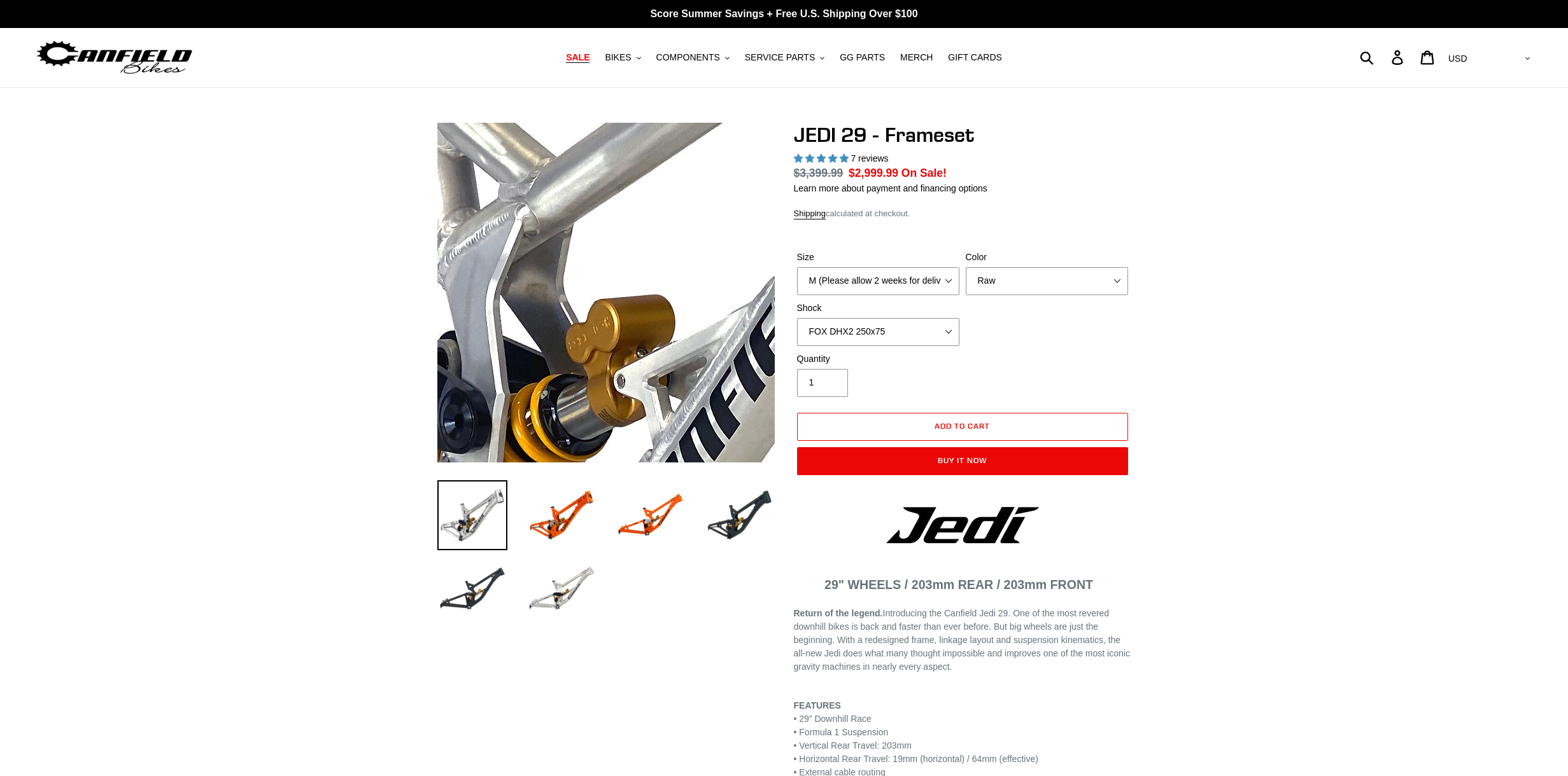
select select "highest-rating"
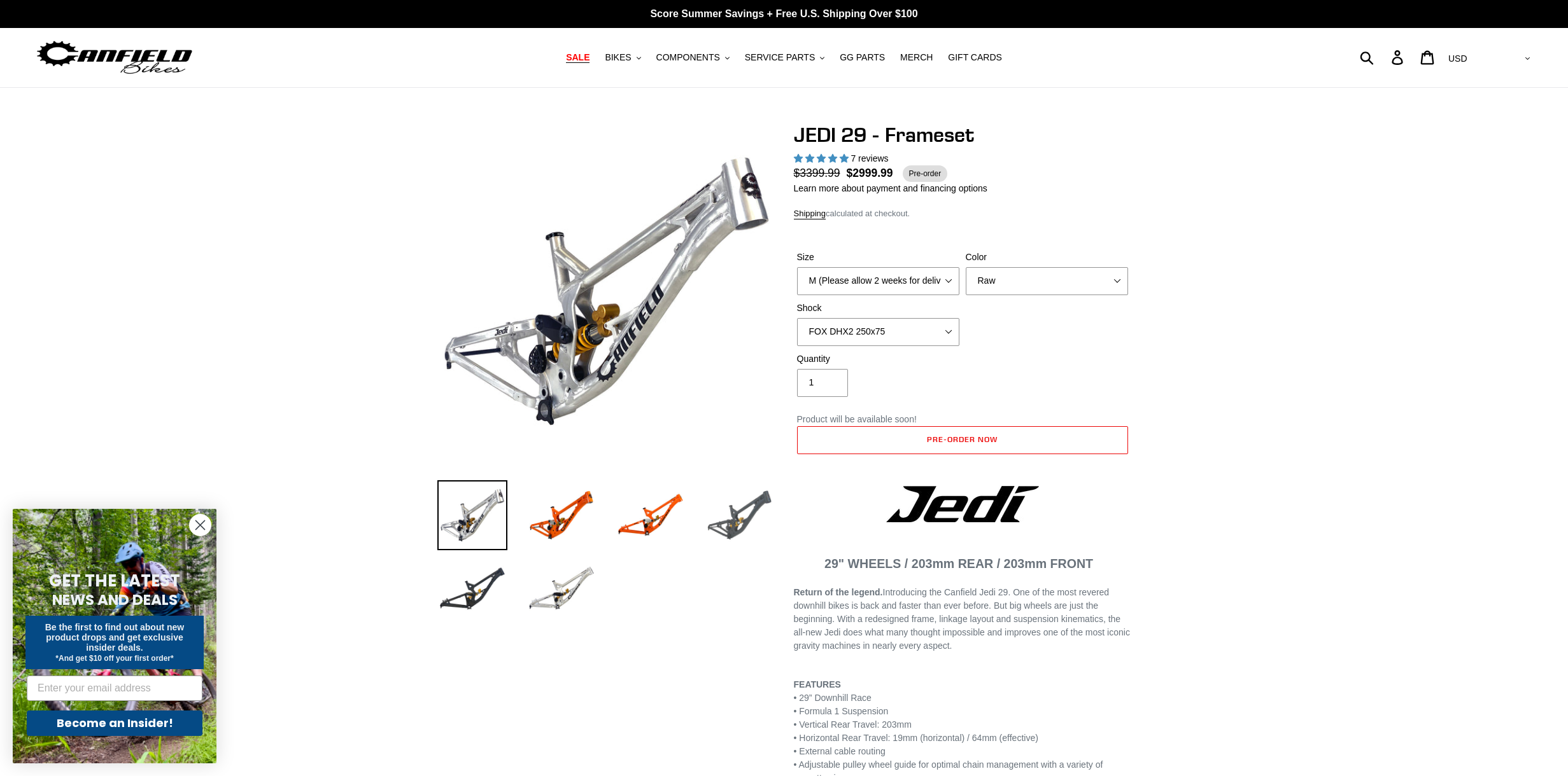
click at [762, 492] on img at bounding box center [739, 515] width 70 height 70
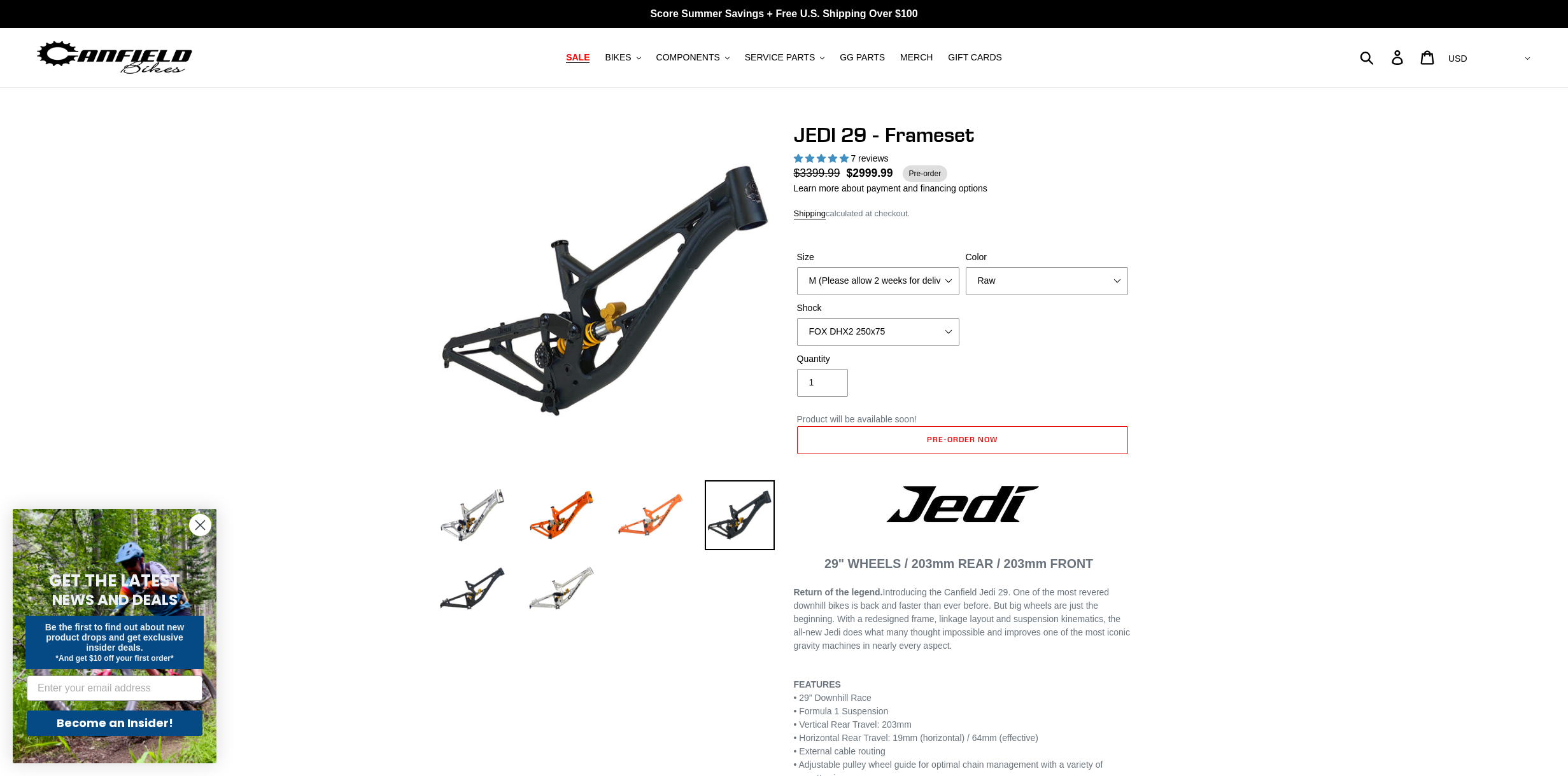
click at [659, 496] on img at bounding box center [650, 515] width 70 height 70
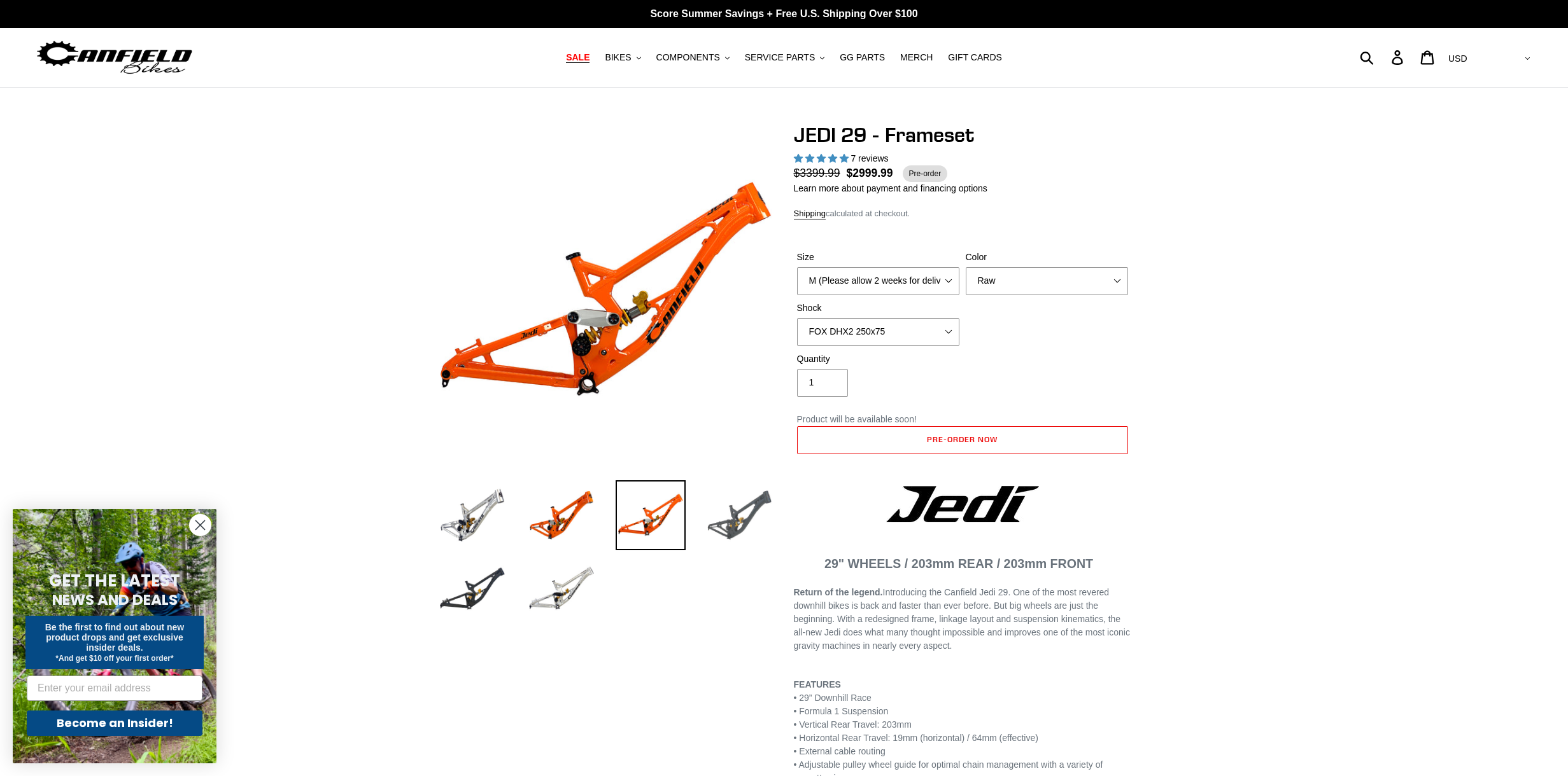
click at [764, 518] on img at bounding box center [739, 515] width 70 height 70
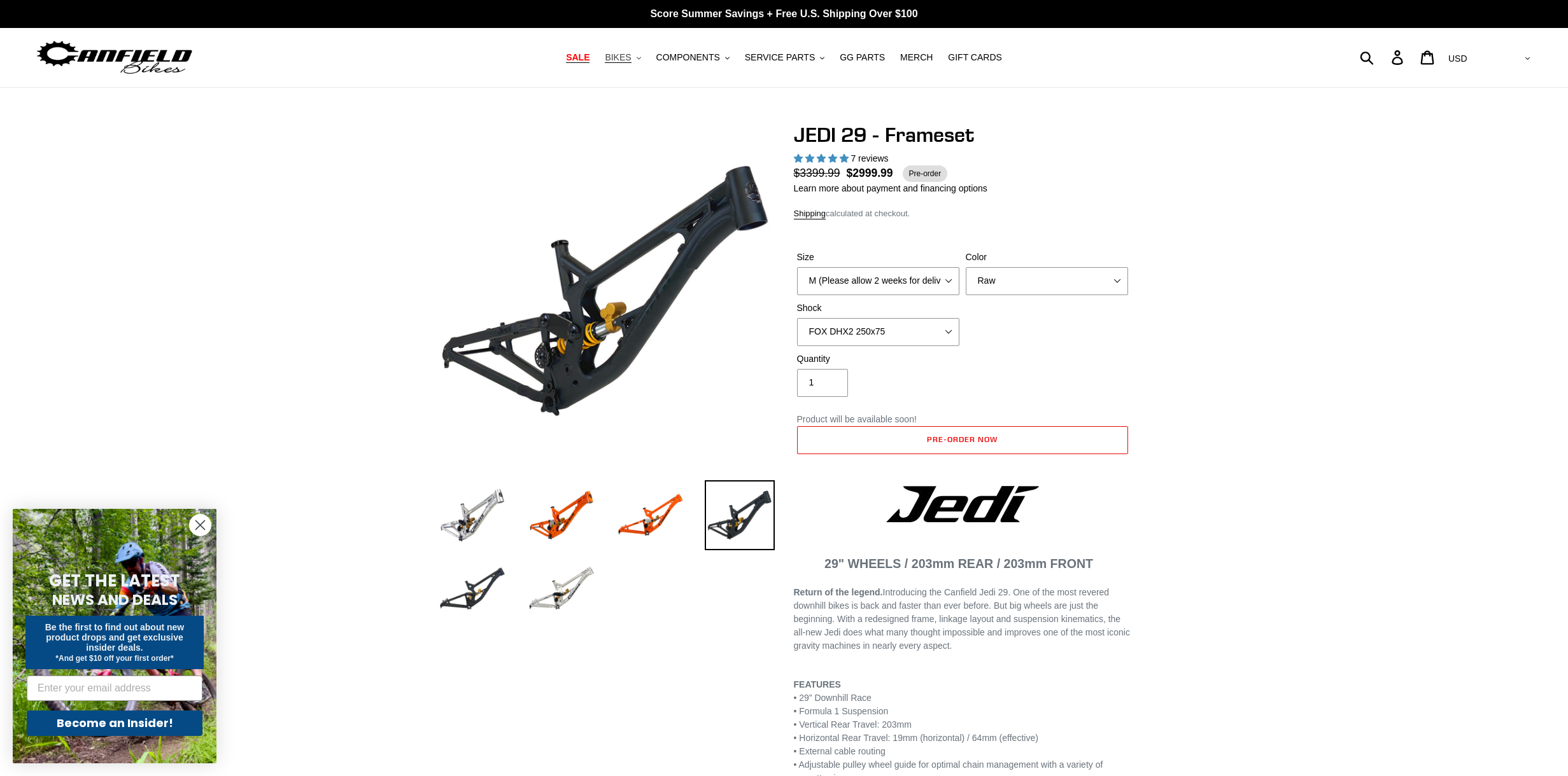
click at [624, 52] on span "BIKES" at bounding box center [618, 58] width 26 height 11
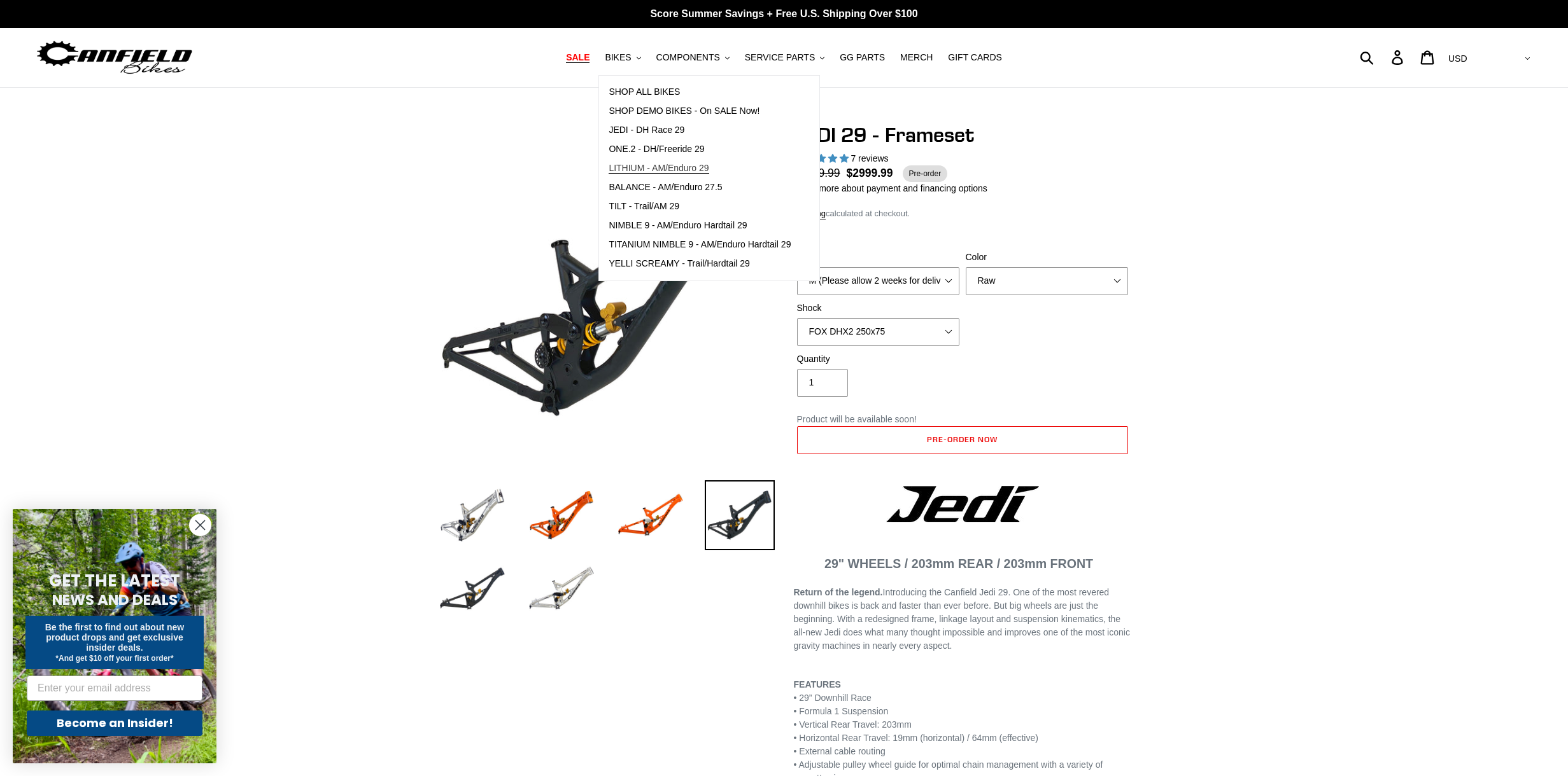
click at [704, 170] on span "LITHIUM - AM/Enduro 29" at bounding box center [659, 168] width 100 height 11
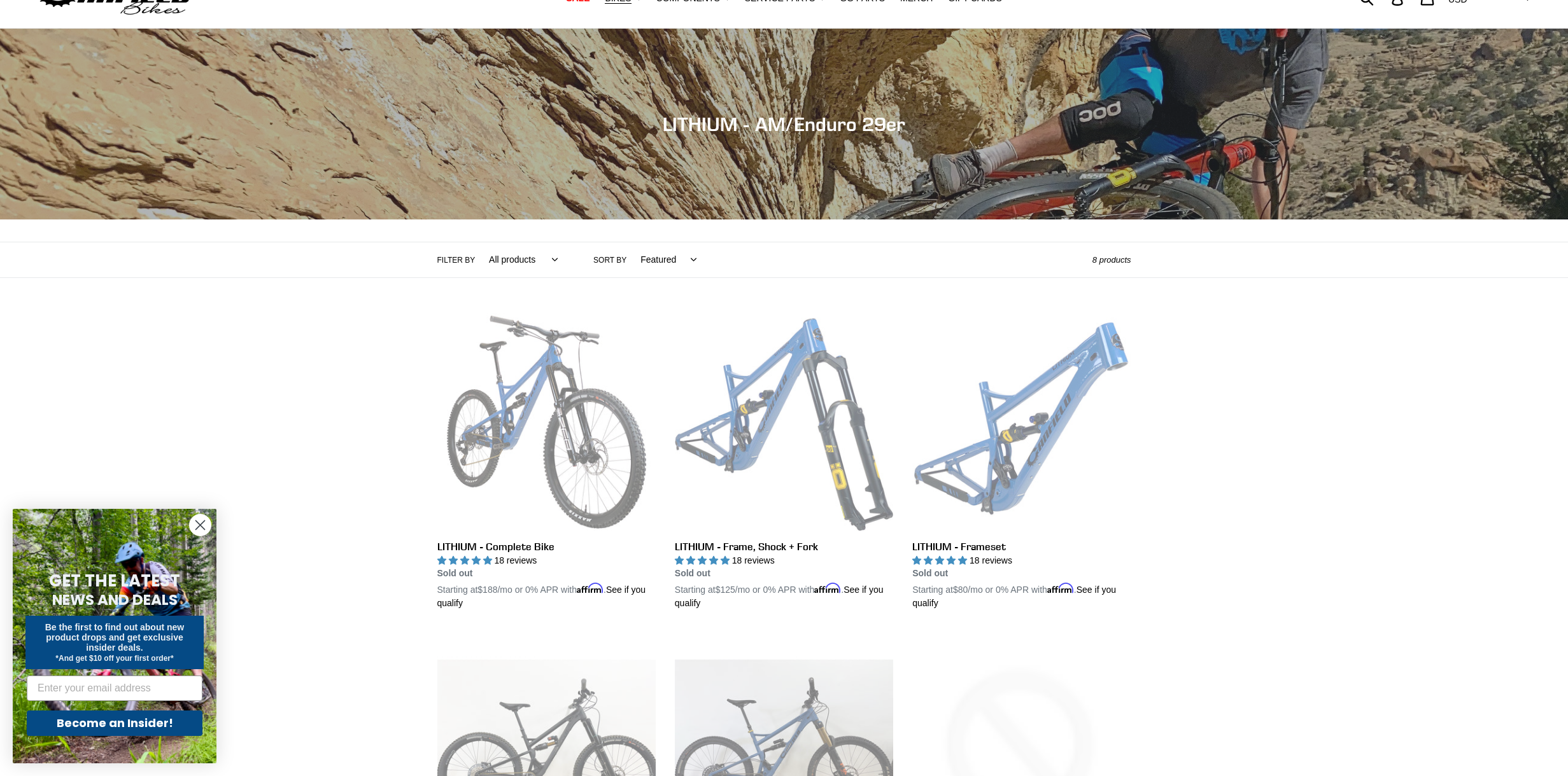
scroll to position [61, 0]
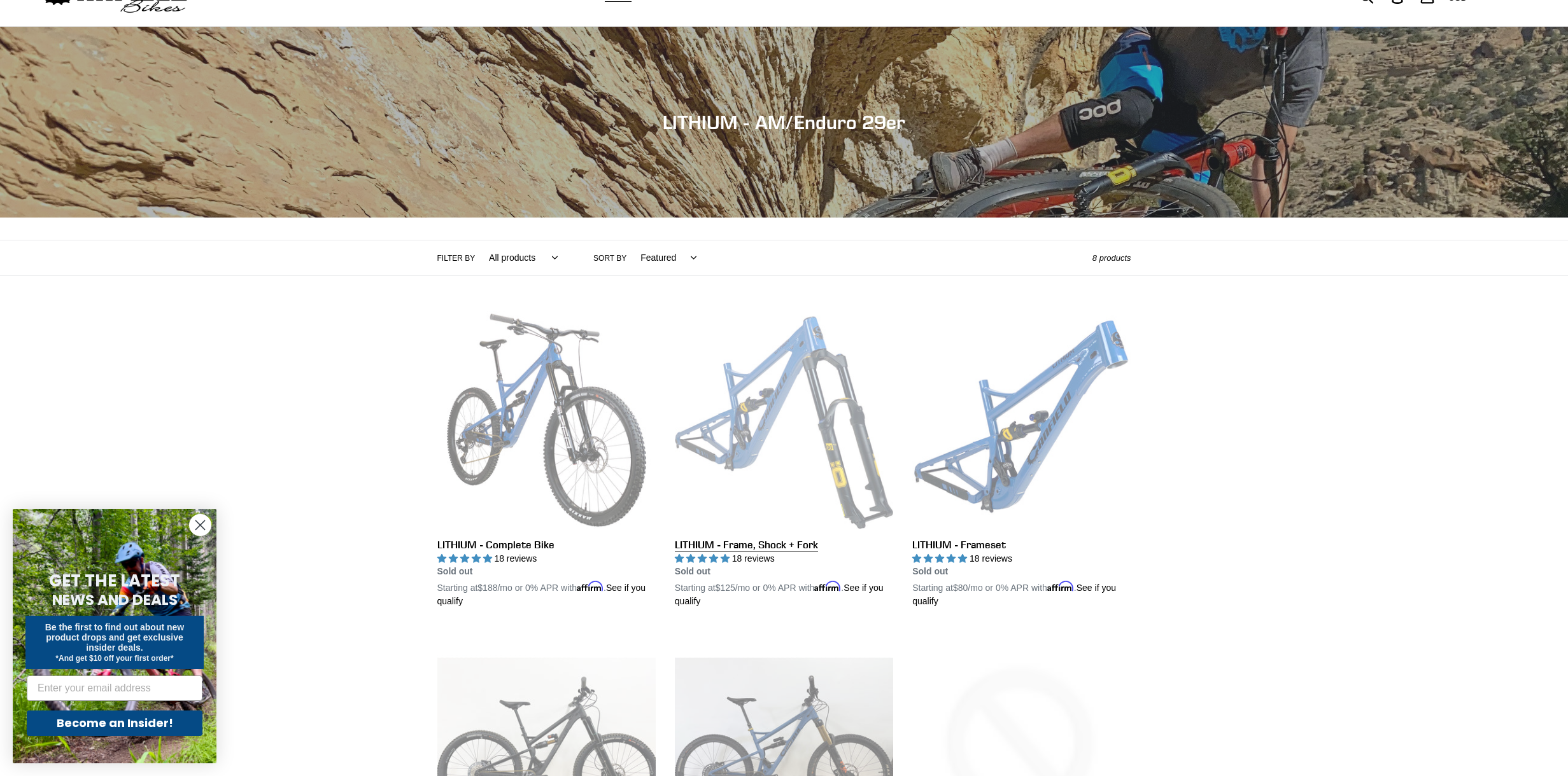
click at [881, 382] on link "LITHIUM - Frame, Shock + Fork" at bounding box center [784, 460] width 218 height 298
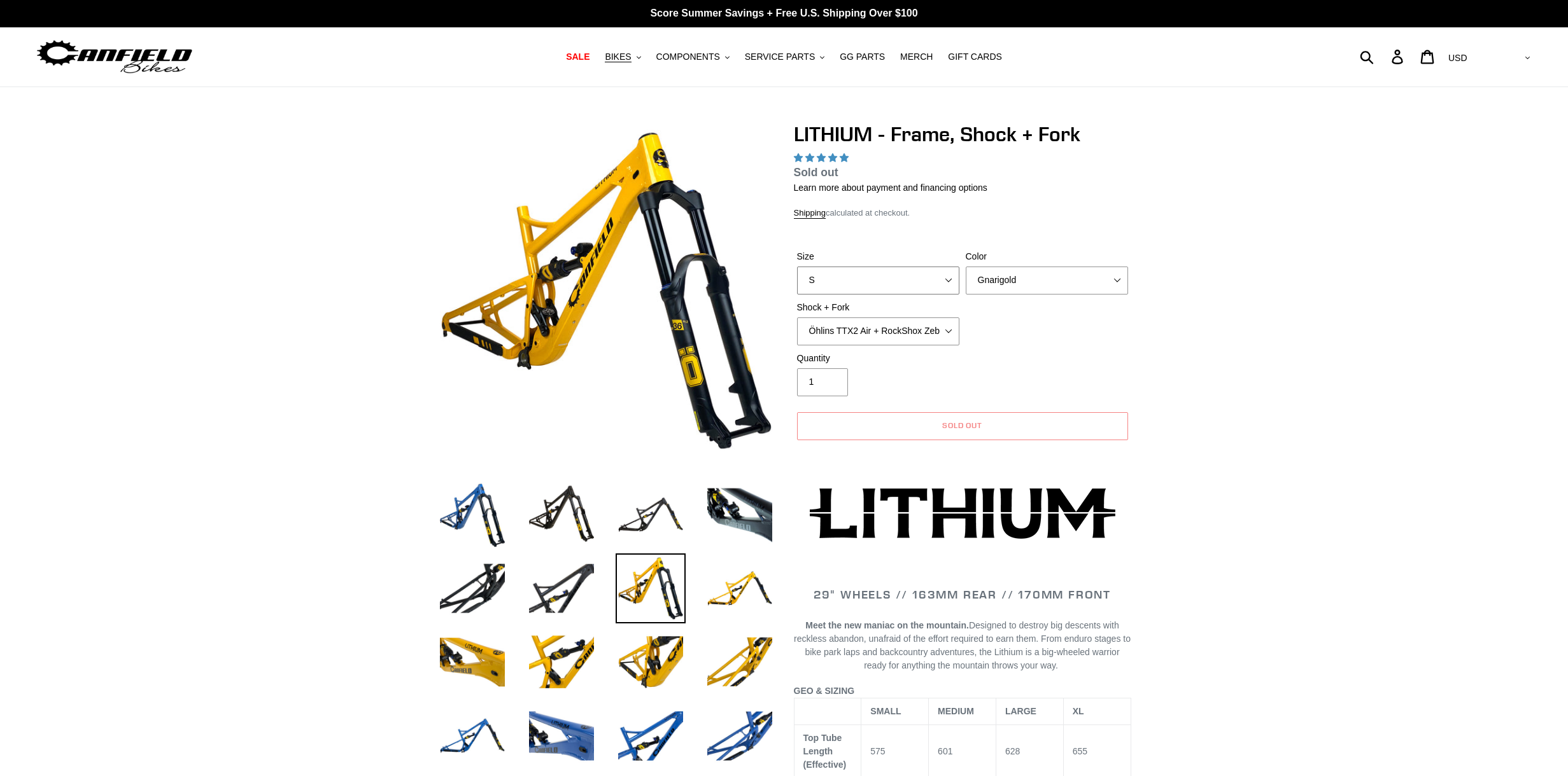
scroll to position [1, 0]
select select "highest-rating"
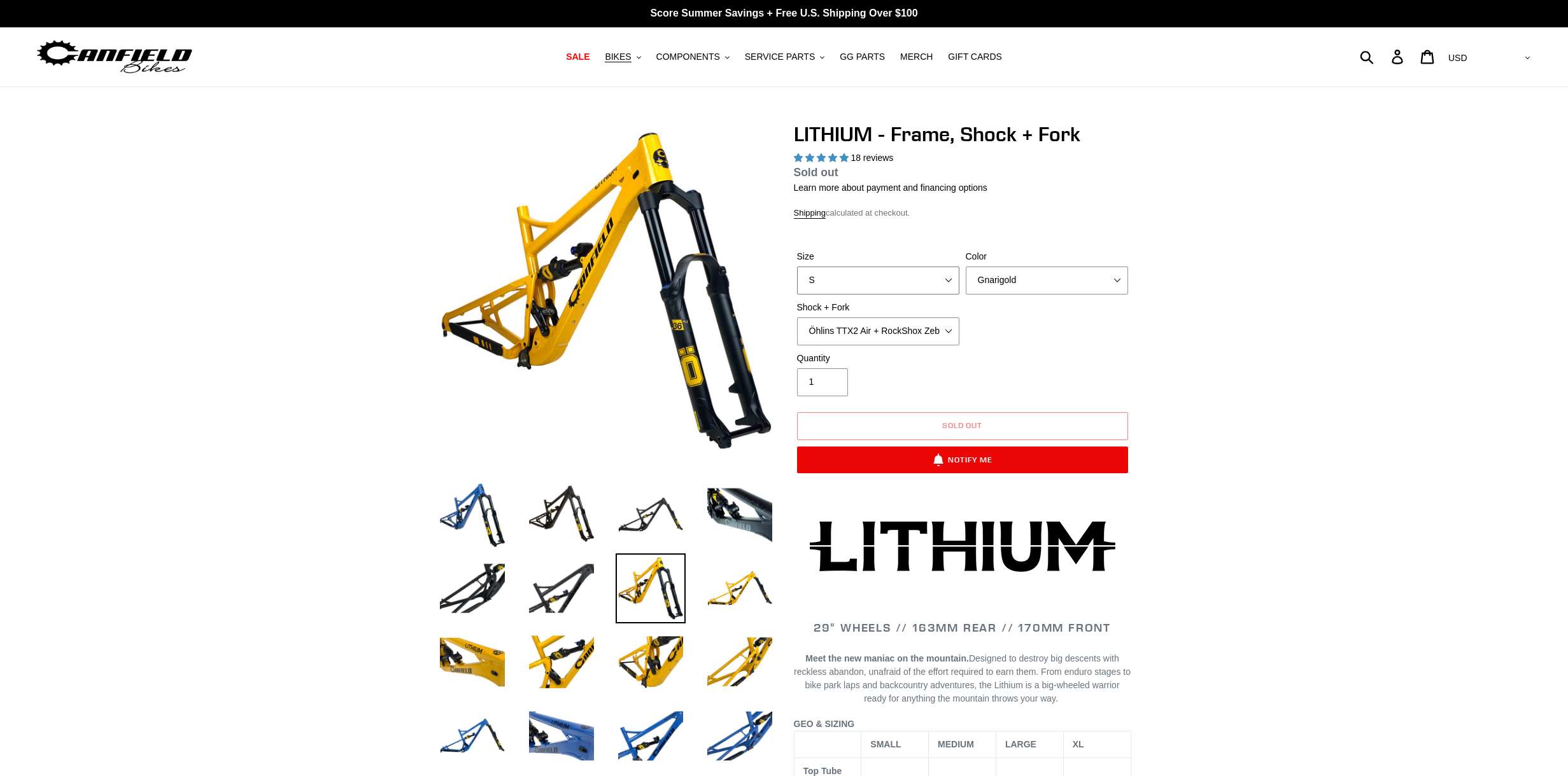
scroll to position [0, 0]
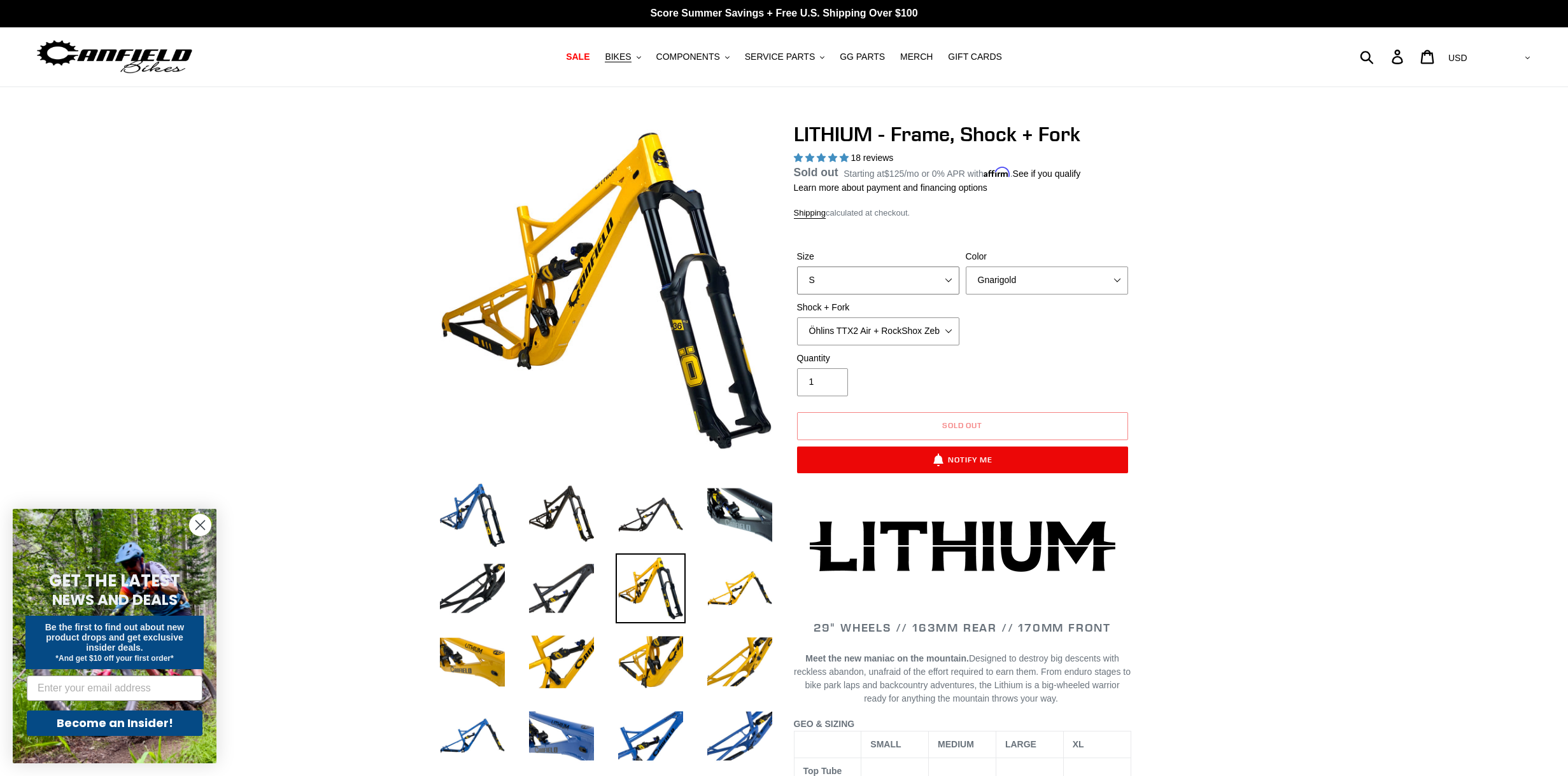
select select "M"
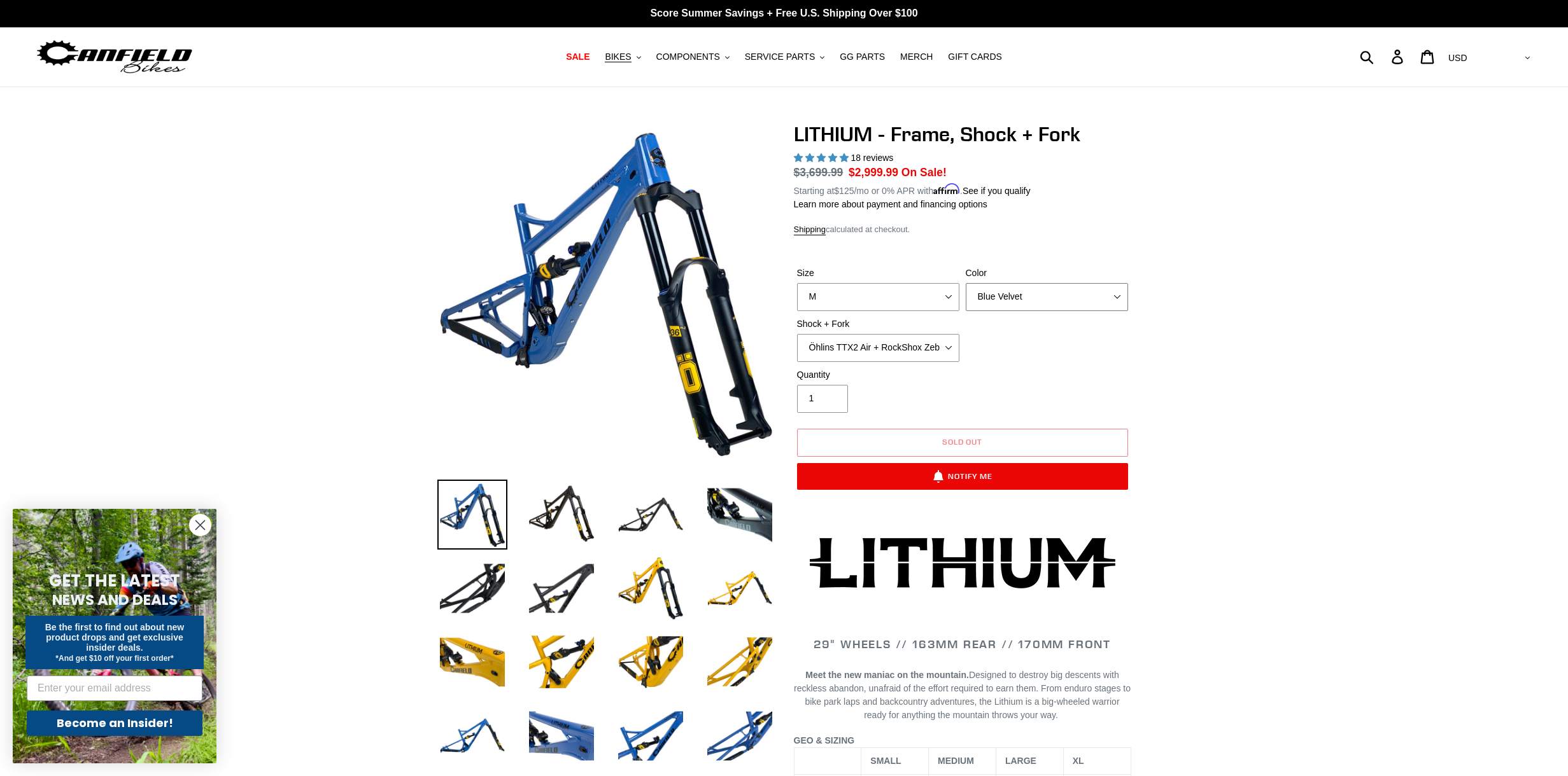
select select "Stealth Black"
